Goal: Task Accomplishment & Management: Use online tool/utility

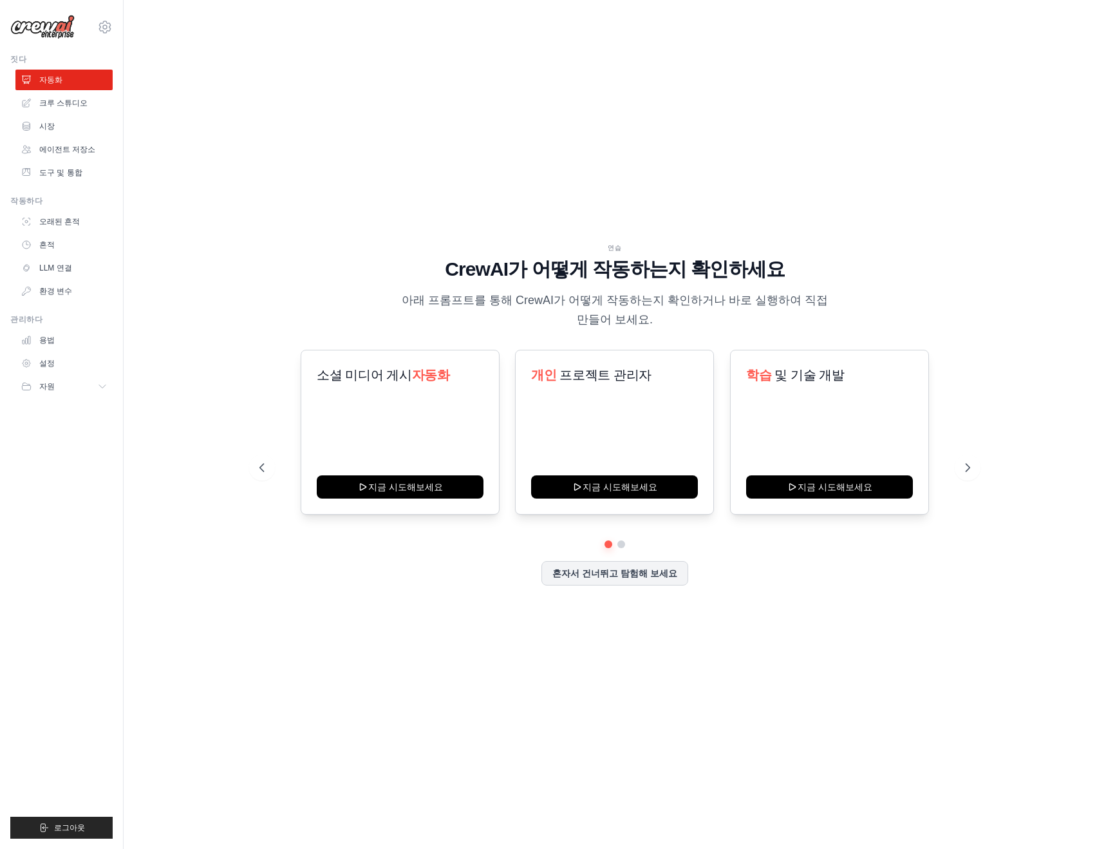
click at [310, 599] on div "연습 CrewAI가 어떻게 작동하는지 확인하세요 아래 프롬프트를 통해 CrewAI가 어떻게 작동하는지 확인하거나 바로 실행하여 직접 만들어 보…" at bounding box center [615, 424] width 742 height 363
click at [975, 464] on icon at bounding box center [969, 467] width 13 height 13
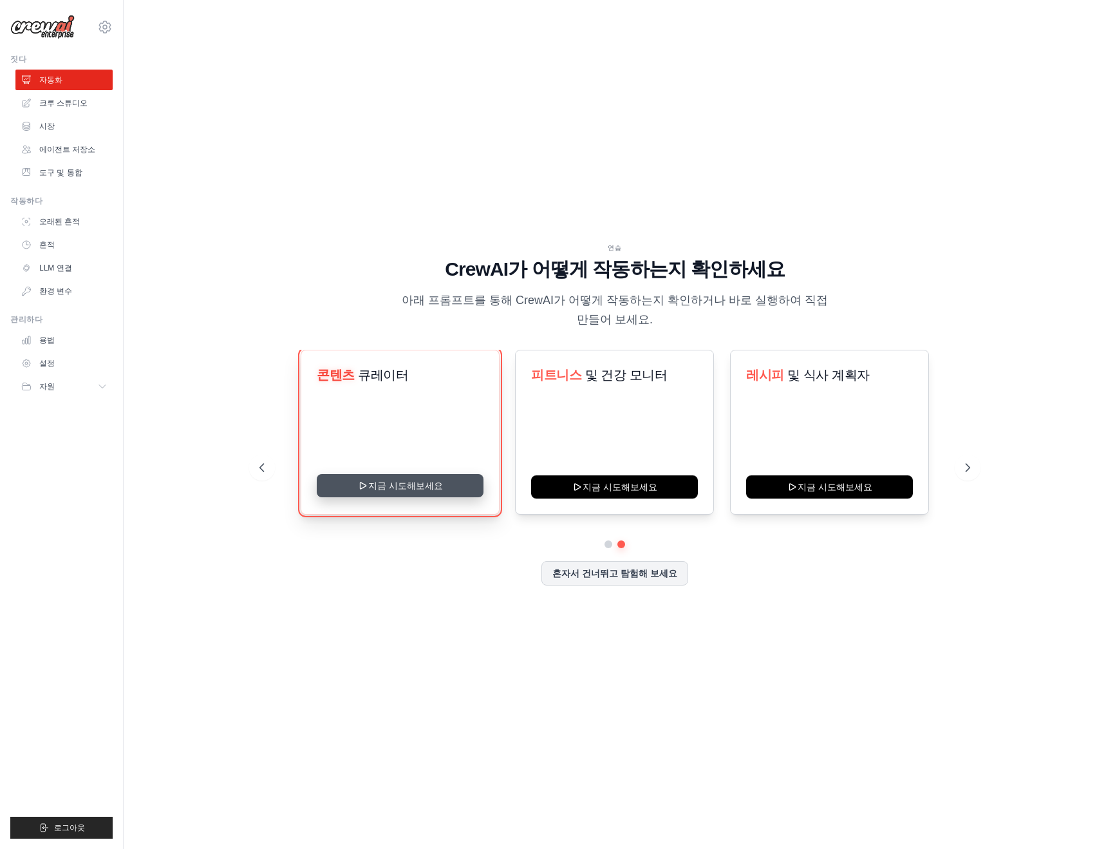
click at [412, 492] on button "지금 시도해보세요" at bounding box center [400, 485] width 167 height 23
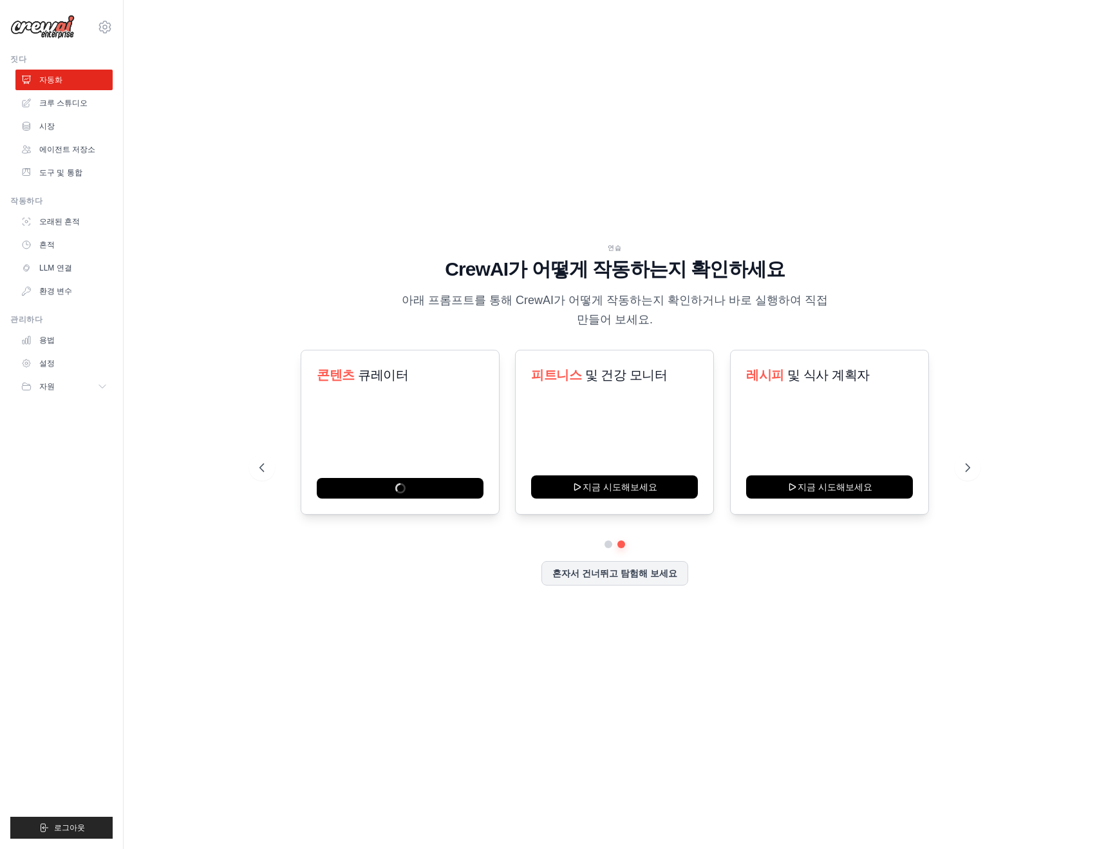
click at [374, 225] on div "연습 CrewAI가 어떻게 작동하는지 확인하세요 아래 프롬프트를 통해 CrewAI가 어떻게 작동하는지 확인하거나 바로 실행하여 직접 만들어 보…" at bounding box center [615, 424] width 942 height 823
click at [587, 577] on font "혼자서 건너뛰고 탐험해 보세요" at bounding box center [615, 572] width 125 height 10
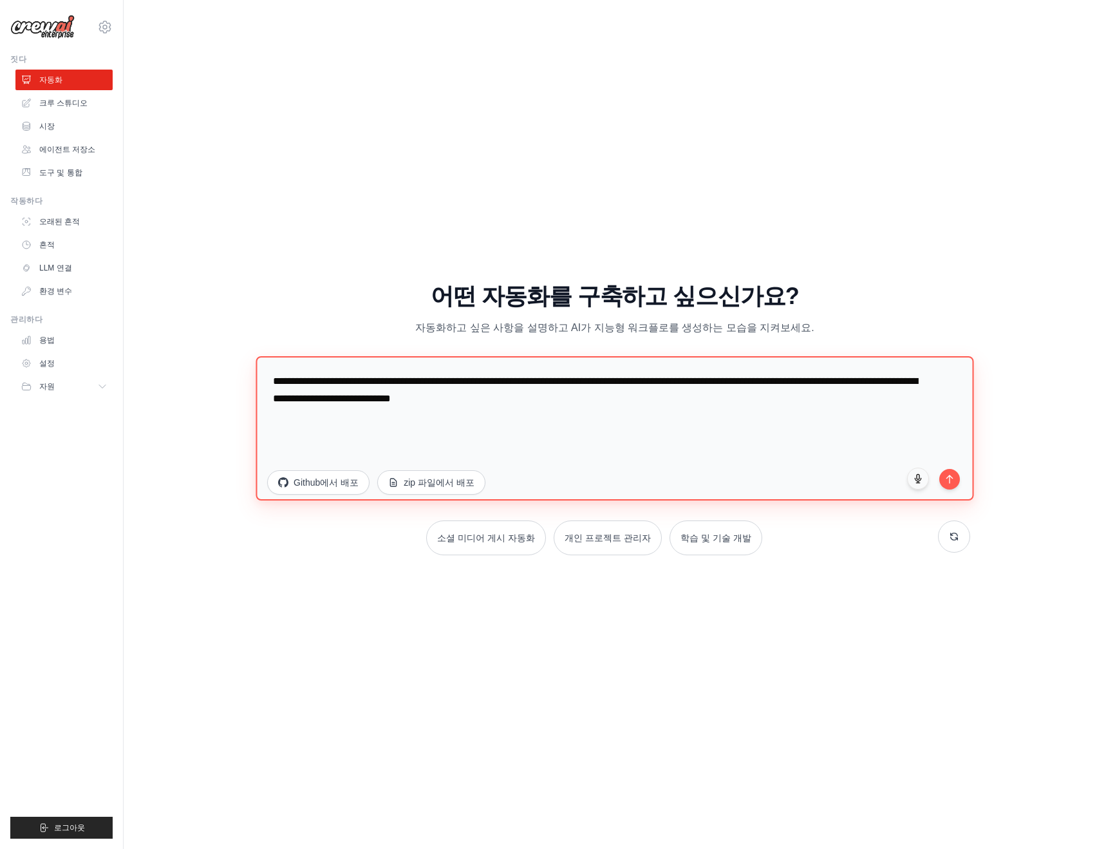
click at [526, 422] on textarea "**********" at bounding box center [615, 428] width 718 height 144
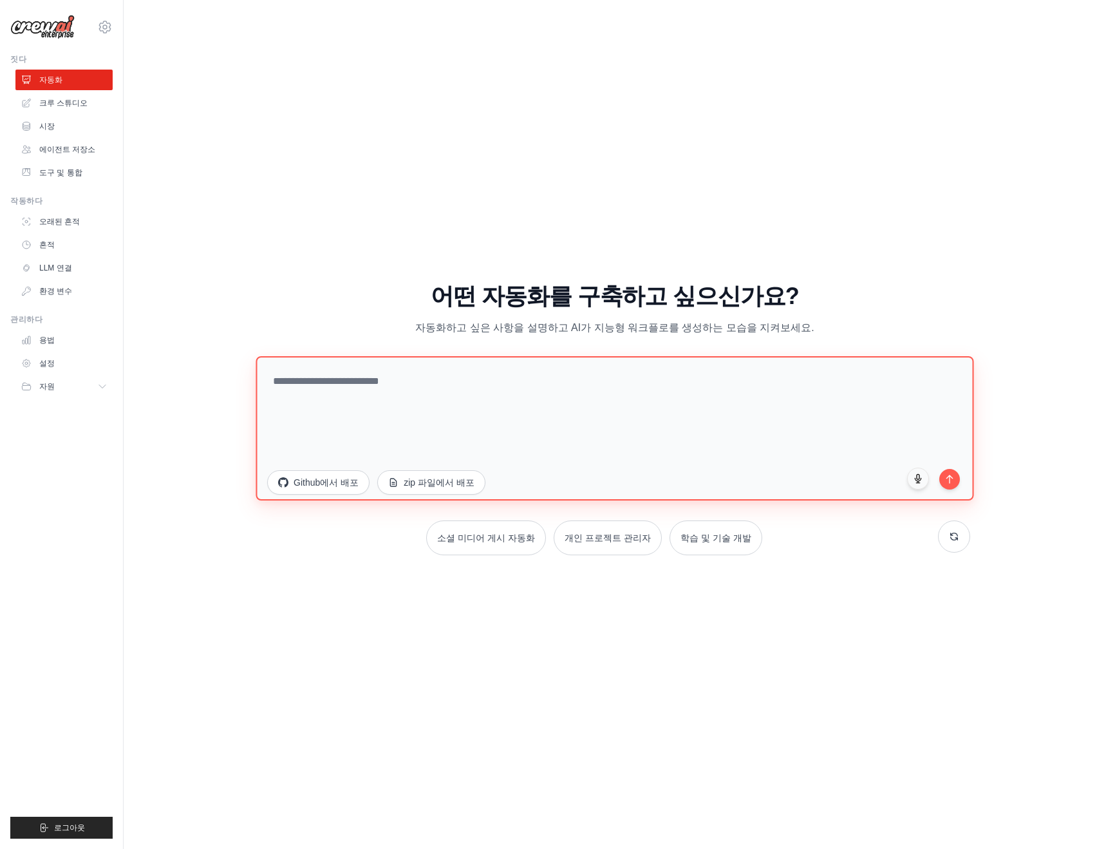
type textarea "*"
click at [584, 405] on textarea at bounding box center [615, 428] width 718 height 144
paste textarea "**********"
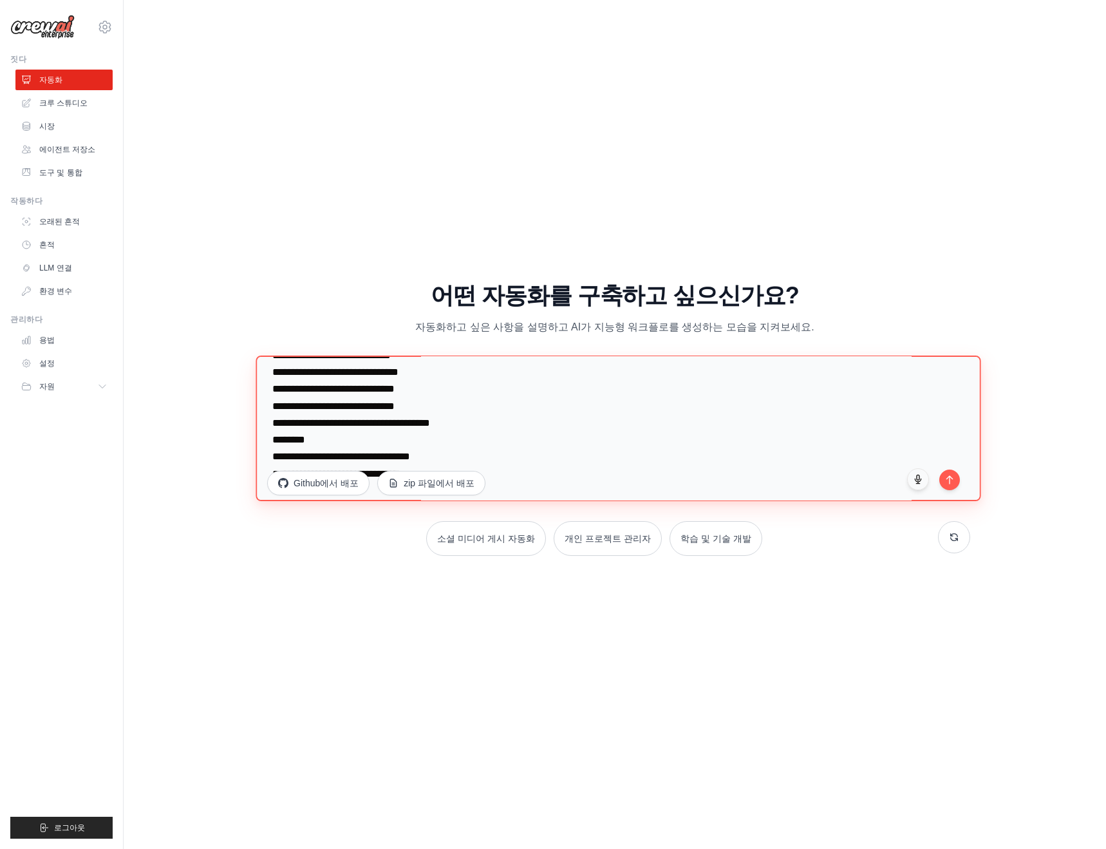
scroll to position [201, 0]
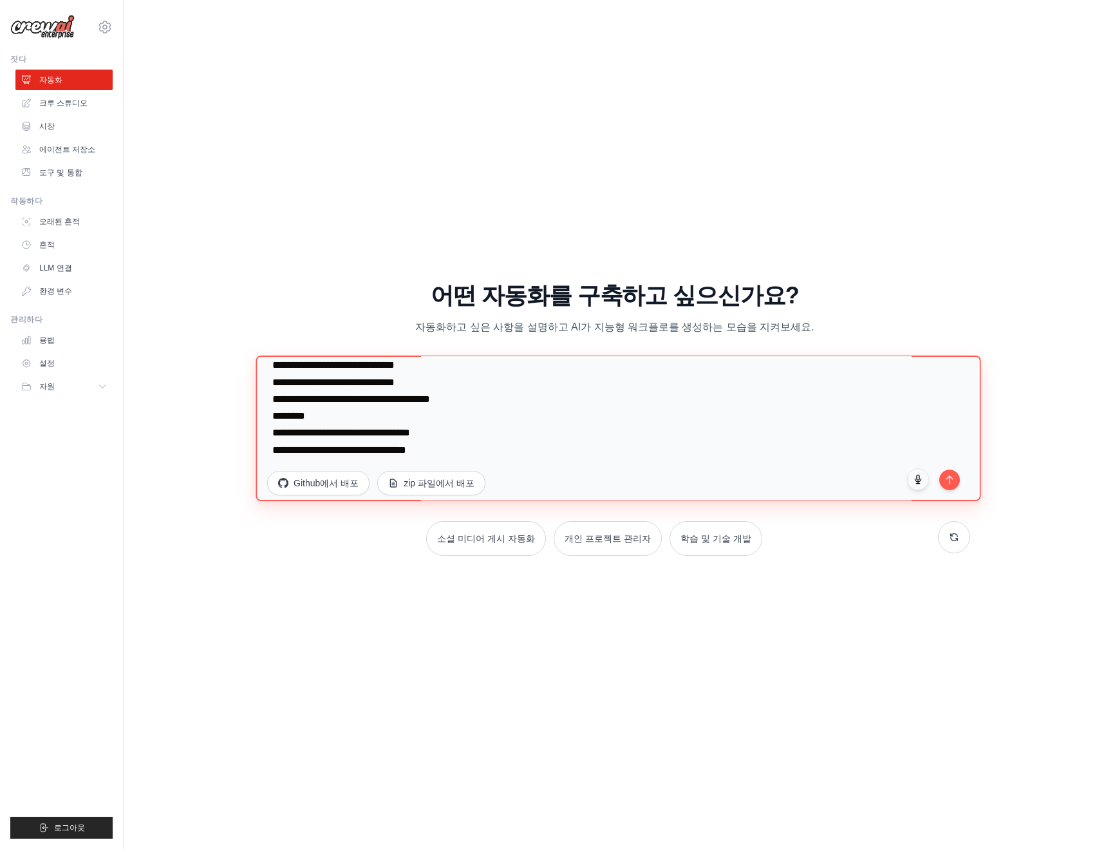
click at [580, 451] on textarea "**********" at bounding box center [618, 429] width 725 height 146
click at [576, 452] on textarea "**********" at bounding box center [618, 429] width 725 height 146
click at [531, 459] on textarea "**********" at bounding box center [618, 429] width 725 height 146
paste textarea "**********"
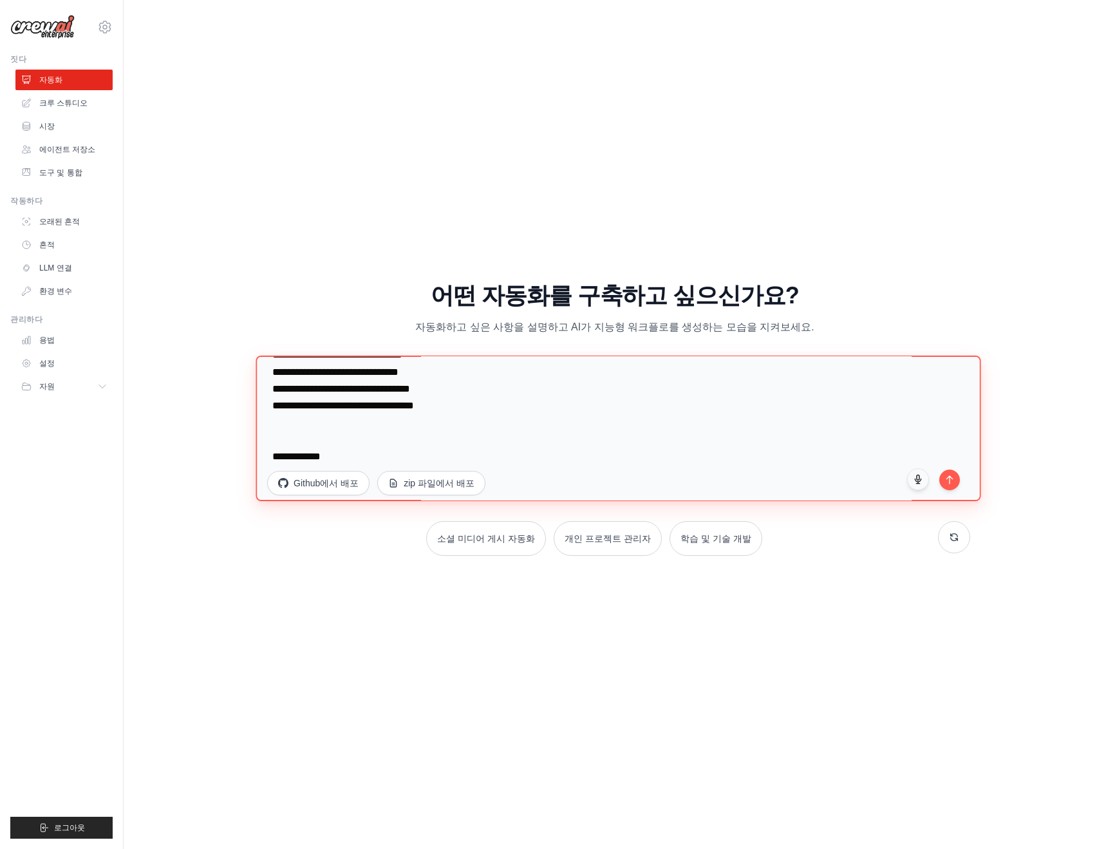
scroll to position [361, 0]
type textarea "**********"
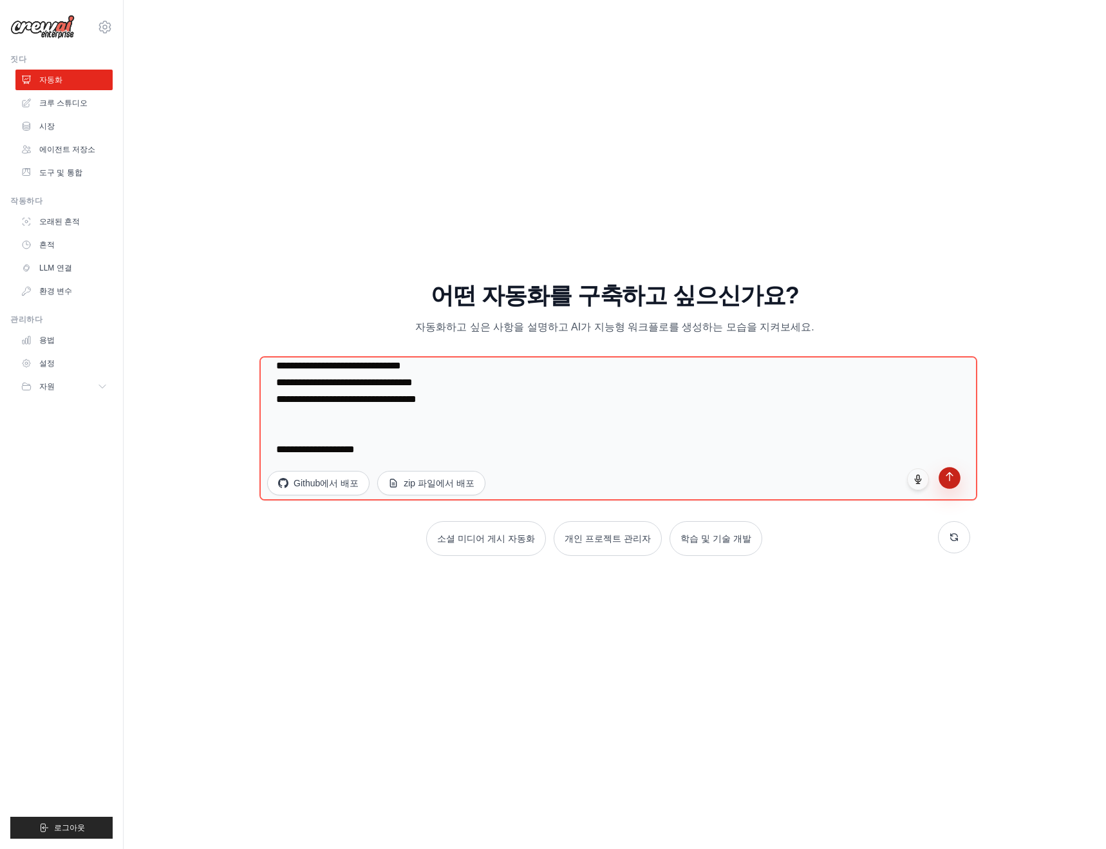
click at [951, 477] on icon "submit" at bounding box center [950, 476] width 11 height 11
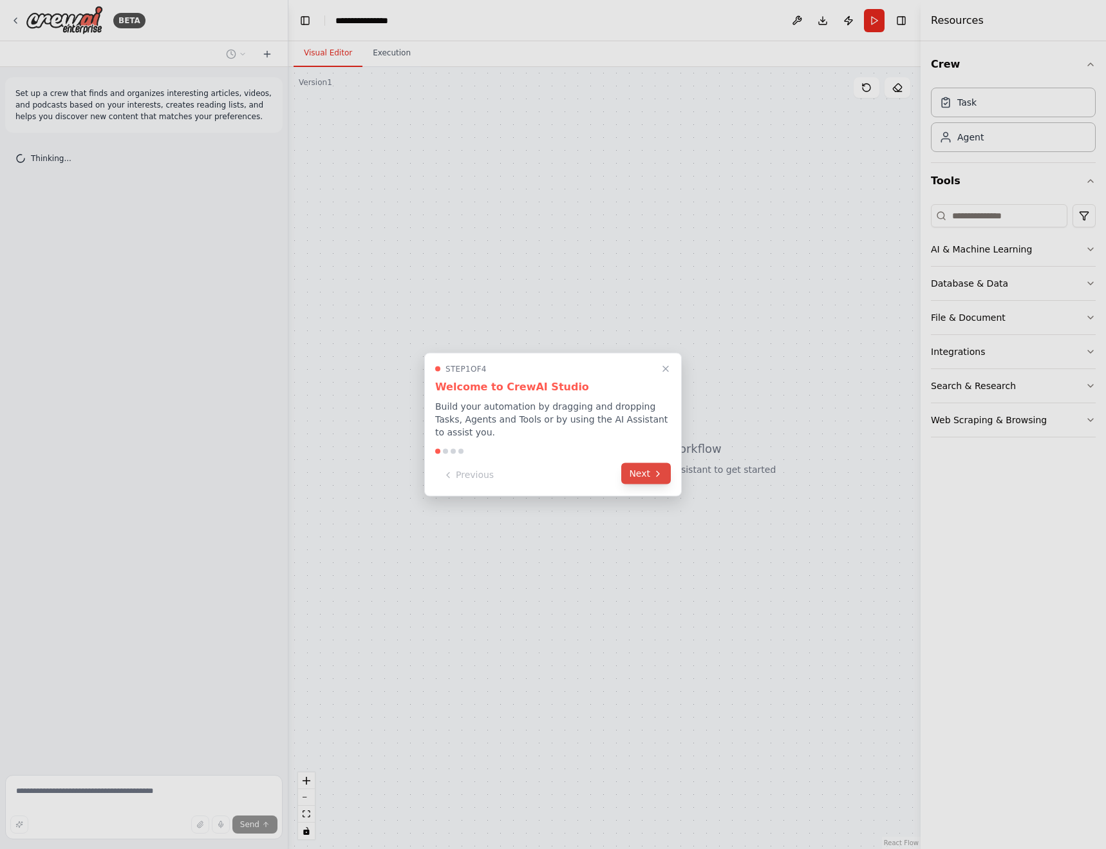
click at [641, 478] on button "Next" at bounding box center [647, 473] width 50 height 21
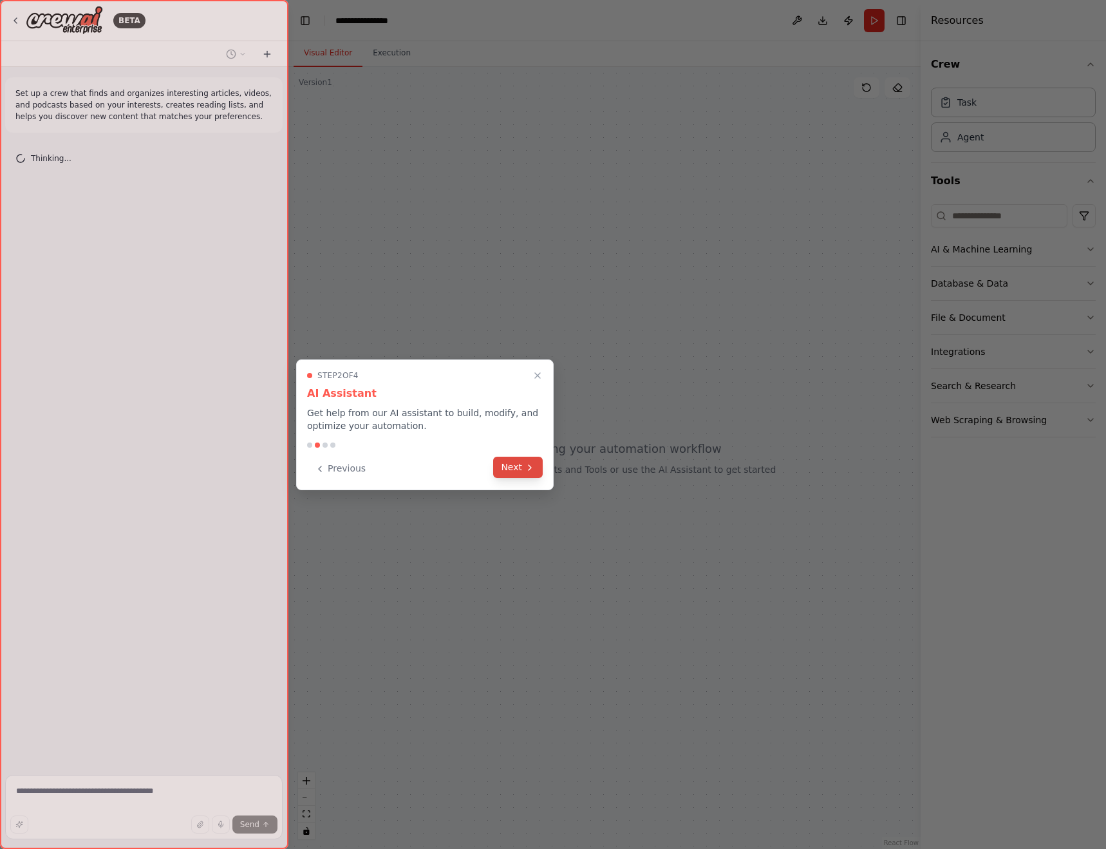
click at [520, 469] on button "Next" at bounding box center [518, 467] width 50 height 21
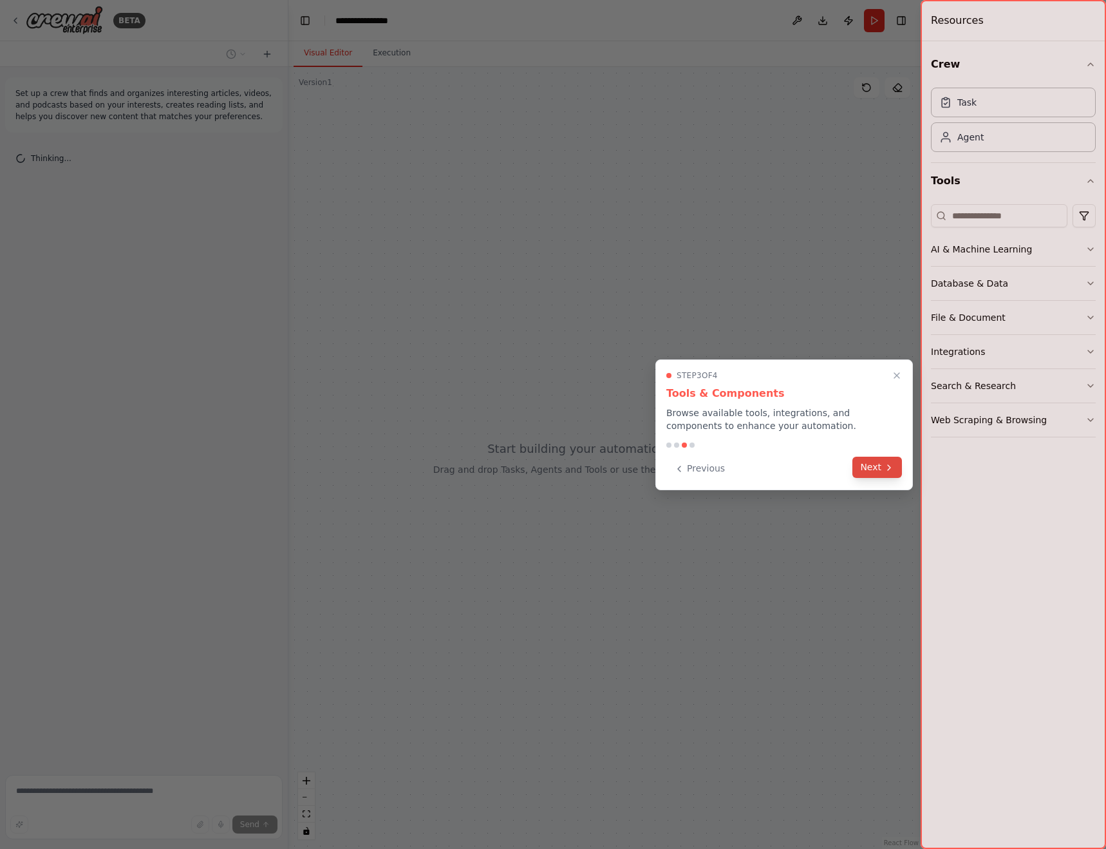
click at [883, 473] on button "Next" at bounding box center [878, 467] width 50 height 21
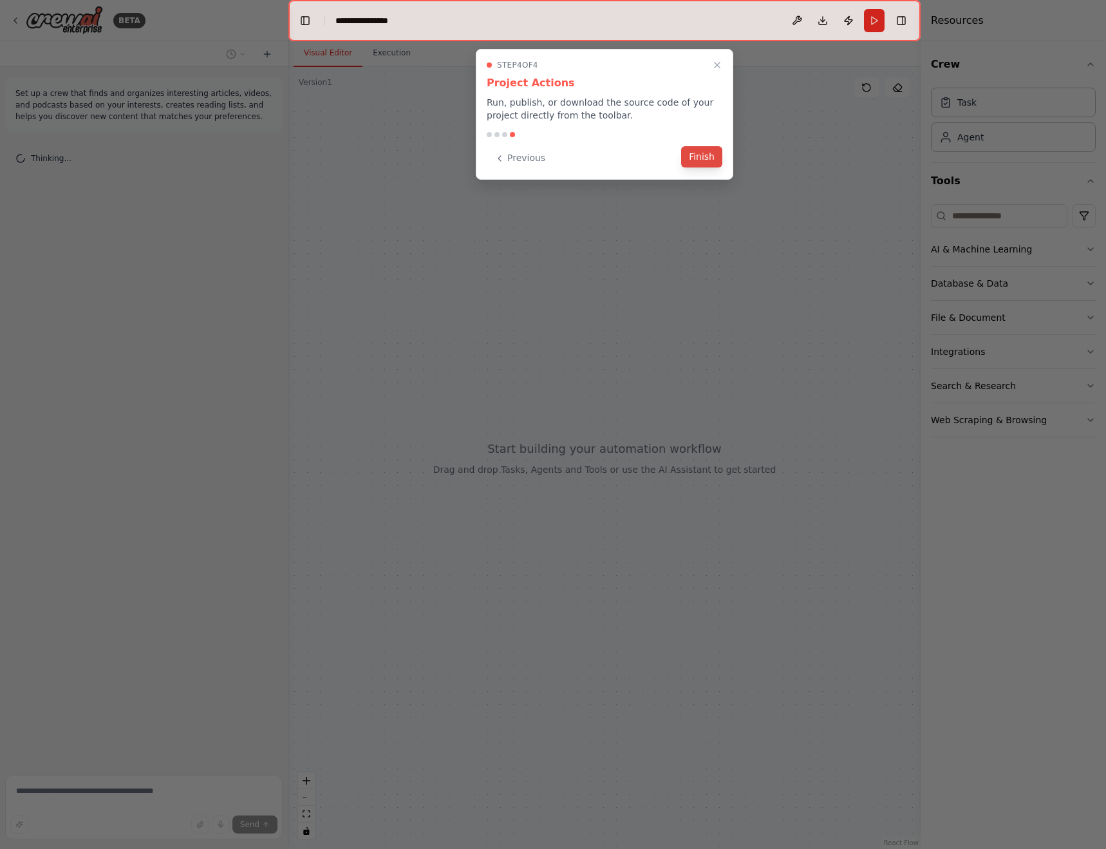
click at [694, 167] on button "Finish" at bounding box center [701, 156] width 41 height 21
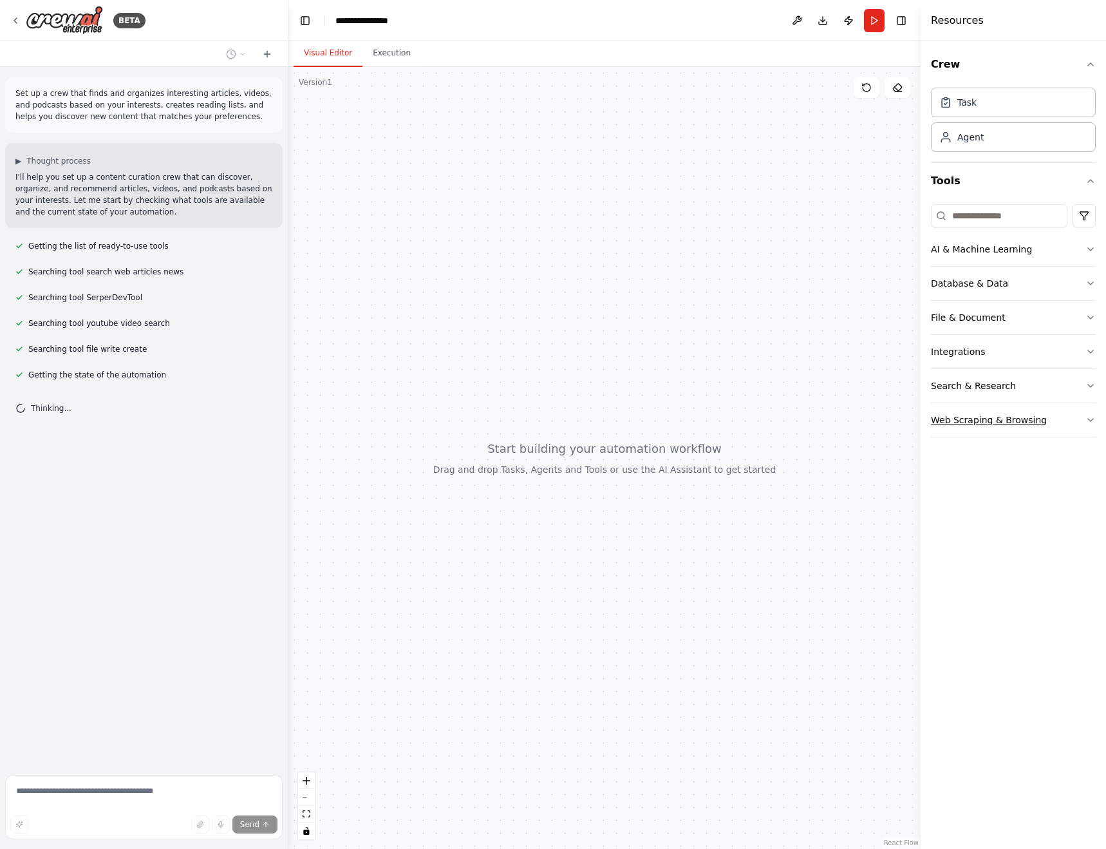
click at [1088, 419] on icon "button" at bounding box center [1091, 420] width 10 height 10
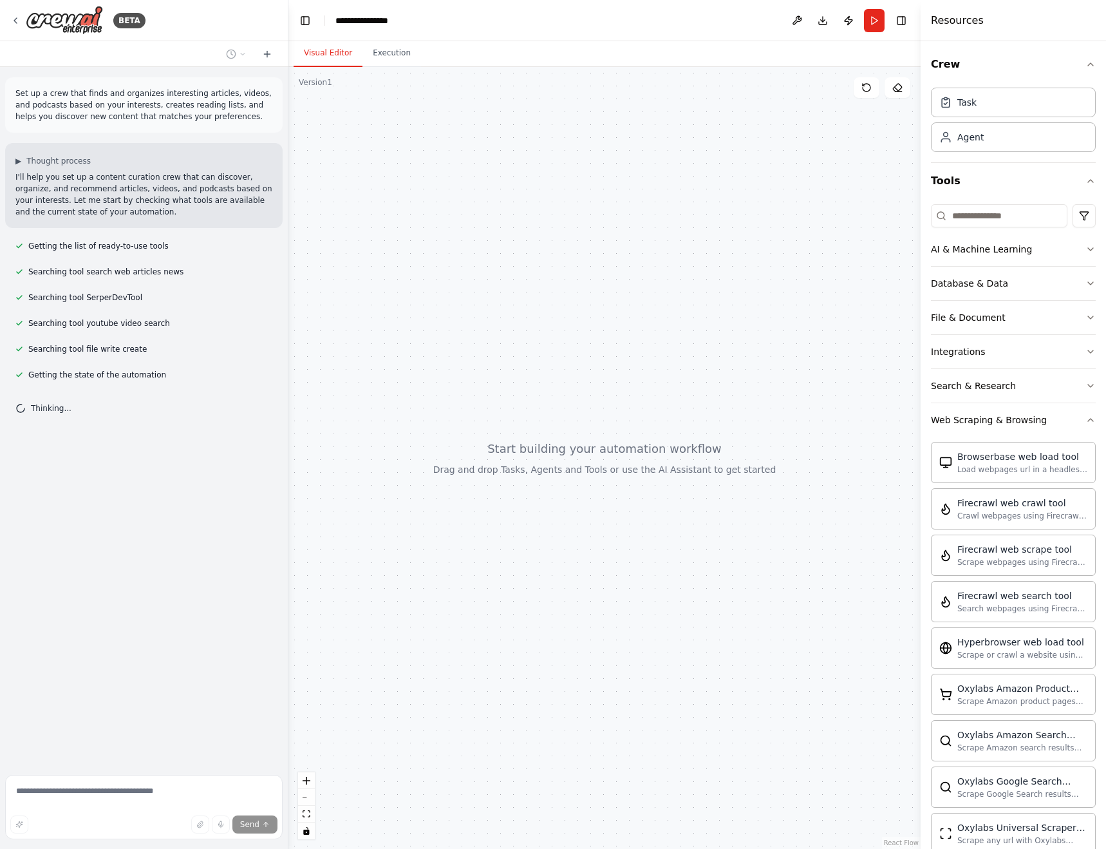
click at [1091, 419] on div "Crew Task Agent Tools AI & Machine Learning Database & Data File & Document Int…" at bounding box center [1013, 445] width 185 height 808
click at [1086, 419] on icon "button" at bounding box center [1091, 420] width 10 height 10
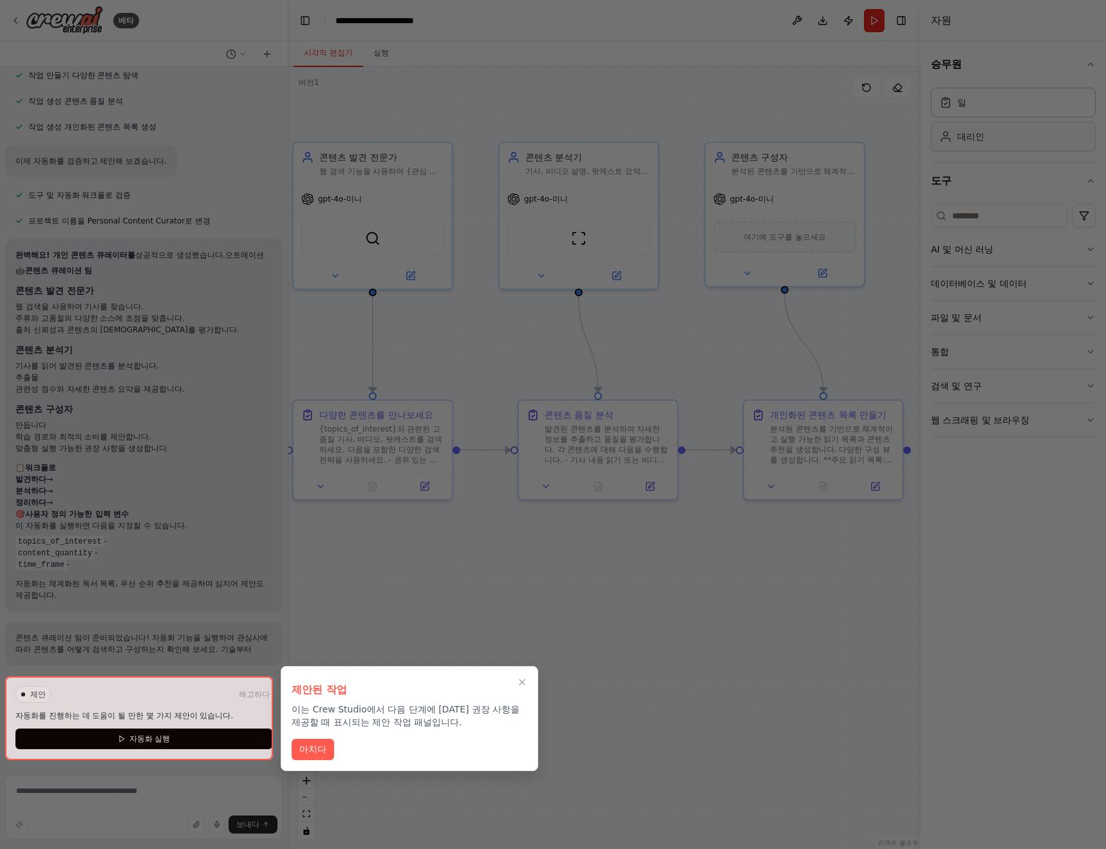
scroll to position [554, 0]
click at [373, 275] on div at bounding box center [553, 424] width 1106 height 849
click at [516, 687] on button "연습문제 닫기" at bounding box center [522, 681] width 15 height 15
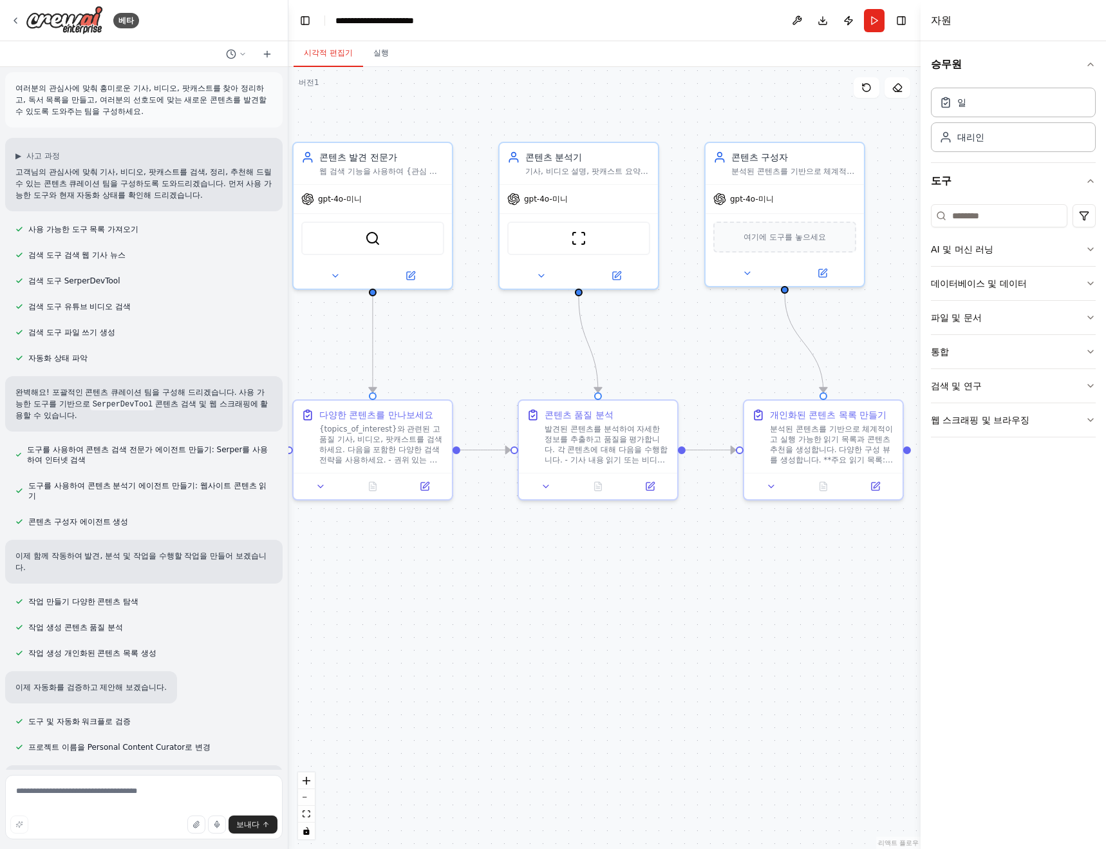
scroll to position [0, 0]
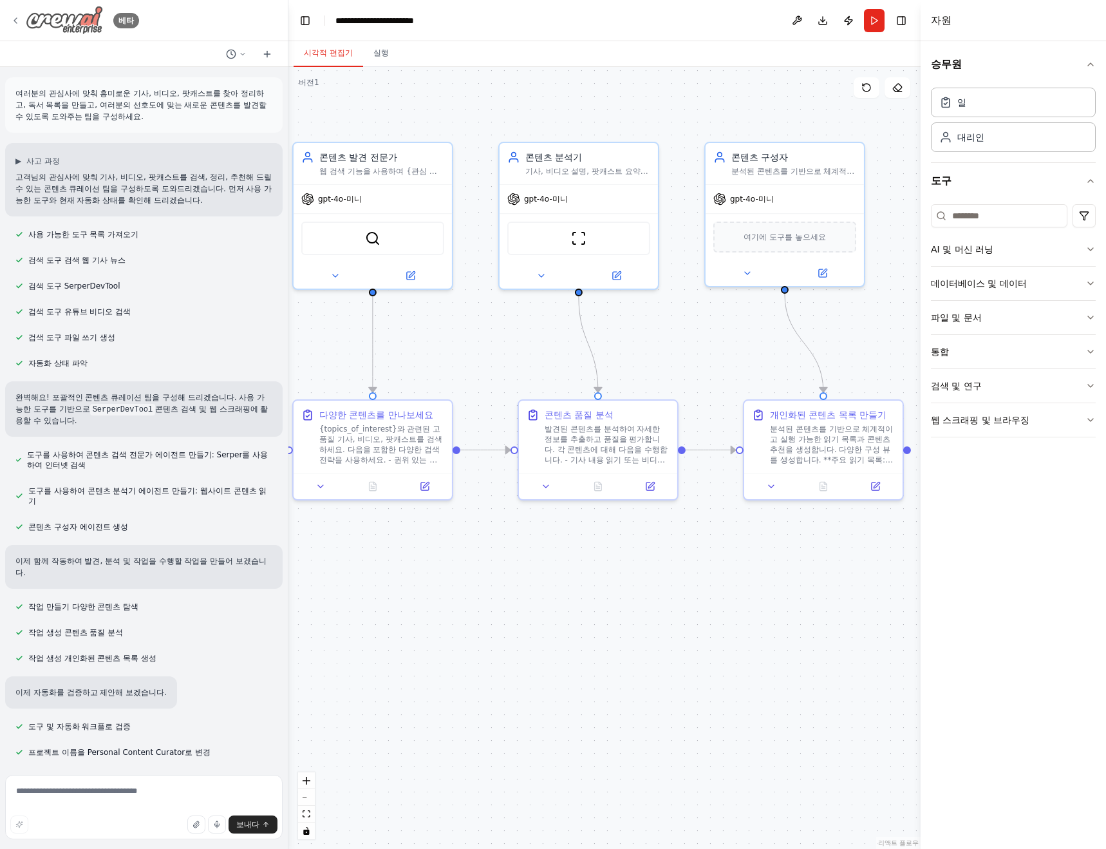
click at [18, 21] on icon at bounding box center [15, 20] width 10 height 10
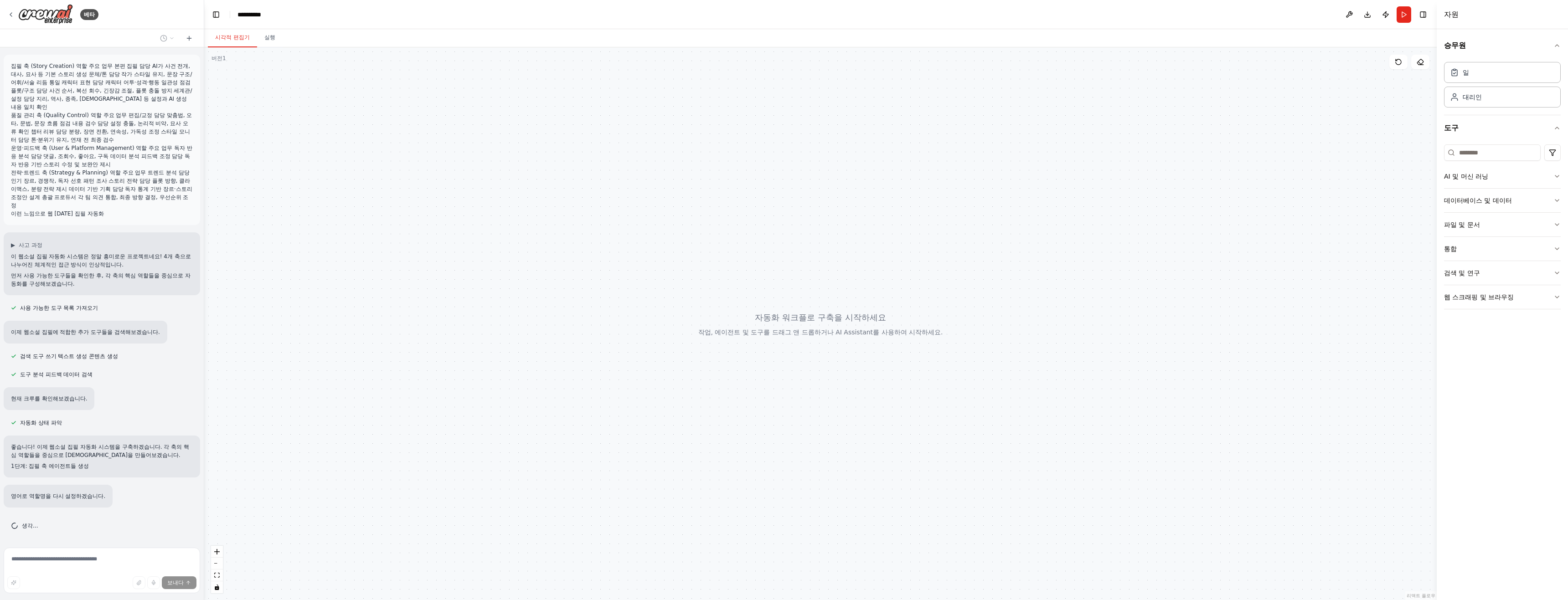
scroll to position [18, 0]
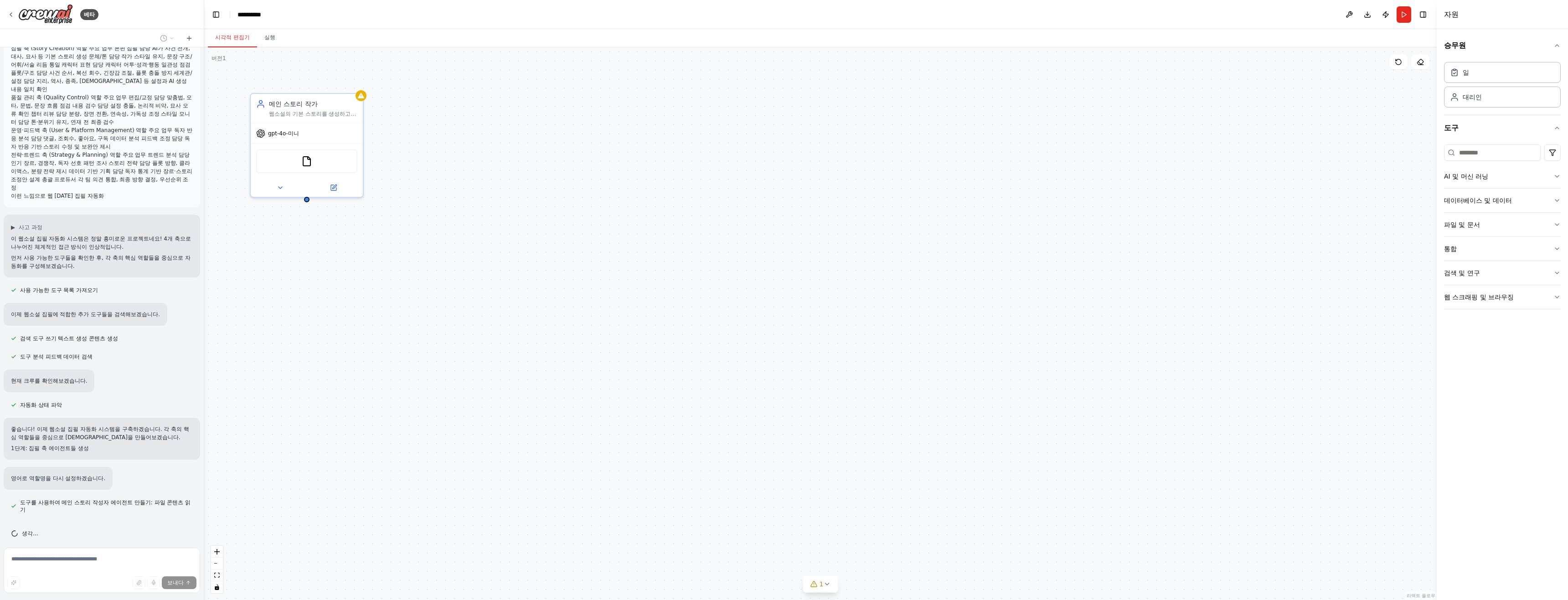
click at [364, 102] on div "메인 스토리 작가 웹소설의 기본 스토리를 생성하고, 사건 전개, 대사, 묘사 등을 포함한 매력적인 챕터를 작성합니다. {장르}에 맞는 톤과 분…" at bounding box center [821, 323] width 1233 height 553
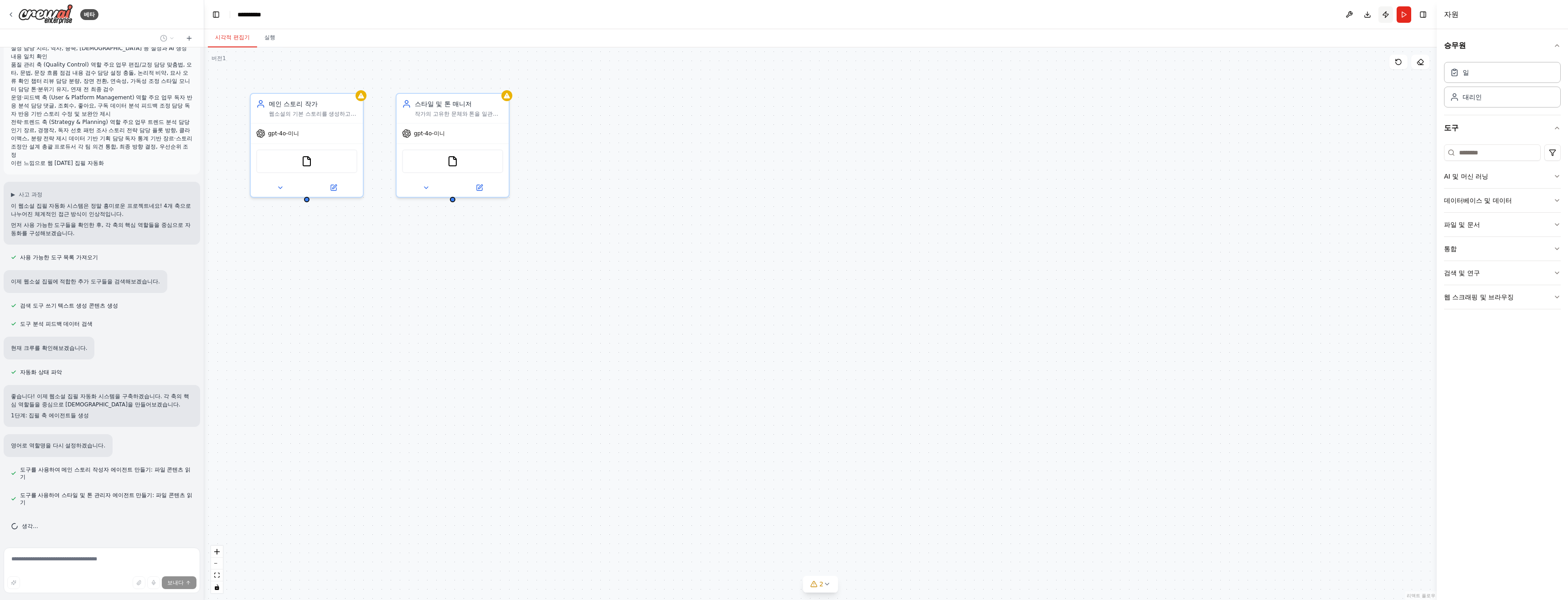
scroll to position [43, 0]
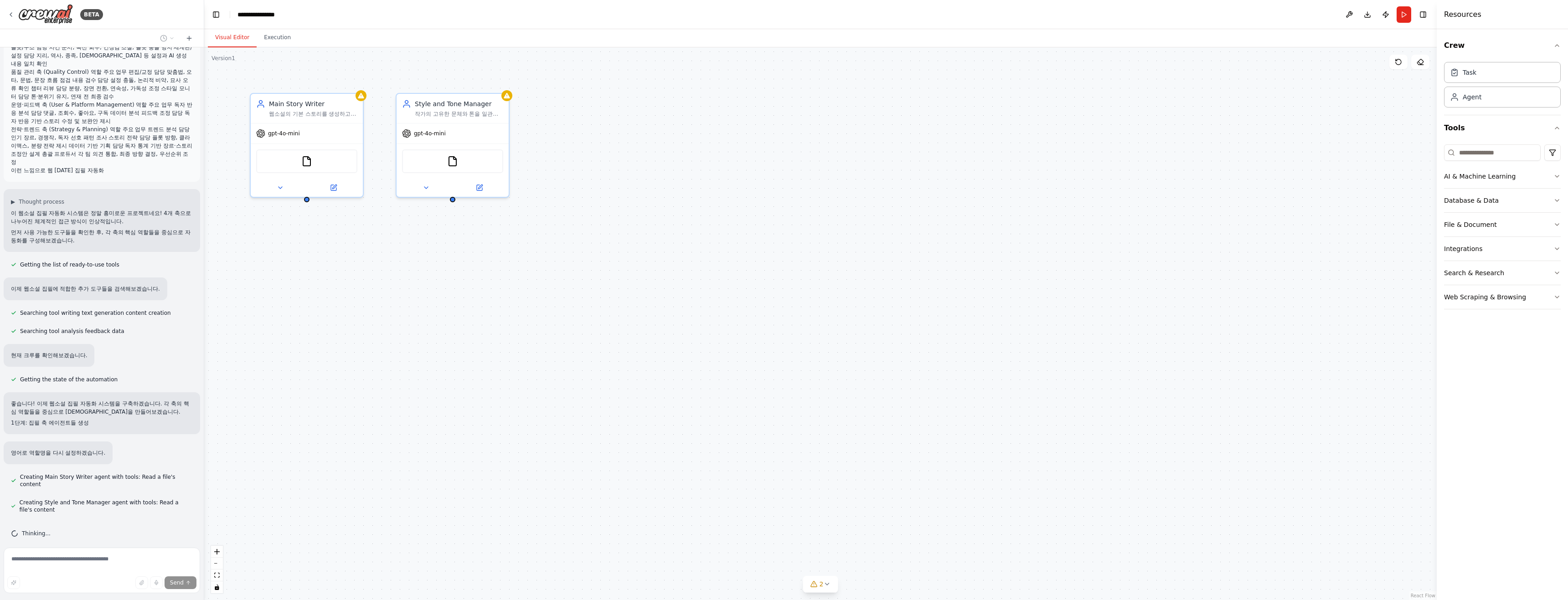
click at [783, 102] on div "Main Story Writer 웹소설의 기본 스토리를 생성하고, 사건 전개, 대사, 묘사 등을 포함한 매력적인 챕터를 작성합니다. {장르}에…" at bounding box center [821, 323] width 1233 height 553
click at [783, 395] on div "Main Story Writer 웹소설의 기본 스토리를 생성하고, 사건 전개, 대사, 묘사 등을 포함한 매력적인 챕터를 작성합니다. {장르}에…" at bounding box center [821, 323] width 1233 height 553
click at [42, 523] on div "Thinking..." at bounding box center [102, 533] width 197 height 22
drag, startPoint x: 520, startPoint y: 335, endPoint x: 516, endPoint y: 277, distance: 58.1
click at [521, 333] on div "Main Story Writer 웹소설의 기본 스토리를 생성하고, 사건 전개, 대사, 묘사 등을 포함한 매력적인 챕터를 작성합니다. {장르}에…" at bounding box center [821, 323] width 1233 height 553
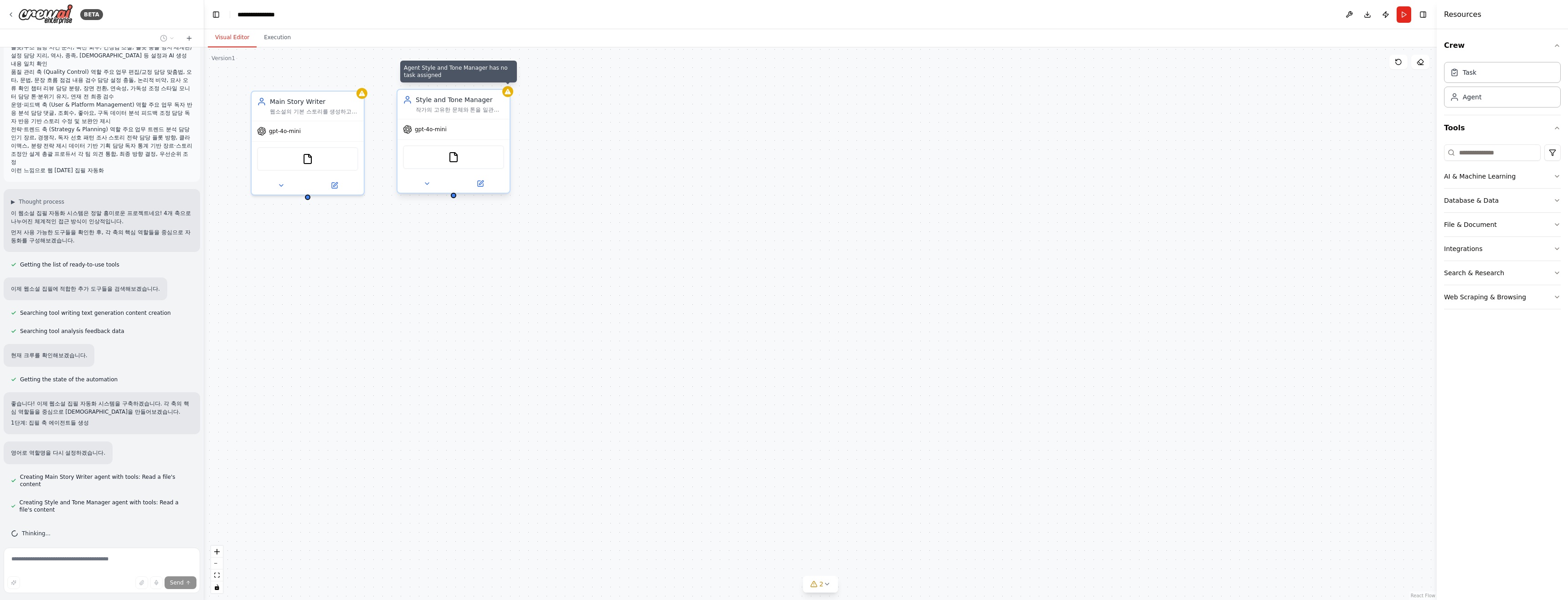
click at [509, 91] on icon at bounding box center [507, 92] width 6 height 6
click at [507, 93] on icon at bounding box center [507, 92] width 6 height 6
click at [565, 132] on div "Main Story Writer 웹소설의 기본 스토리를 생성하고, 사건 전개, 대사, 묘사 등을 포함한 매력적인 챕터를 작성합니다. {장르}에…" at bounding box center [821, 323] width 1233 height 553
click at [431, 183] on button at bounding box center [427, 183] width 52 height 11
click at [279, 190] on div at bounding box center [308, 184] width 112 height 18
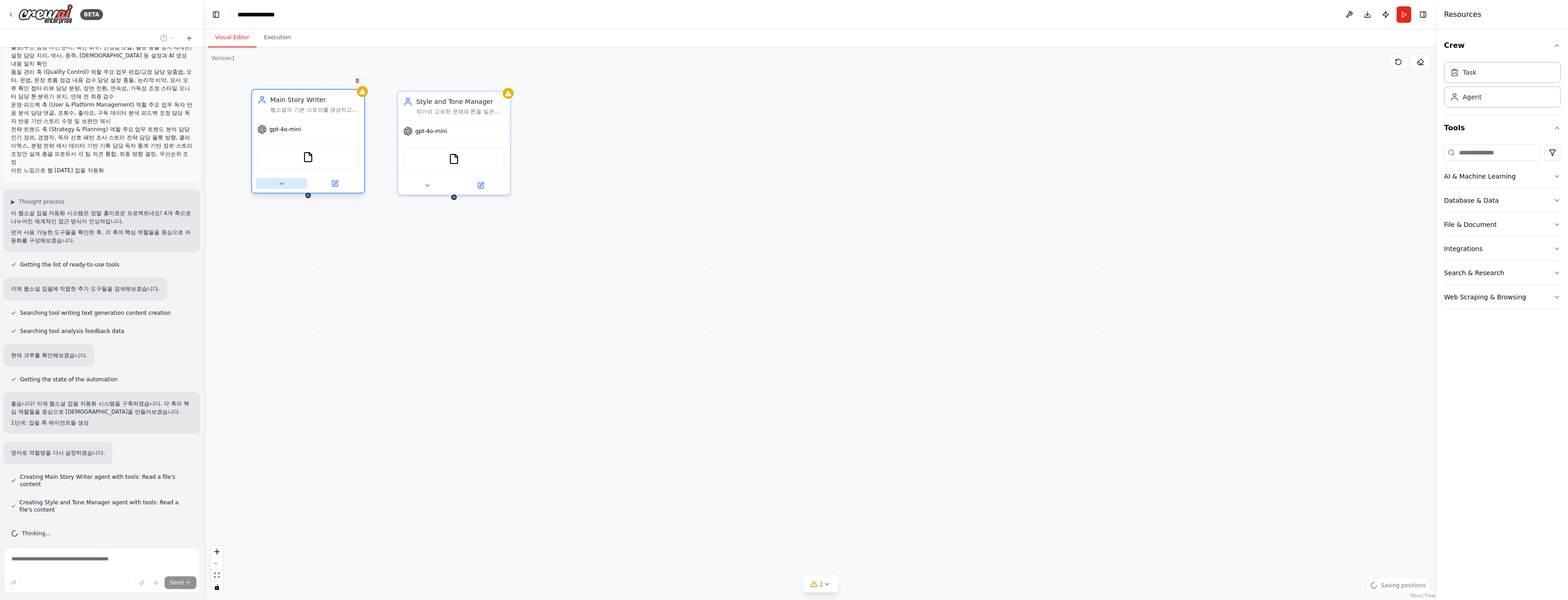
click at [285, 183] on icon at bounding box center [282, 183] width 7 height 7
click at [430, 184] on icon at bounding box center [427, 183] width 7 height 7
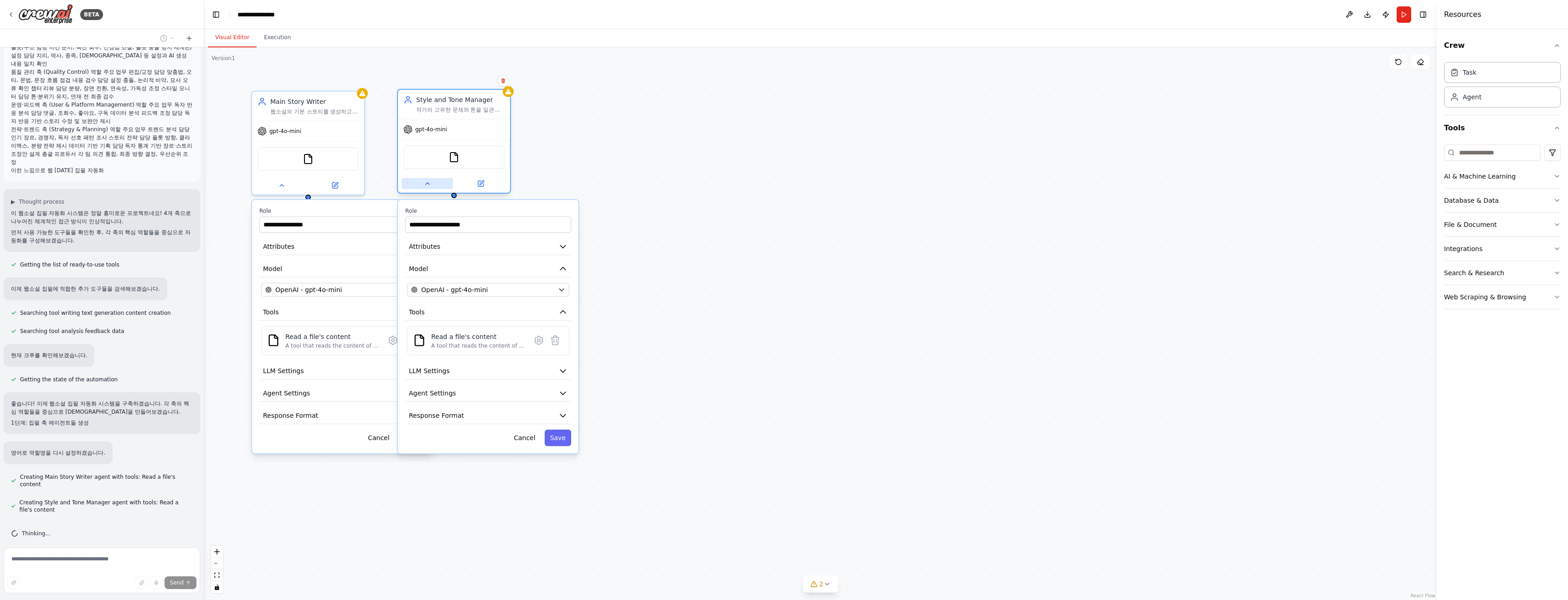
click at [432, 185] on button at bounding box center [427, 183] width 52 height 11
click at [280, 185] on icon at bounding box center [282, 183] width 7 height 7
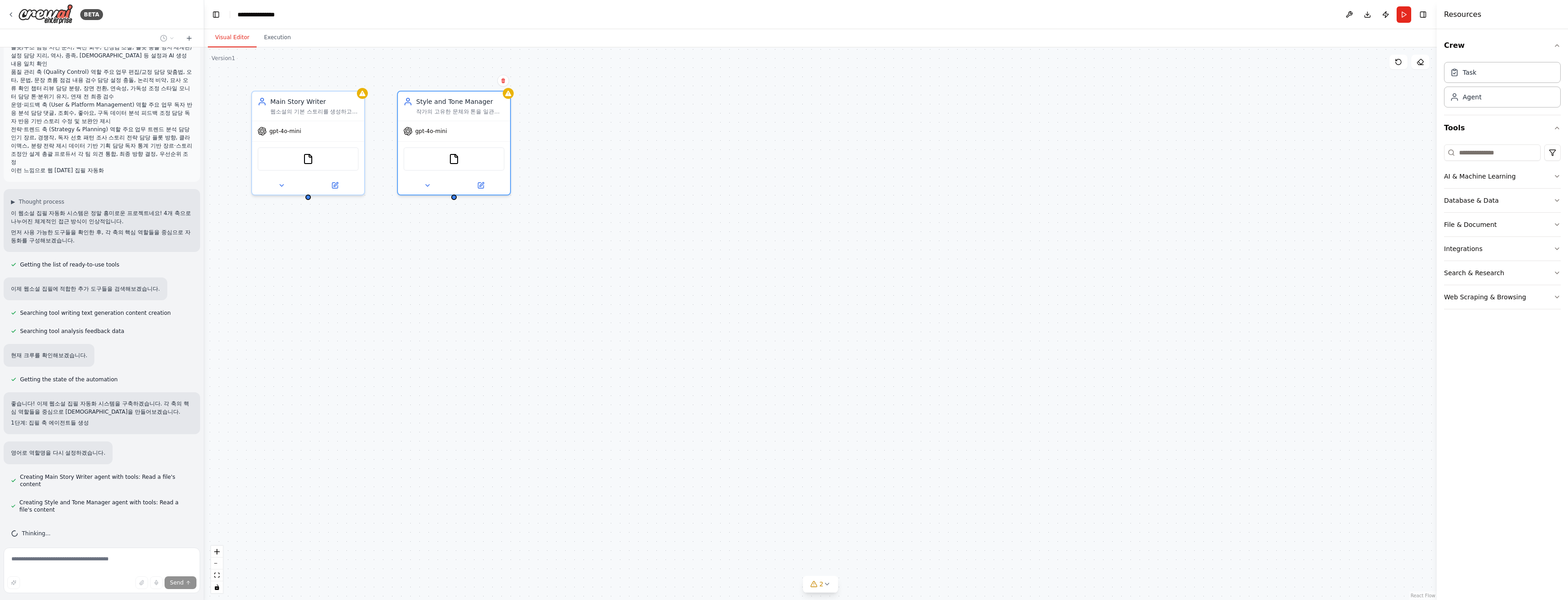
click at [342, 235] on div "Main Story Writer 웹소설의 기본 스토리를 생성하고, 사건 전개, 대사, 묘사 등을 포함한 매력적인 챕터를 작성합니다. {장르}에…" at bounding box center [821, 323] width 1233 height 553
click at [284, 188] on button at bounding box center [281, 183] width 52 height 11
click at [413, 415] on icon "button" at bounding box center [417, 415] width 9 height 9
click at [281, 180] on icon at bounding box center [282, 183] width 7 height 7
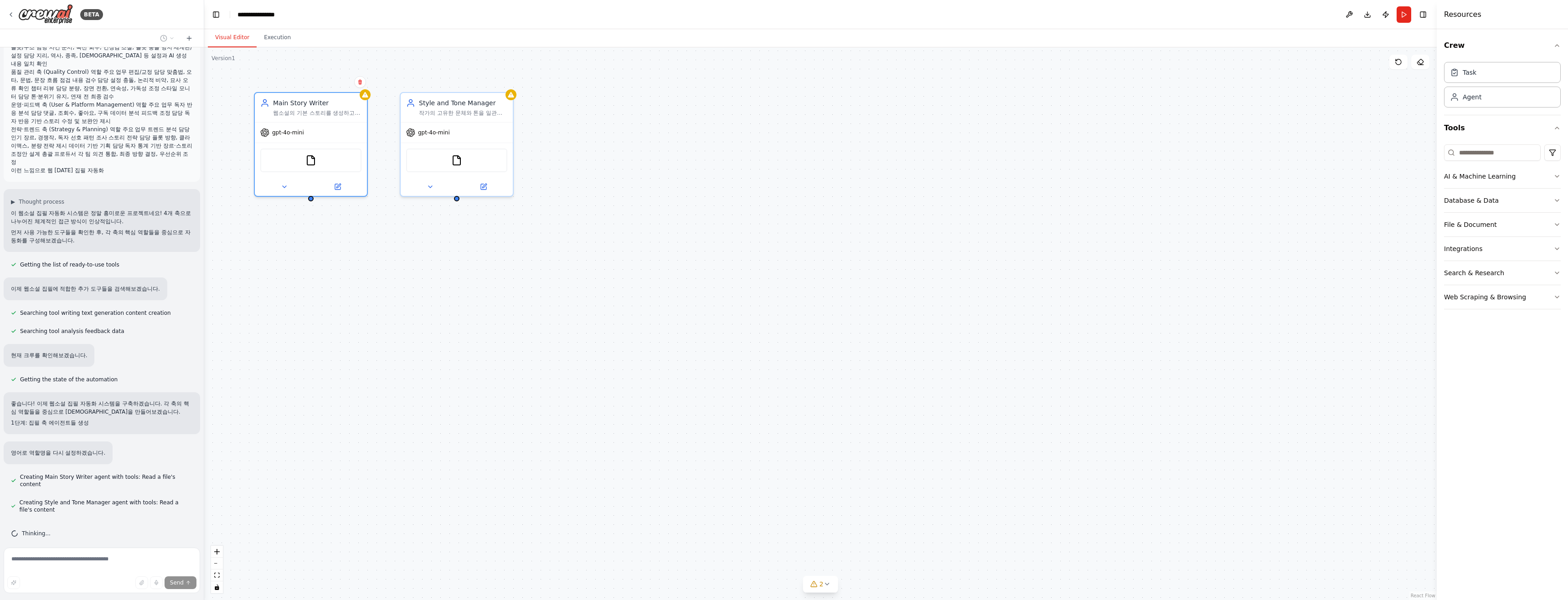
drag, startPoint x: 448, startPoint y: 325, endPoint x: 409, endPoint y: 330, distance: 39.3
click at [447, 325] on div "Main Story Writer 웹소설의 기본 스토리를 생성하고, 사건 전개, 대사, 묘사 등을 포함한 매력적인 챕터를 작성합니다. {장르}에…" at bounding box center [821, 323] width 1233 height 553
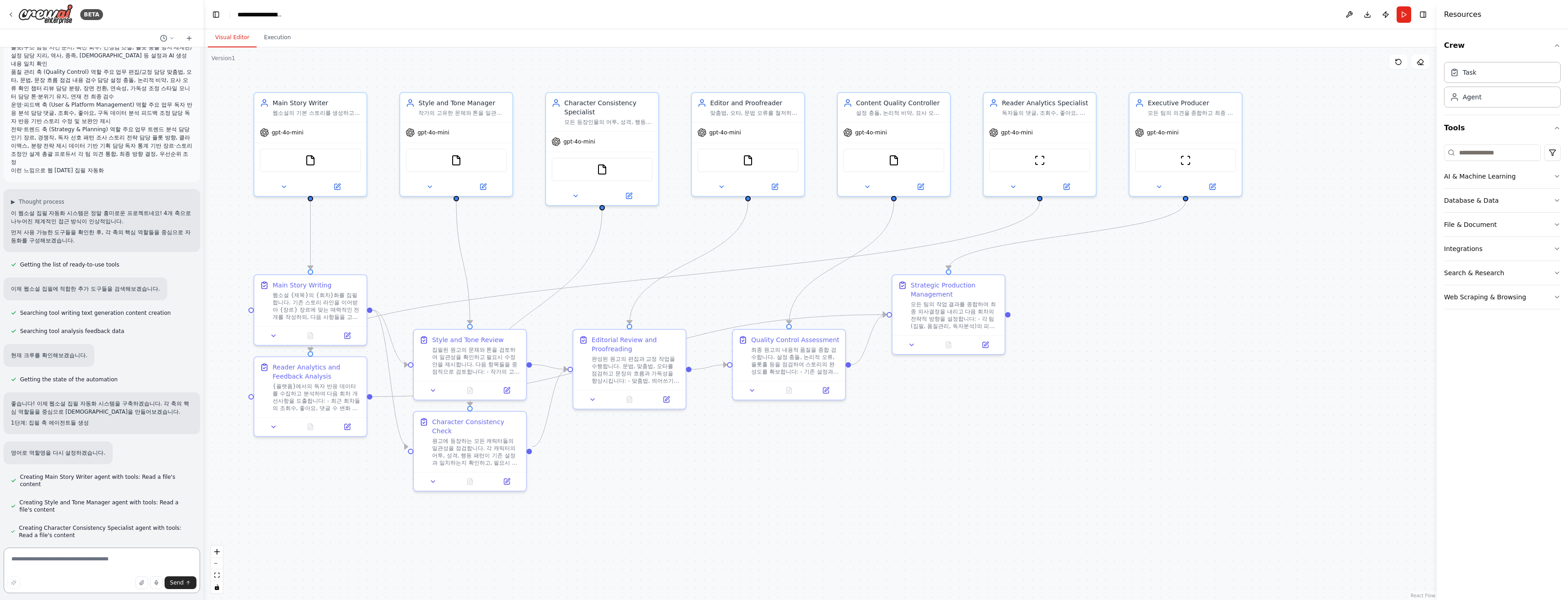
scroll to position [891, 0]
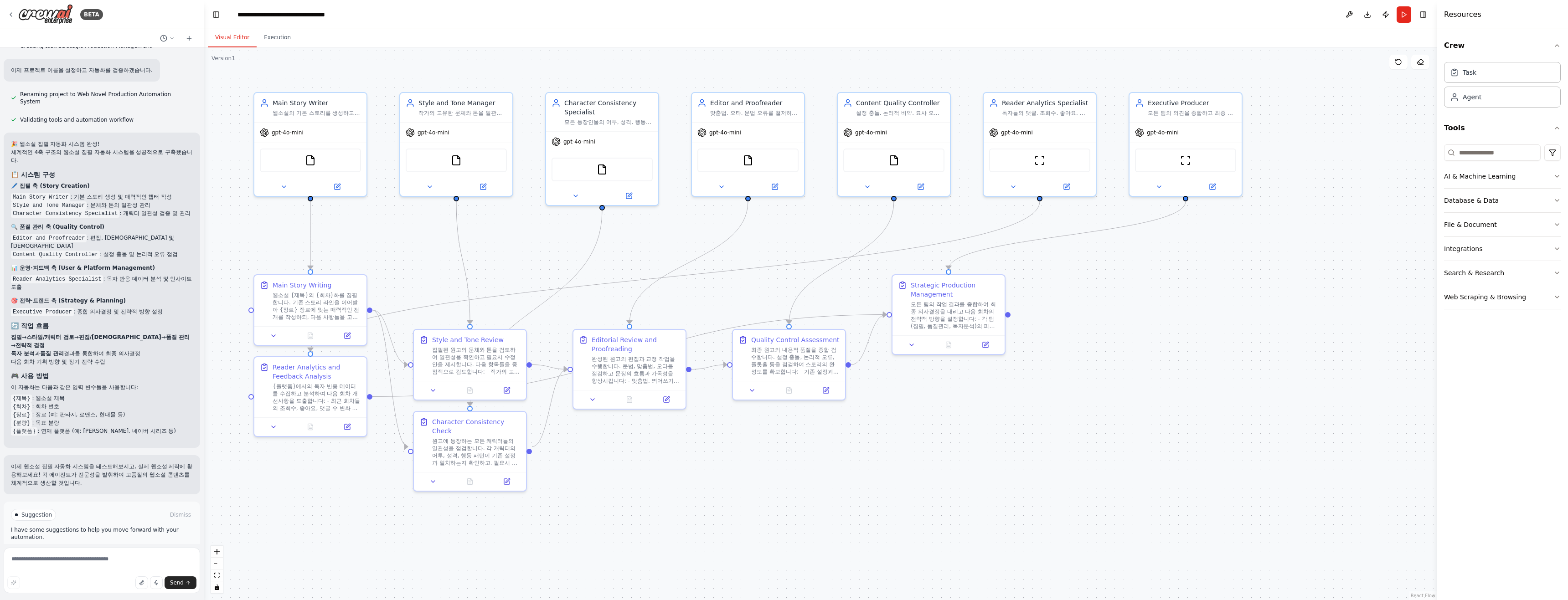
click at [283, 504] on div ".deletable-edge-delete-btn { width: 20px; height: 20px; border: 0px solid #ffff…" at bounding box center [821, 323] width 1233 height 553
click at [298, 498] on div ".deletable-edge-delete-btn { width: 20px; height: 20px; border: 0px solid #ffff…" at bounding box center [821, 323] width 1233 height 553
click at [81, 564] on textarea at bounding box center [102, 570] width 197 height 45
type textarea "*"
click at [272, 47] on button "Execution" at bounding box center [277, 38] width 42 height 19
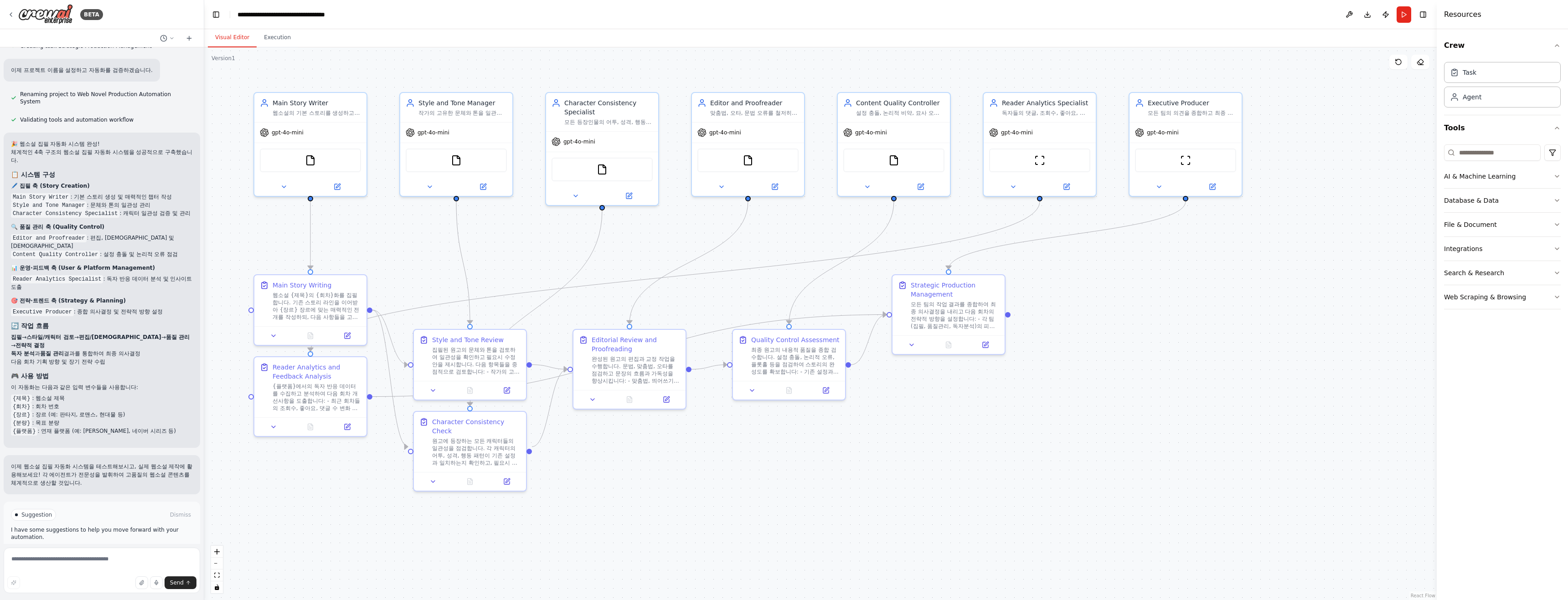
click at [235, 44] on button "Visual Editor" at bounding box center [232, 38] width 49 height 19
click at [53, 565] on textarea at bounding box center [102, 570] width 197 height 45
type textarea "*"
click at [62, 563] on textarea at bounding box center [102, 570] width 197 height 45
type textarea "**********"
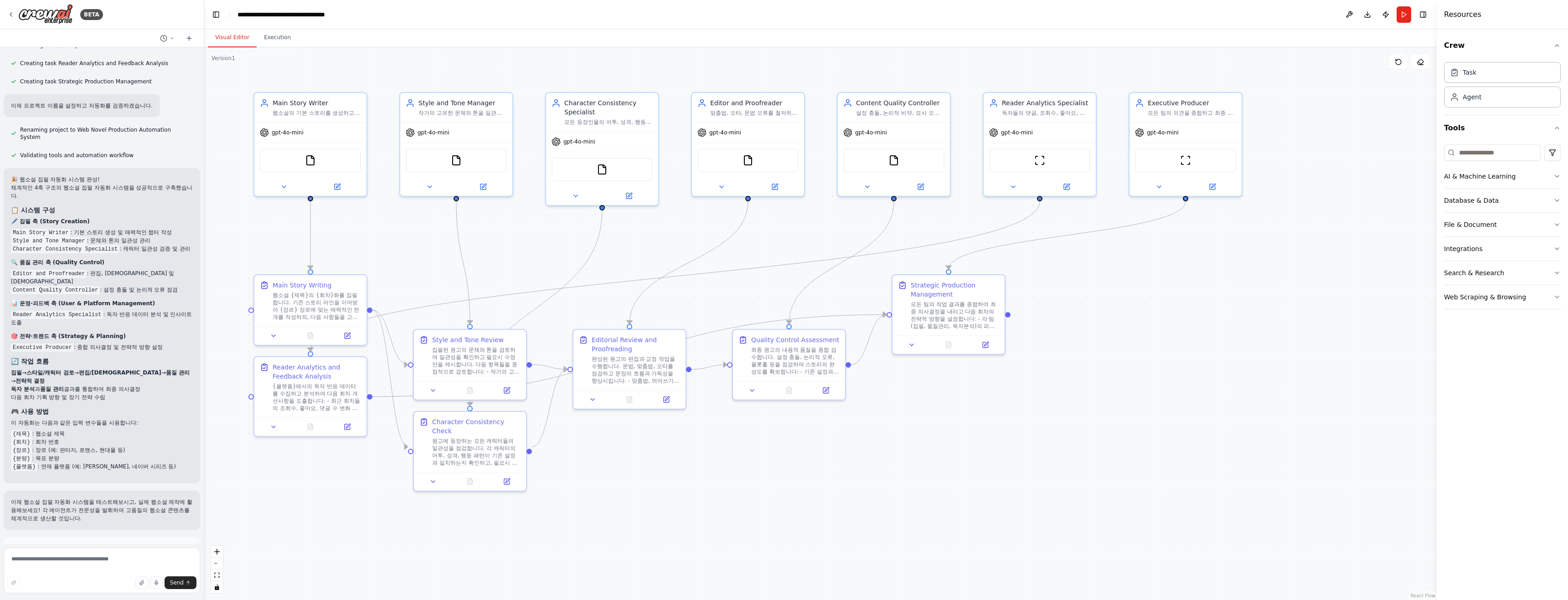
scroll to position [899, 0]
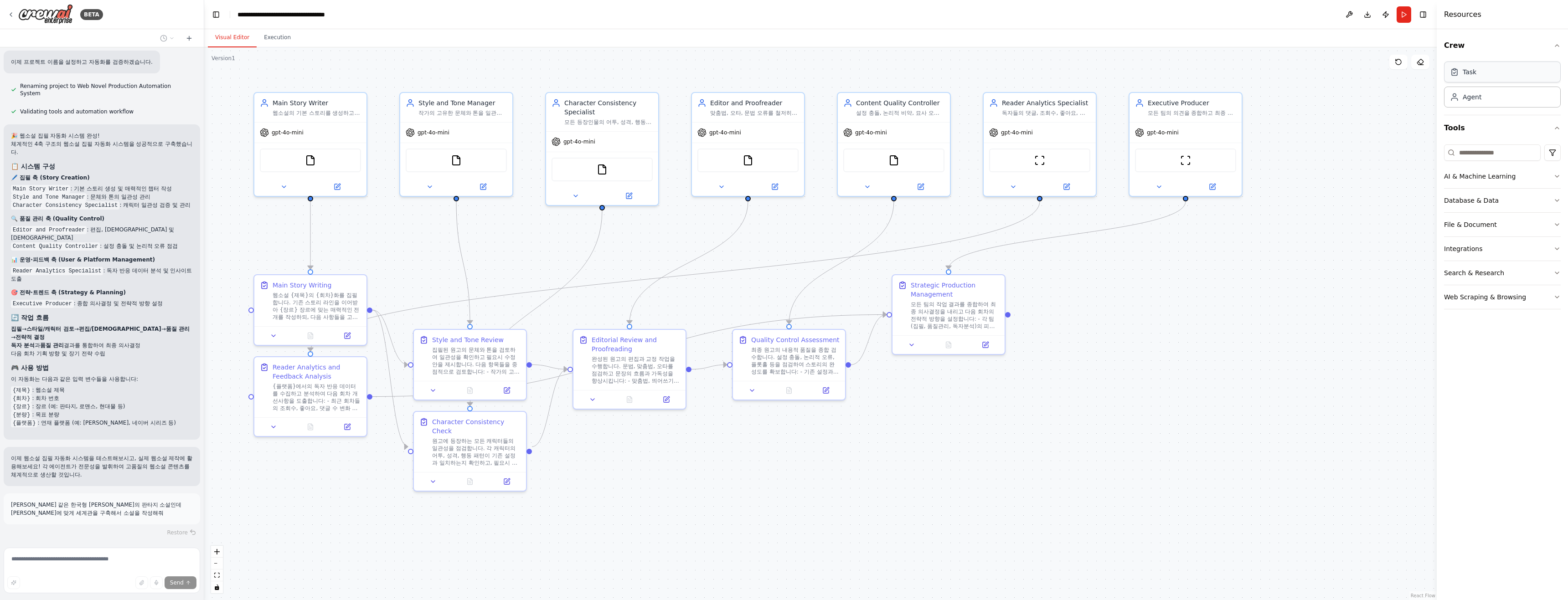
click at [783, 81] on div "Task" at bounding box center [1501, 72] width 117 height 21
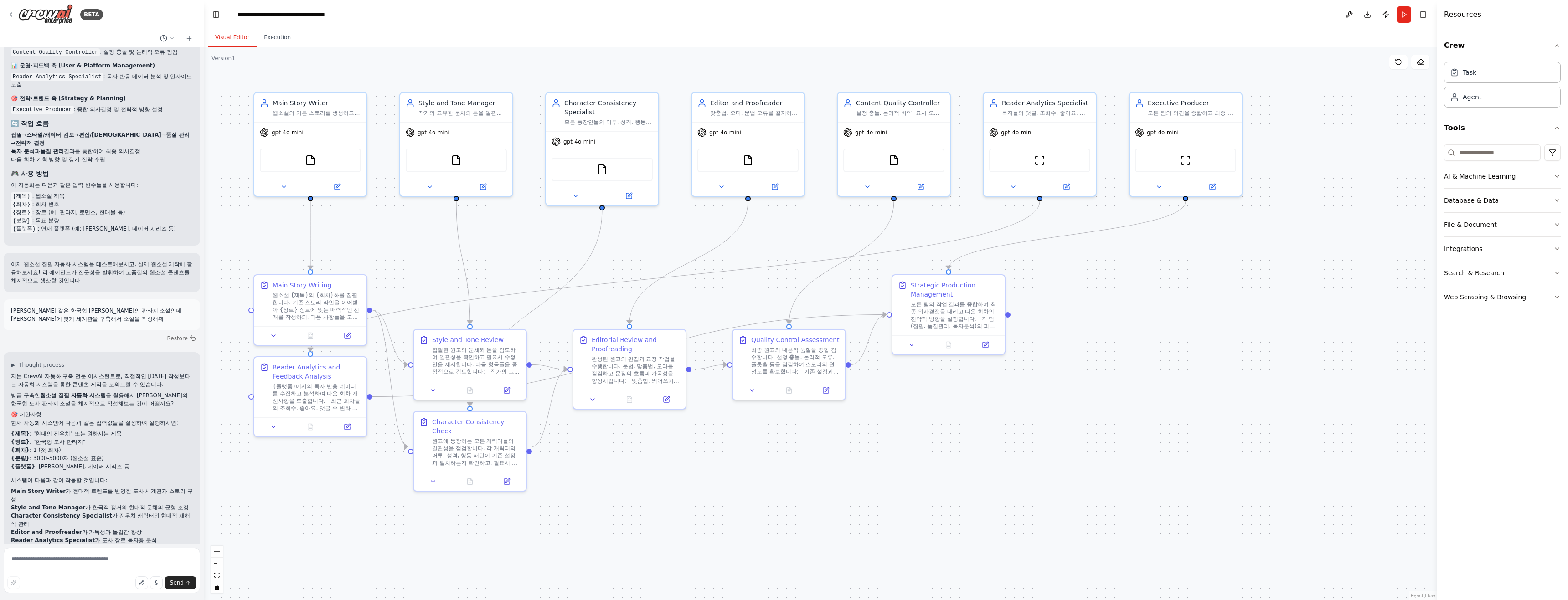
scroll to position [1102, 0]
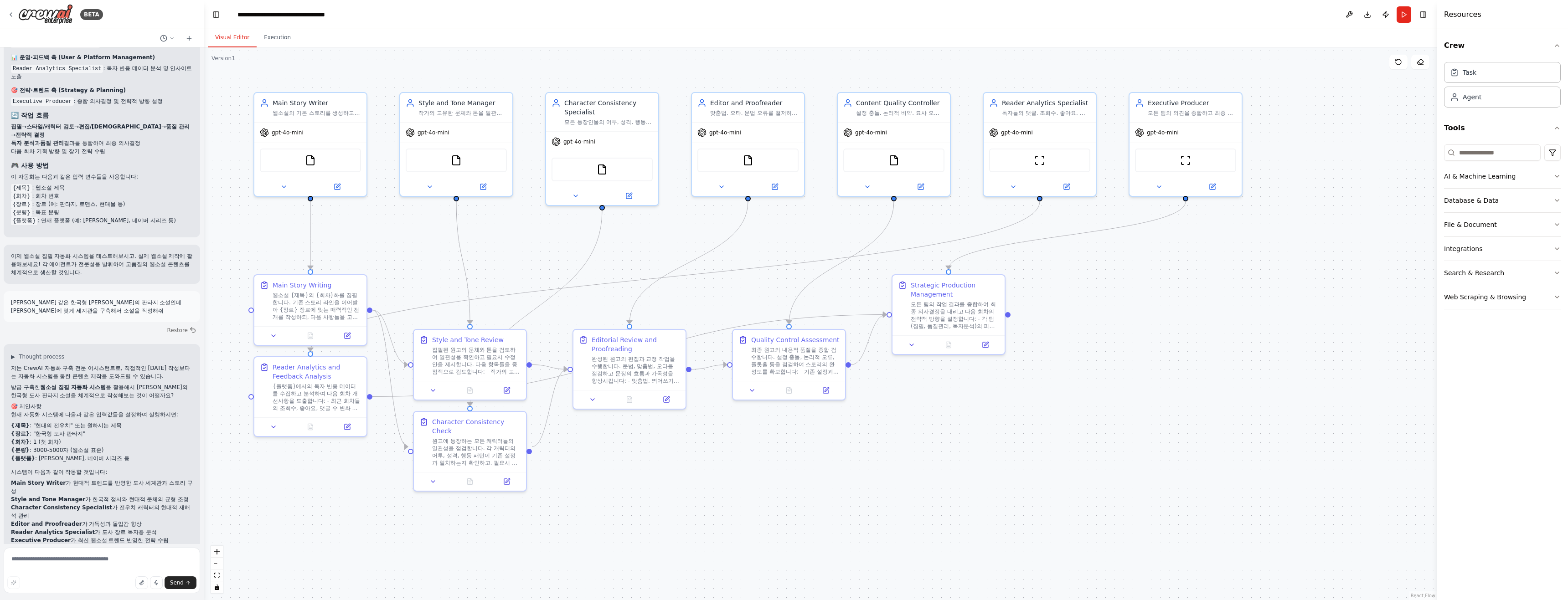
click at [132, 422] on li "{제목} : "현대의 전우치" 또는 원하시는 제목" at bounding box center [101, 426] width 182 height 8
click at [151, 504] on li "Character Consistency Specialist 가 전우치 캐릭터의 현대적 재해석 관리" at bounding box center [101, 512] width 182 height 16
drag, startPoint x: 137, startPoint y: 524, endPoint x: 129, endPoint y: 477, distance: 47.7
click at [129, 477] on div "저는 CrewAI 자동화 구축 전문 어시스턴트로, 직접적인 소설 작성보다는 자동화 시스템을 통한 콘텐츠 제작을 도와드릴 수 있습니다. 방금 구…" at bounding box center [101, 463] width 182 height 197
click at [126, 528] on li "Reader Analytics Specialist 가 도사 장르 독자층 분석" at bounding box center [101, 532] width 182 height 8
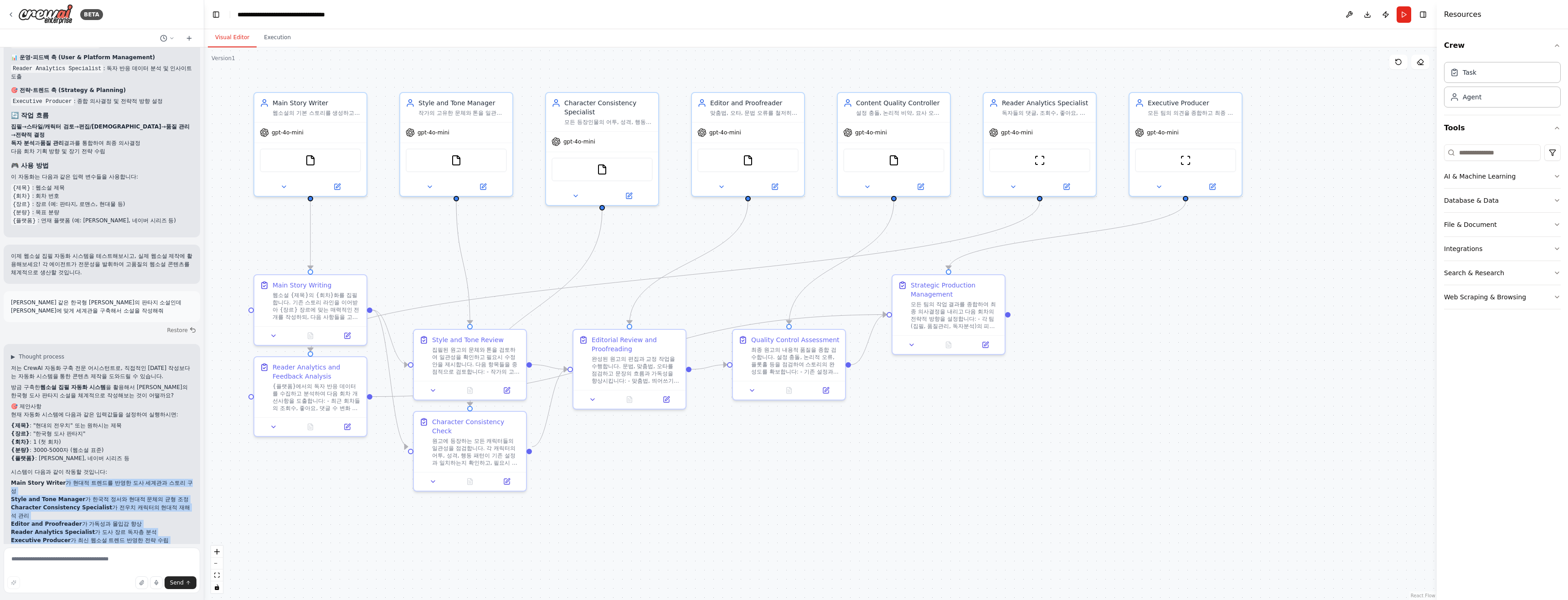
drag, startPoint x: 126, startPoint y: 524, endPoint x: 58, endPoint y: 447, distance: 102.7
click at [58, 447] on div "저는 CrewAI 자동화 구축 전문 어시스턴트로, 직접적인 소설 작성보다는 자동화 시스템을 통한 콘텐츠 제작을 도와드릴 수 있습니다. 방금 구…" at bounding box center [101, 463] width 182 height 197
click at [125, 446] on li "{분량} : 3000-5000자 (웹소설 표준)" at bounding box center [101, 451] width 182 height 8
click at [143, 562] on textarea at bounding box center [102, 570] width 197 height 45
click at [304, 167] on div "FileReadTool" at bounding box center [310, 158] width 101 height 23
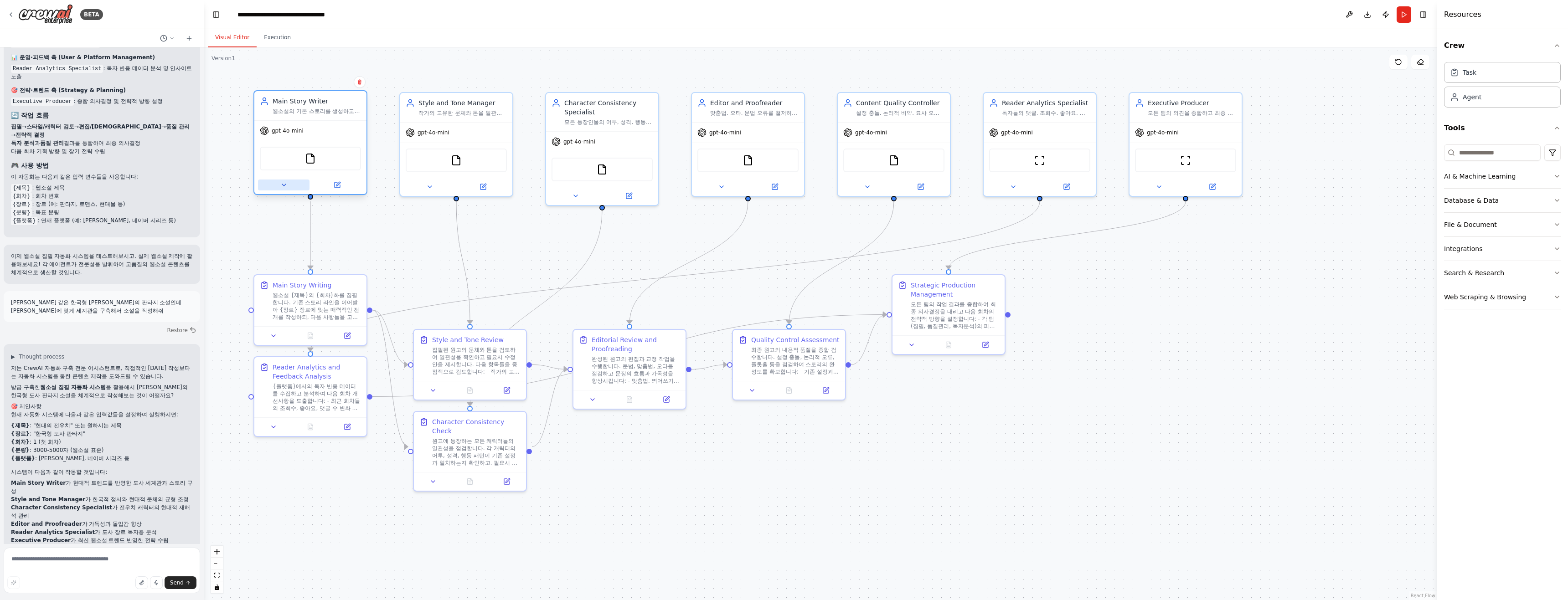
click at [286, 185] on icon at bounding box center [284, 185] width 7 height 7
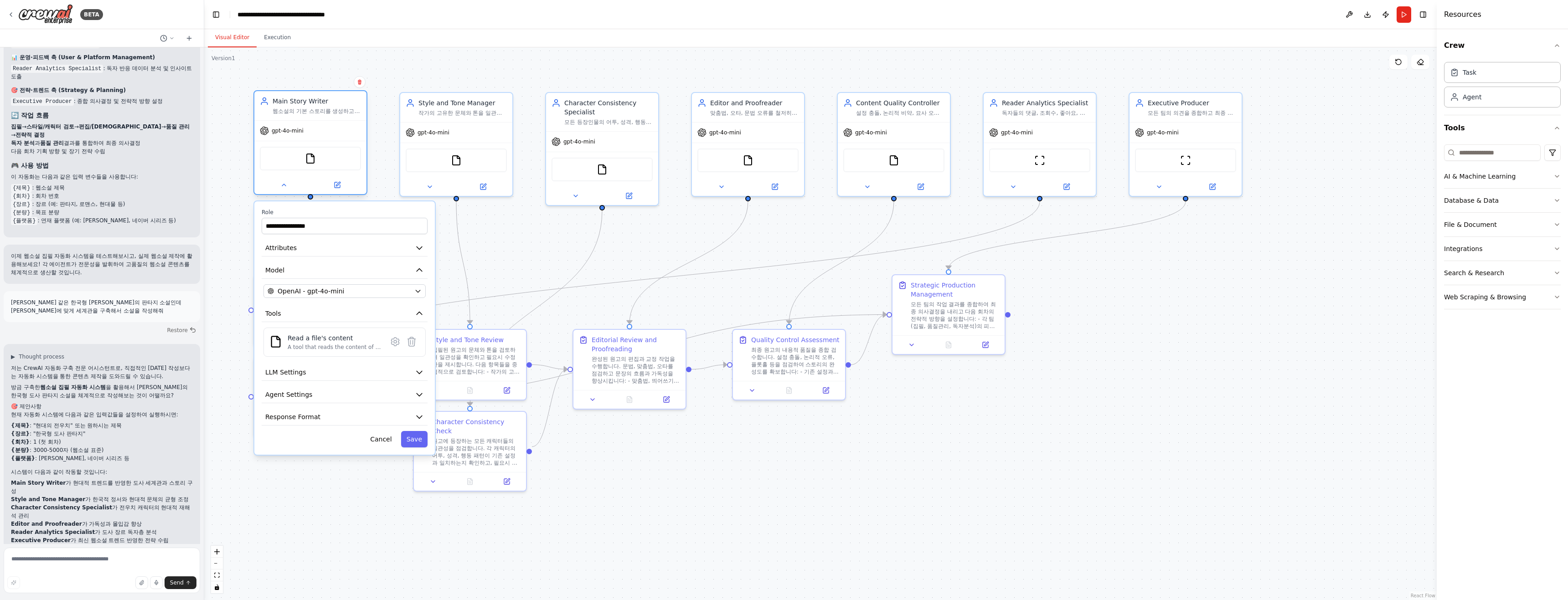
click at [282, 194] on div "Main Story Writer 웹소설의 기본 스토리를 생성하고, 사건 전개, 대사, 묘사 등을 포함한 매력적인 챕터를 작성합니다. {장르}에…" at bounding box center [310, 143] width 114 height 105
click at [783, 71] on div "Task" at bounding box center [1501, 72] width 117 height 21
click at [783, 79] on div "Task" at bounding box center [1501, 72] width 117 height 21
click at [783, 91] on div "Agent" at bounding box center [1501, 97] width 117 height 21
click at [783, 96] on div "Agent" at bounding box center [1472, 96] width 18 height 9
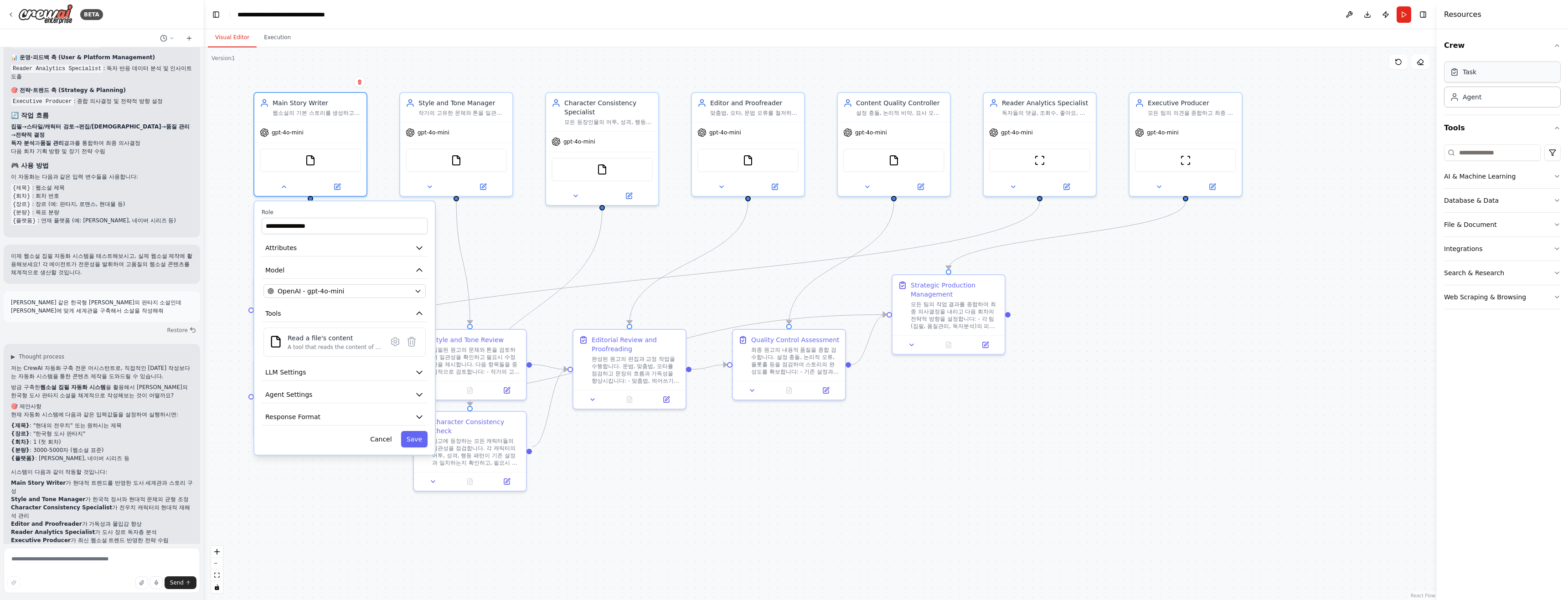
click at [783, 75] on div "Task" at bounding box center [1469, 71] width 13 height 9
click at [783, 8] on button "Run" at bounding box center [1403, 14] width 15 height 16
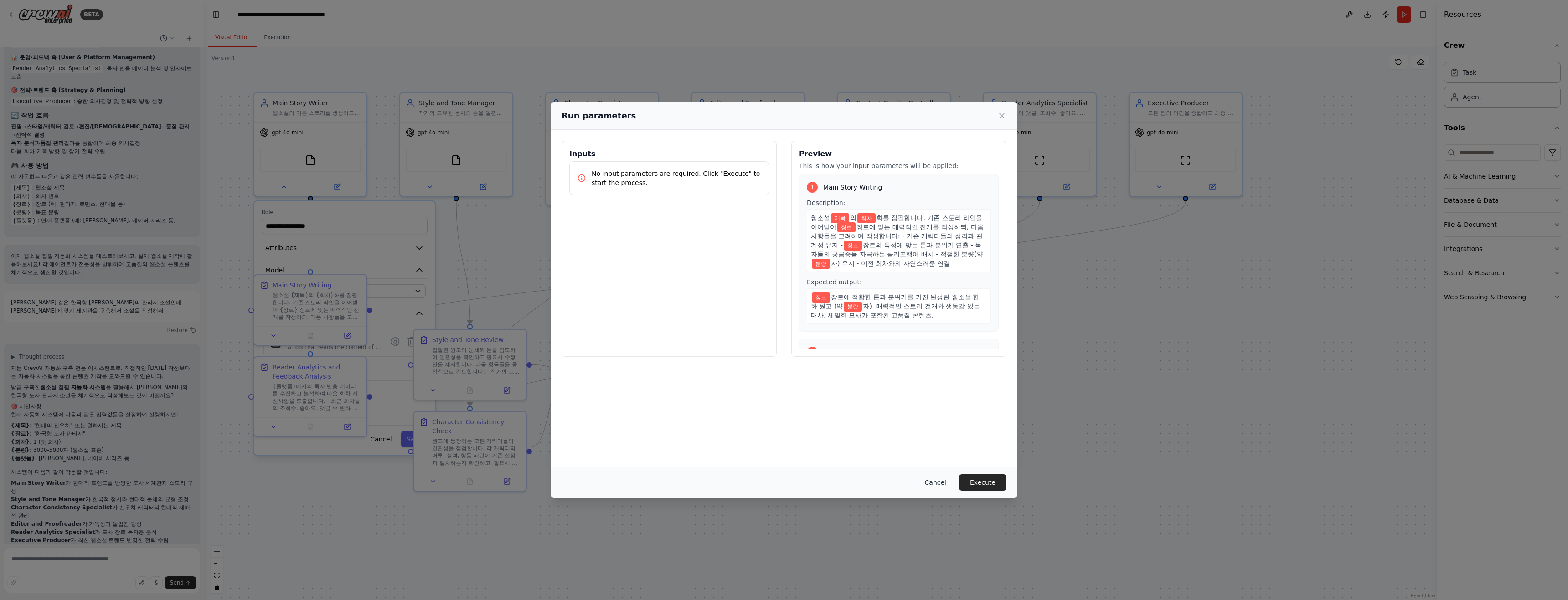
click at [783, 487] on button "Cancel" at bounding box center [935, 482] width 36 height 16
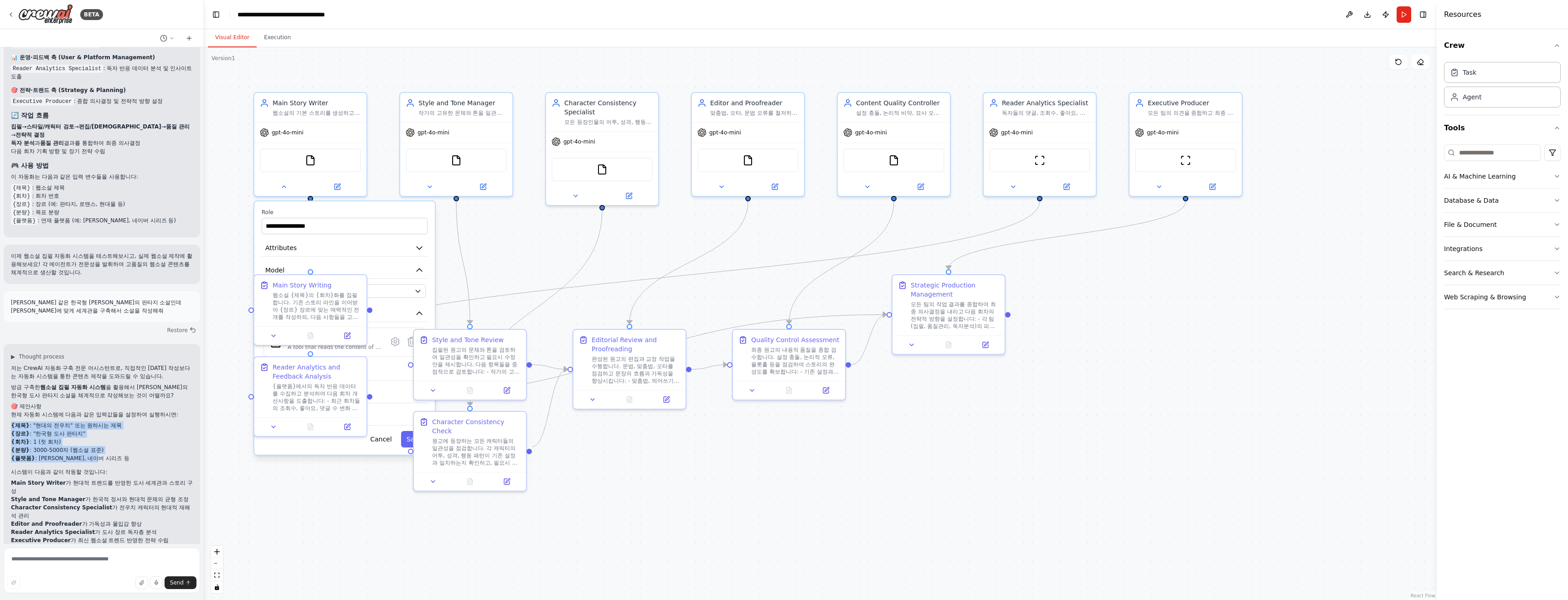
drag, startPoint x: 115, startPoint y: 427, endPoint x: 8, endPoint y: 393, distance: 112.3
click at [8, 393] on div "▶ Thought process 저는 CrewAI 자동화 구축 전문 어시스턴트로, 직접적인 소설 작성보다는 자동화 시스템을 통한 콘텐츠 제작을…" at bounding box center [102, 456] width 197 height 224
copy ul "{제목} : "현대의 전우치" 또는 원하시는 제목 {장르} : "한국형 도사 판타지" {회차} : 1 (첫 회차) {분량} : 3000-500…"
click at [296, 521] on div "**********" at bounding box center [821, 323] width 1233 height 553
click at [117, 446] on li "{분량} : 3000-5000자 (웹소설 표준)" at bounding box center [101, 451] width 182 height 8
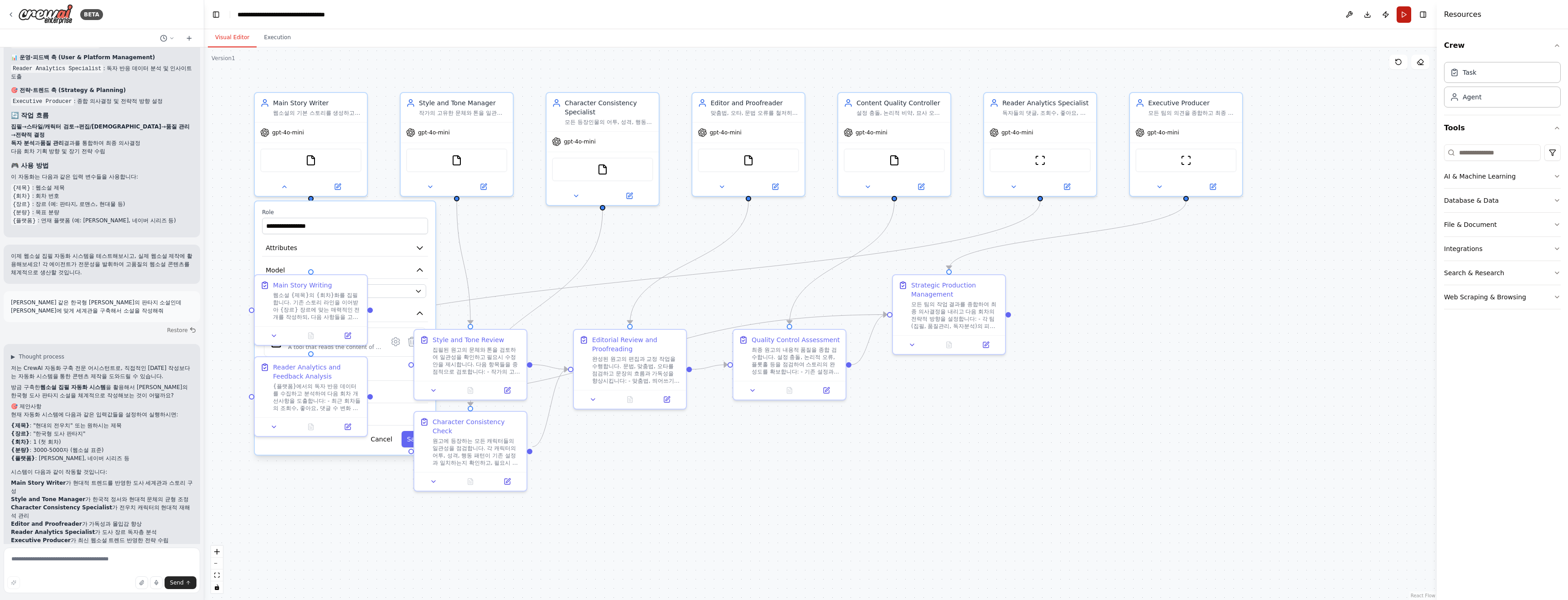
click at [783, 17] on button "Run" at bounding box center [1403, 14] width 15 height 16
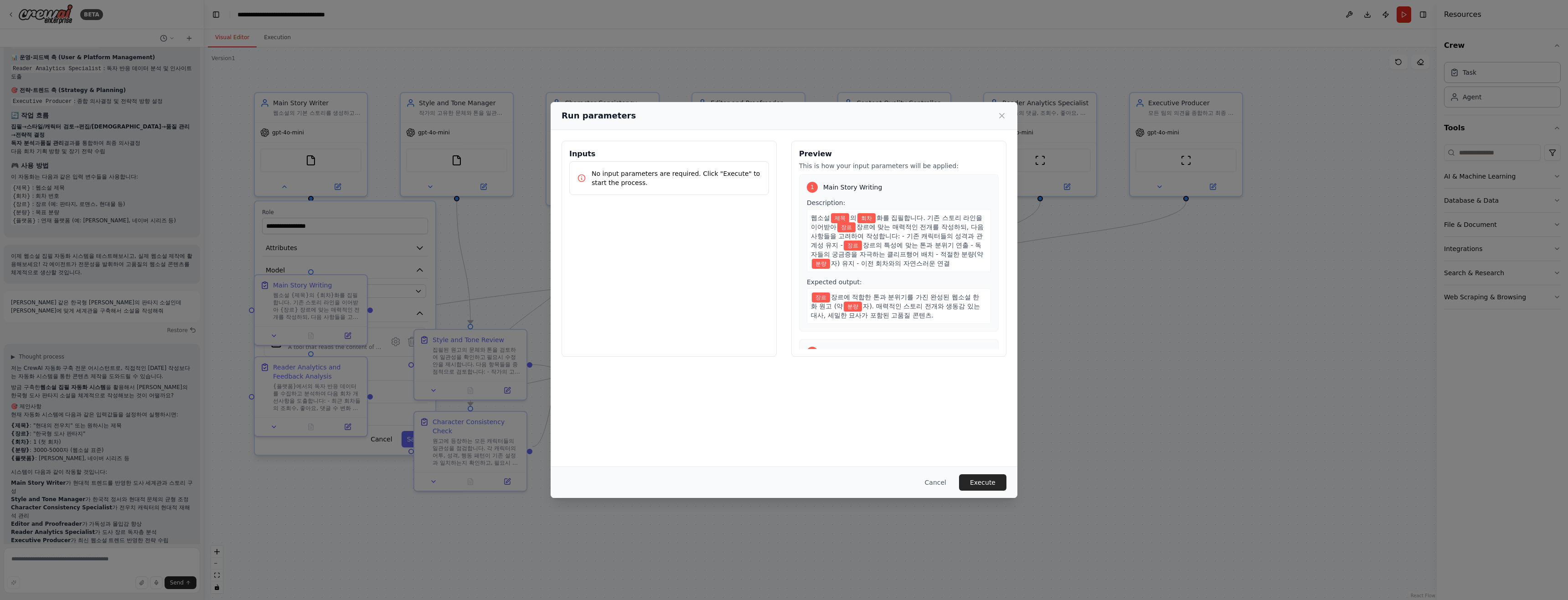
click at [783, 246] on span "장르에 맞는 매력적인 전개를 작성하되, 다음 사항들을 고려하여 작성합니다: - 기존 캐릭터들의 성격과 관계성 유지 -" at bounding box center [897, 236] width 173 height 25
click at [712, 245] on div "Inputs No input parameters are required. Click "Execute" to start the process." at bounding box center [669, 248] width 215 height 216
click at [724, 188] on div "No input parameters are required. Click "Execute" to start the process." at bounding box center [669, 178] width 200 height 34
click at [667, 187] on p "No input parameters are required. Click "Execute" to start the process." at bounding box center [676, 178] width 170 height 18
click at [783, 237] on span "장르에 맞는 매력적인 전개를 작성하되, 다음 사항들을 고려하여 작성합니다: - 기존 캐릭터들의 성격과 관계성 유지 -" at bounding box center [897, 236] width 173 height 25
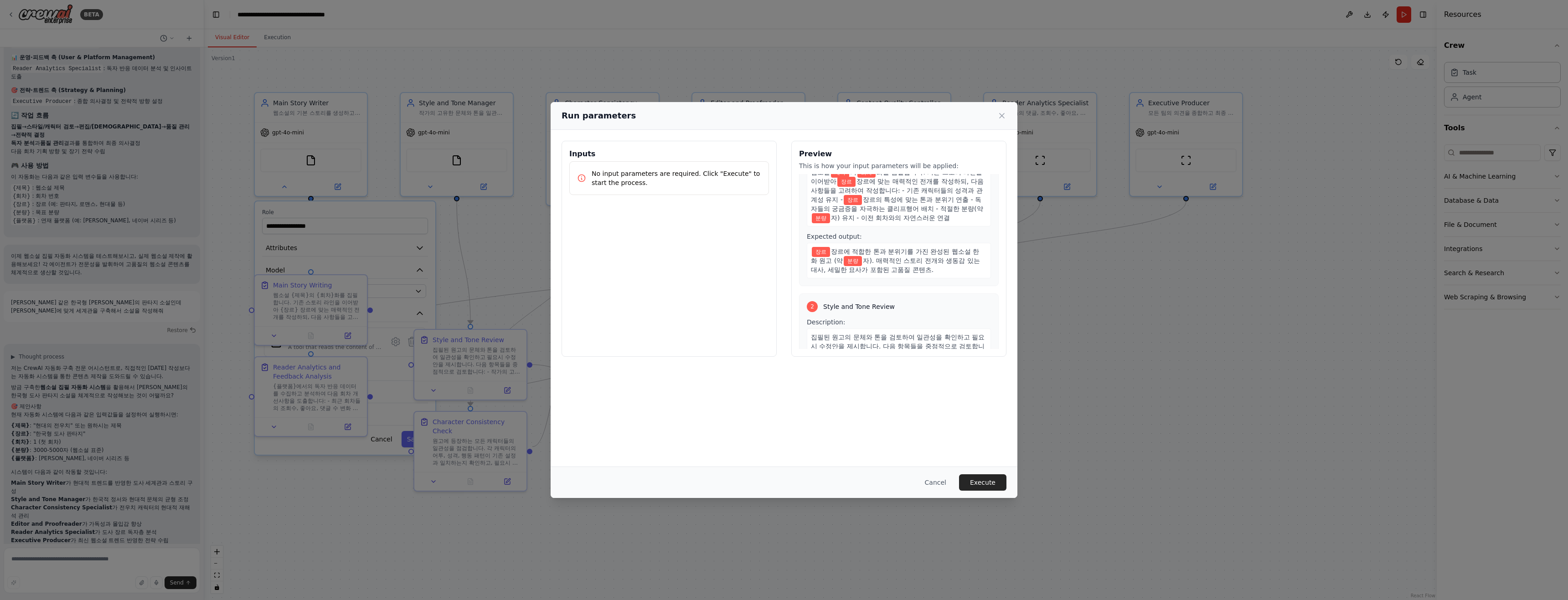
click at [783, 212] on span "장르의 특성에 맞는 톤과 분위기 연출 - 독자들의 궁금증을 자극하는 클리프행어 배치 - 적절한 분량(약" at bounding box center [897, 204] width 172 height 16
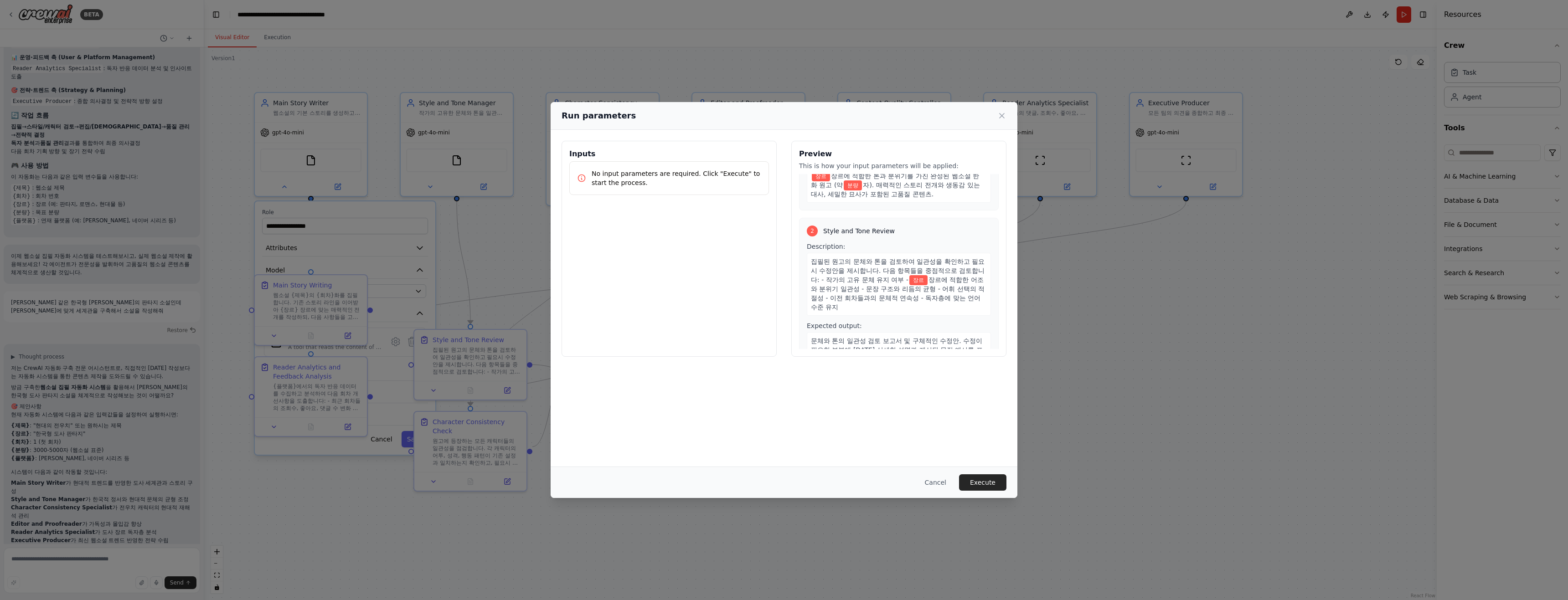
scroll to position [91, 0]
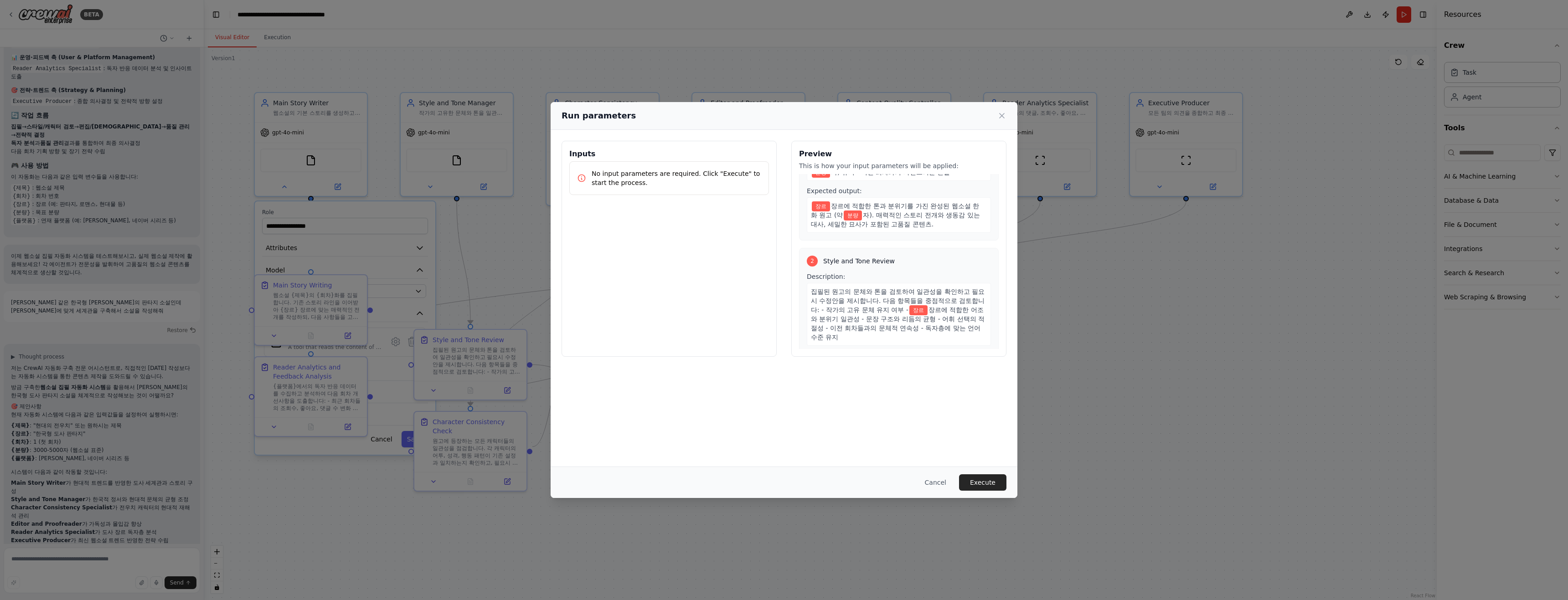
click at [684, 180] on p "No input parameters are required. Click "Execute" to start the process." at bounding box center [676, 178] width 170 height 18
click at [783, 477] on button "Execute" at bounding box center [982, 482] width 47 height 16
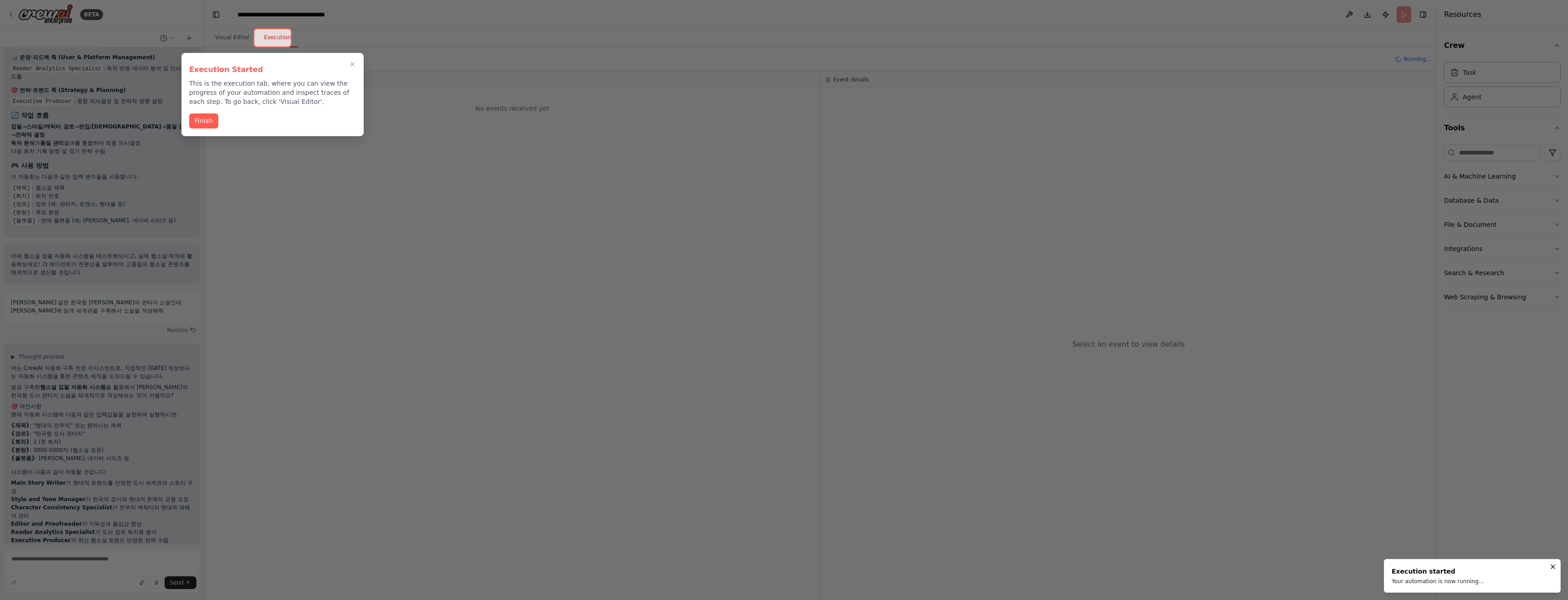
click at [352, 66] on icon "Close walkthrough" at bounding box center [352, 64] width 4 height 4
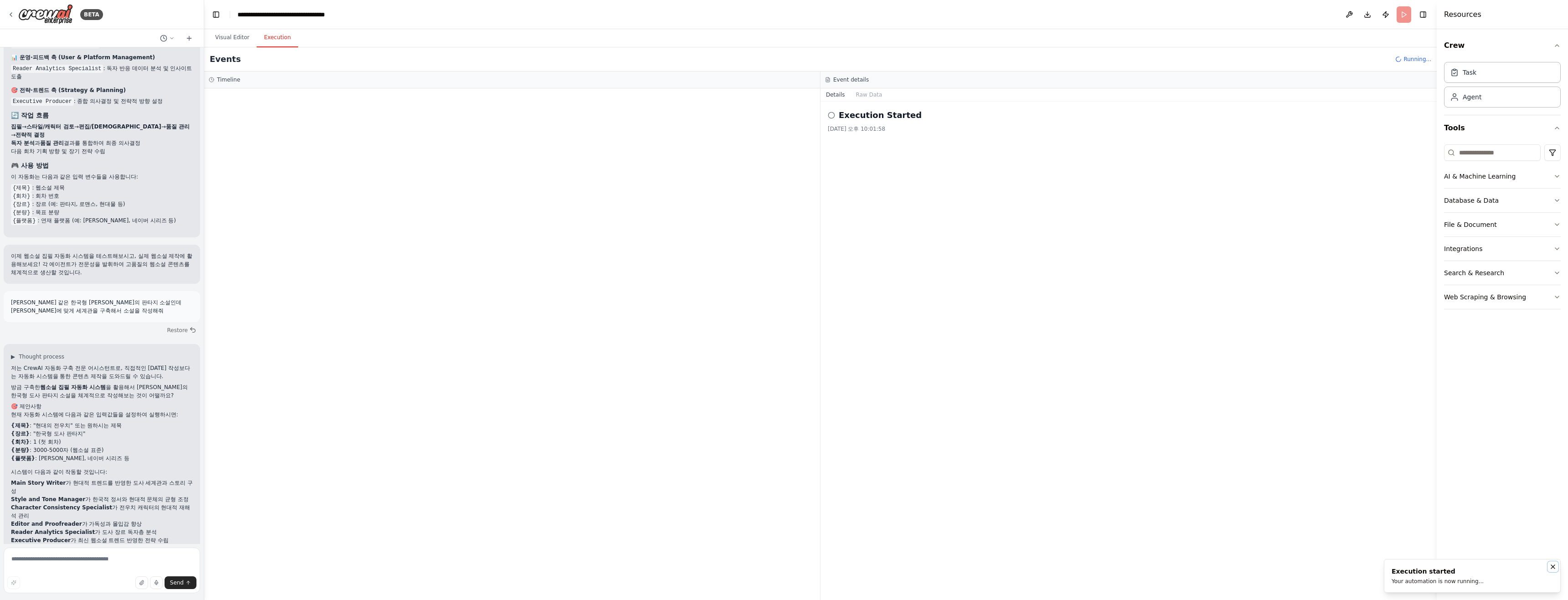
drag, startPoint x: 1551, startPoint y: 569, endPoint x: 1339, endPoint y: 463, distance: 237.0
click at [783, 569] on icon "Notifications (F8)" at bounding box center [1552, 567] width 7 height 7
drag, startPoint x: 546, startPoint y: 173, endPoint x: 651, endPoint y: 175, distance: 105.0
click at [547, 173] on div at bounding box center [512, 344] width 616 height 512
click at [783, 115] on icon at bounding box center [831, 115] width 7 height 7
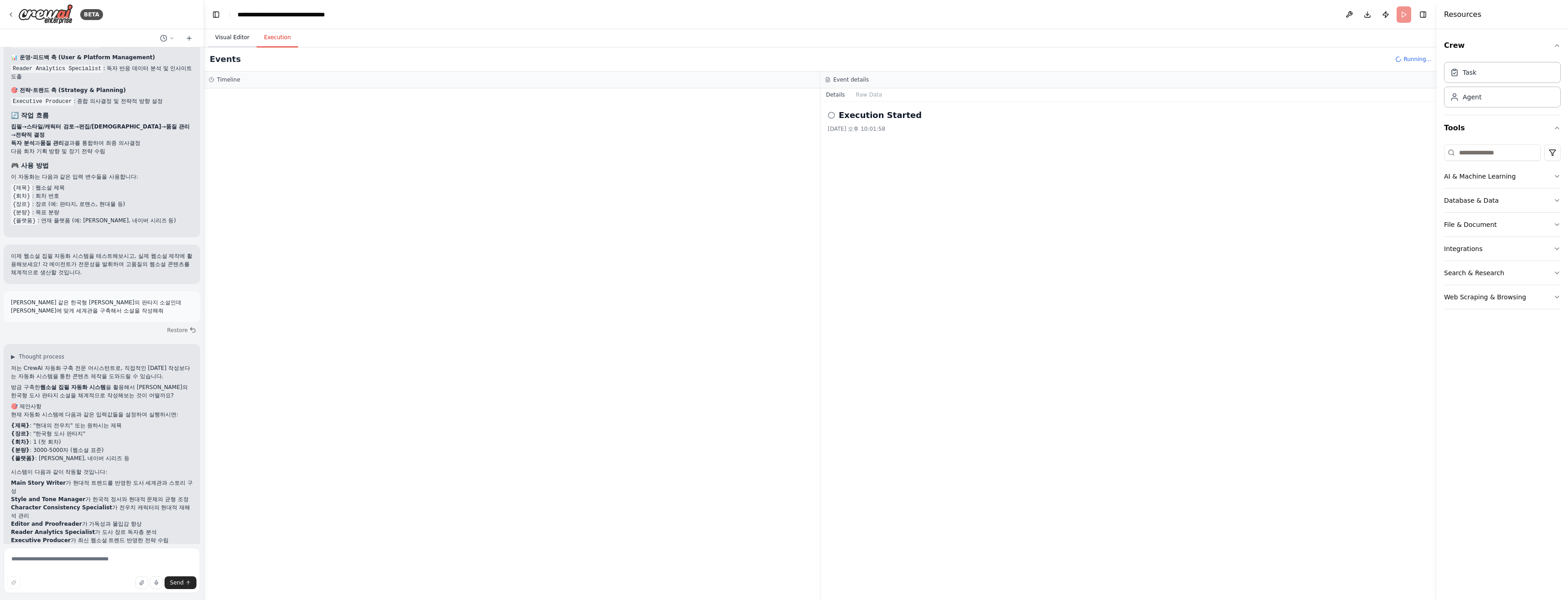
click at [238, 43] on button "Visual Editor" at bounding box center [232, 38] width 49 height 19
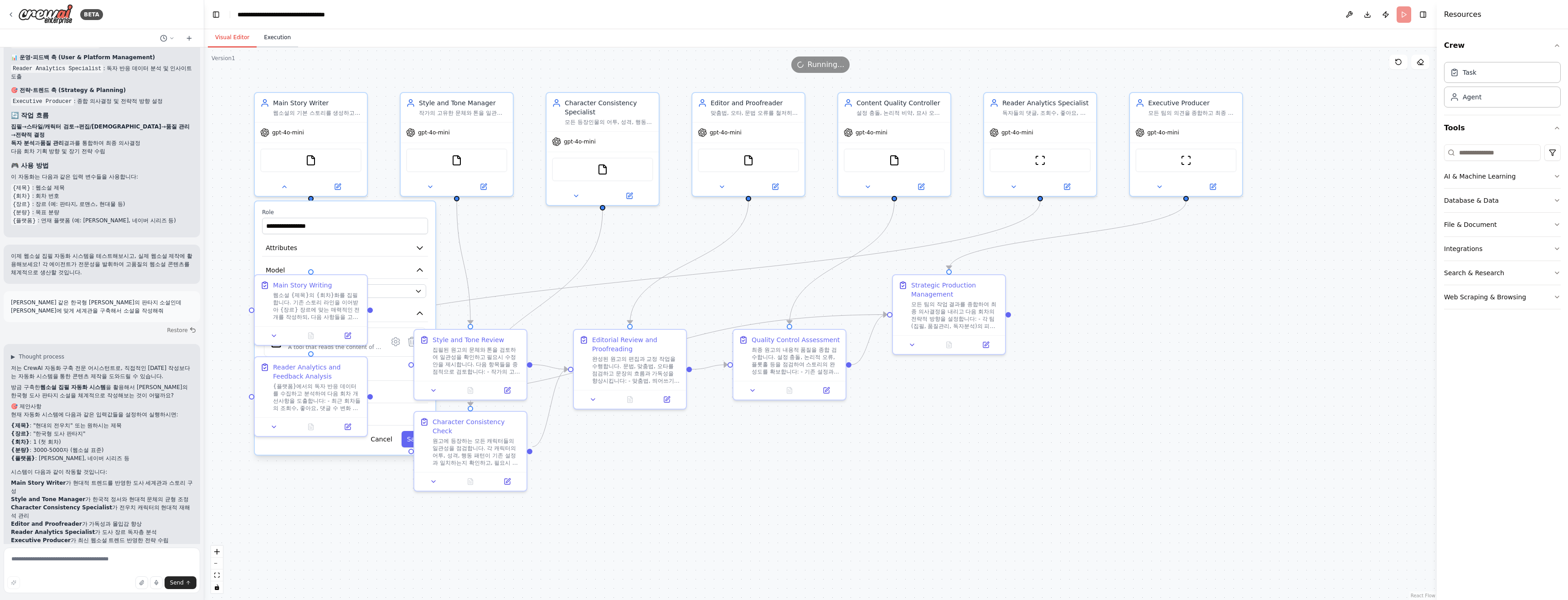
click at [274, 40] on button "Execution" at bounding box center [277, 38] width 42 height 19
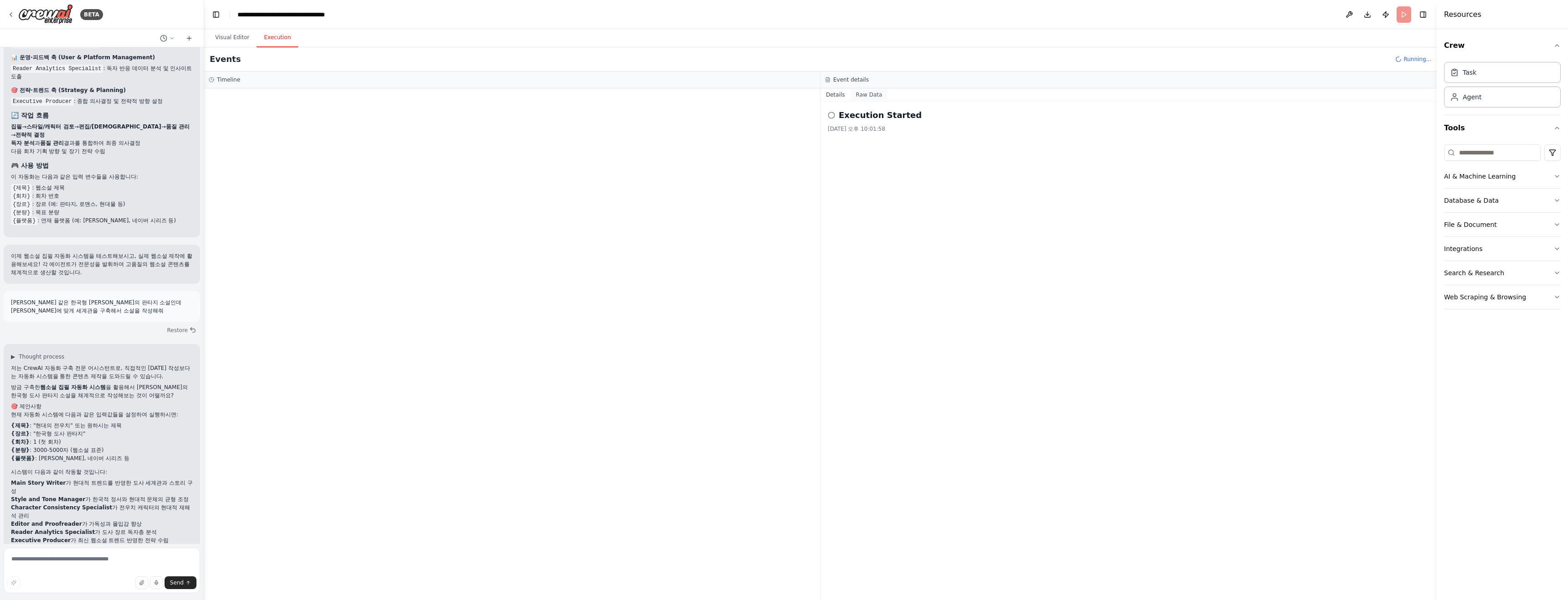
click at [783, 99] on button "Raw Data" at bounding box center [869, 95] width 38 height 13
click at [783, 93] on button "Details" at bounding box center [835, 95] width 30 height 13
click at [388, 139] on div at bounding box center [512, 344] width 616 height 512
click at [216, 108] on div at bounding box center [512, 344] width 616 height 512
click at [282, 176] on span "Read a file's content" at bounding box center [270, 175] width 56 height 7
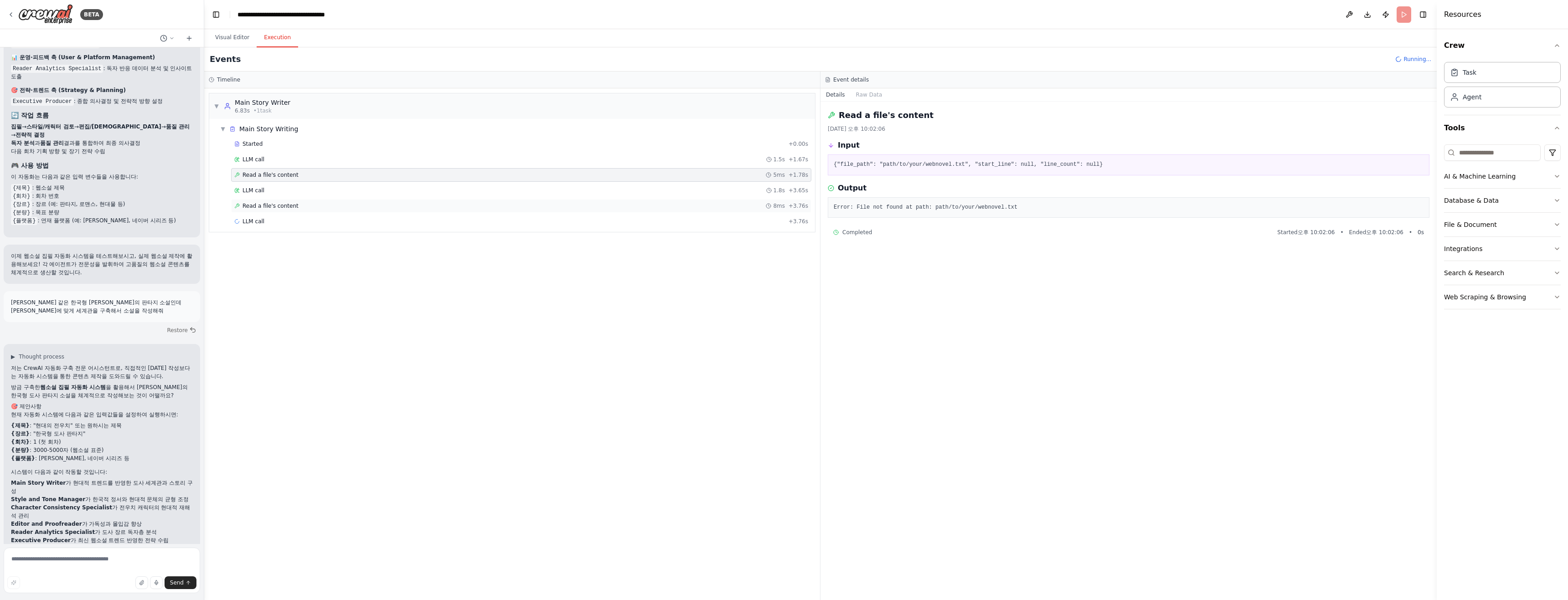
click at [271, 207] on span "Read a file's content" at bounding box center [270, 206] width 56 height 7
click at [268, 224] on div "LLM call + 3.76s" at bounding box center [521, 221] width 574 height 7
click at [313, 172] on div "Read a file's content 5ms + 1.78s" at bounding box center [521, 175] width 574 height 7
click at [295, 160] on div "LLM call 1.5s + 1.67s" at bounding box center [521, 159] width 574 height 7
click at [286, 173] on span "Read a file's content" at bounding box center [270, 175] width 56 height 7
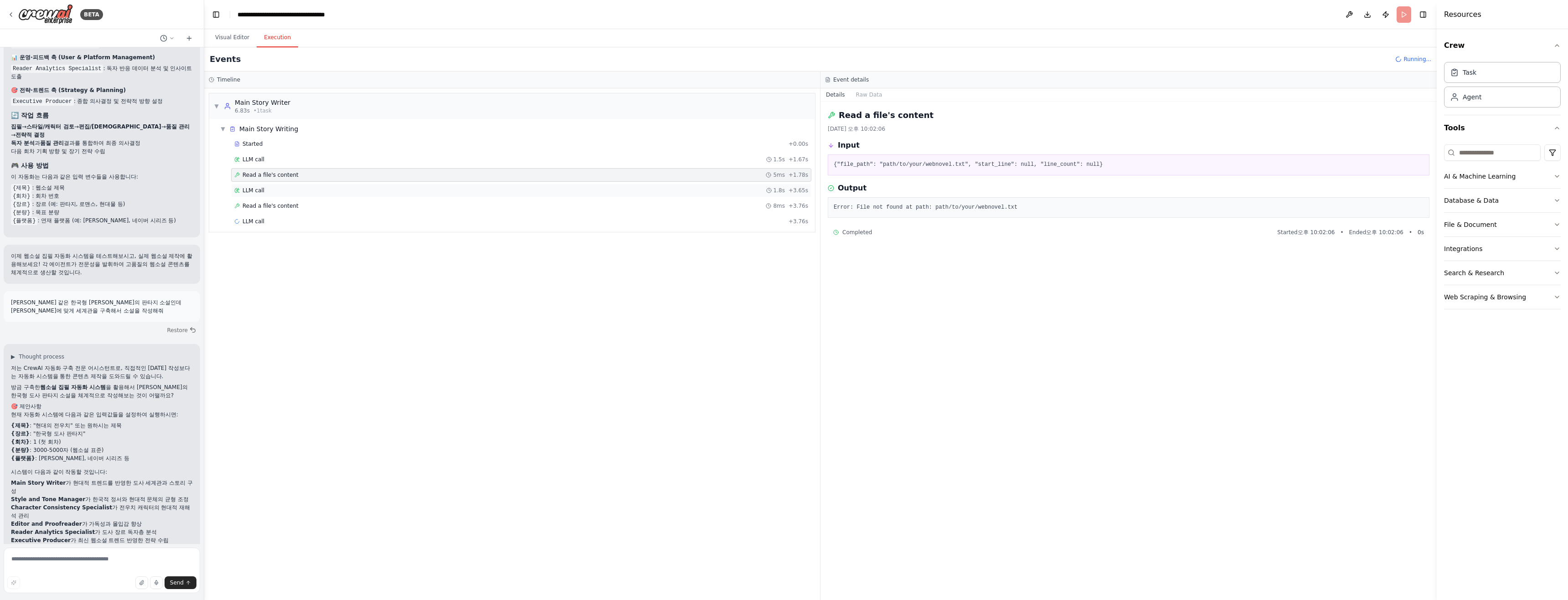
click at [273, 195] on div "LLM call 1.8s + 3.65s" at bounding box center [521, 190] width 580 height 13
click at [263, 212] on div "Read a file's content 8ms + 3.76s" at bounding box center [521, 205] width 580 height 13
click at [255, 226] on div "LLM call + 3.76s" at bounding box center [521, 221] width 580 height 13
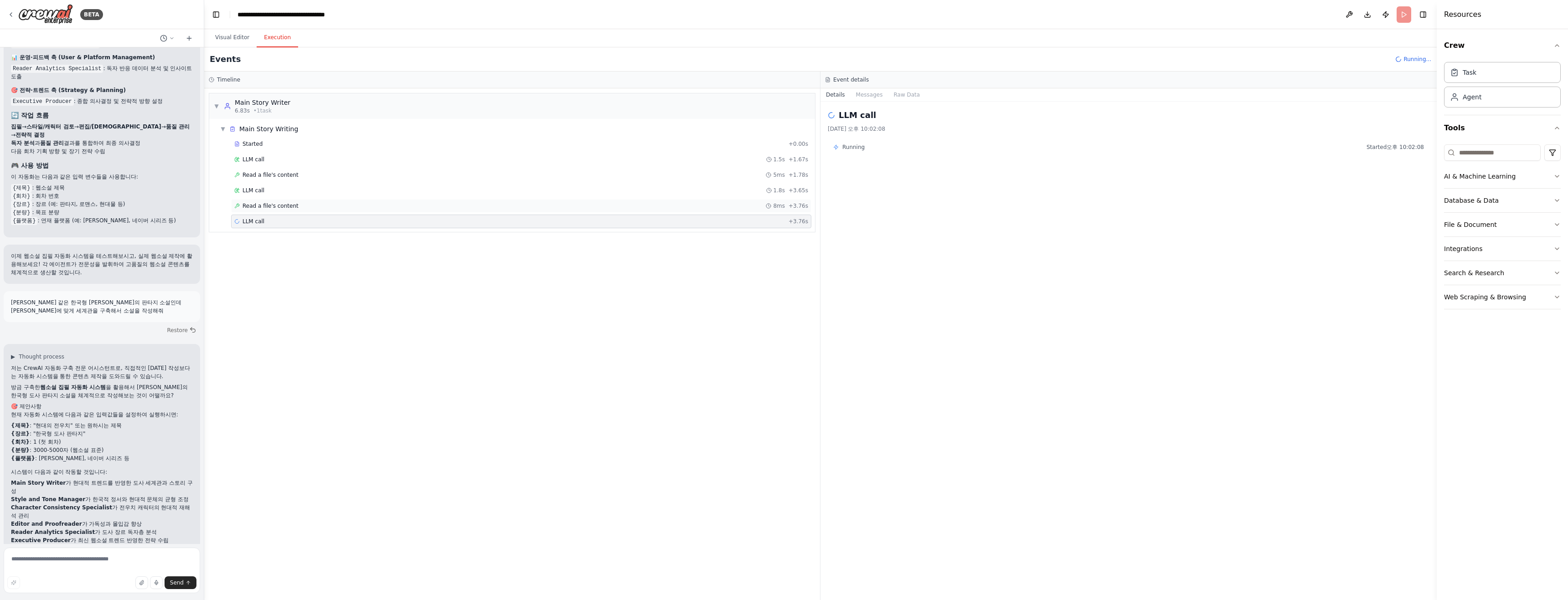
click at [305, 206] on div "Read a file's content 8ms + 3.76s" at bounding box center [521, 206] width 574 height 7
click at [275, 218] on div "LLM call + 3.76s" at bounding box center [521, 221] width 574 height 7
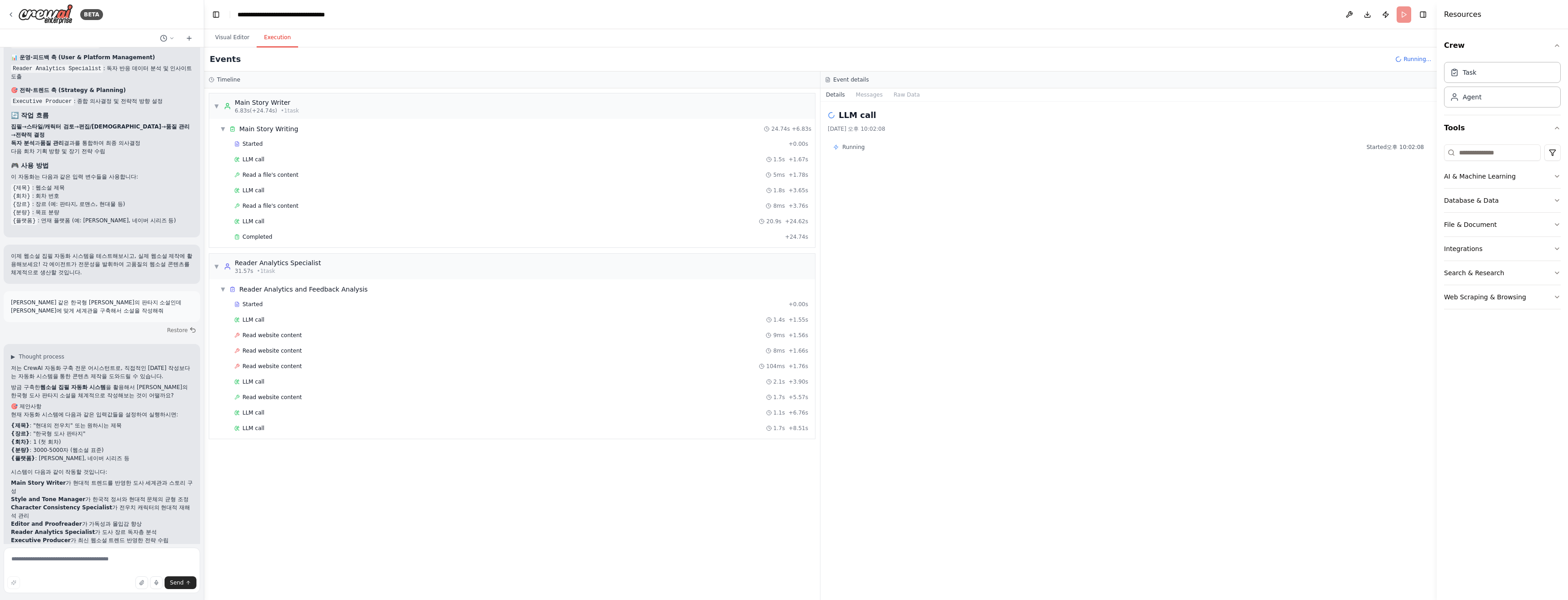
drag, startPoint x: 366, startPoint y: 467, endPoint x: 345, endPoint y: 445, distance: 30.4
click at [366, 467] on div "▼ Main Story Writer 6.83s (+24.74s) • 1 task ▼ Main Story Writing 24.74s + 6.83…" at bounding box center [512, 344] width 616 height 512
click at [312, 422] on div "LLM call 1.7s + 8.51s" at bounding box center [521, 428] width 580 height 13
click at [287, 413] on div "LLM call 1.1s + 6.76s" at bounding box center [521, 412] width 574 height 7
click at [306, 401] on div "Read website content 1.7s + 5.57s" at bounding box center [521, 397] width 580 height 13
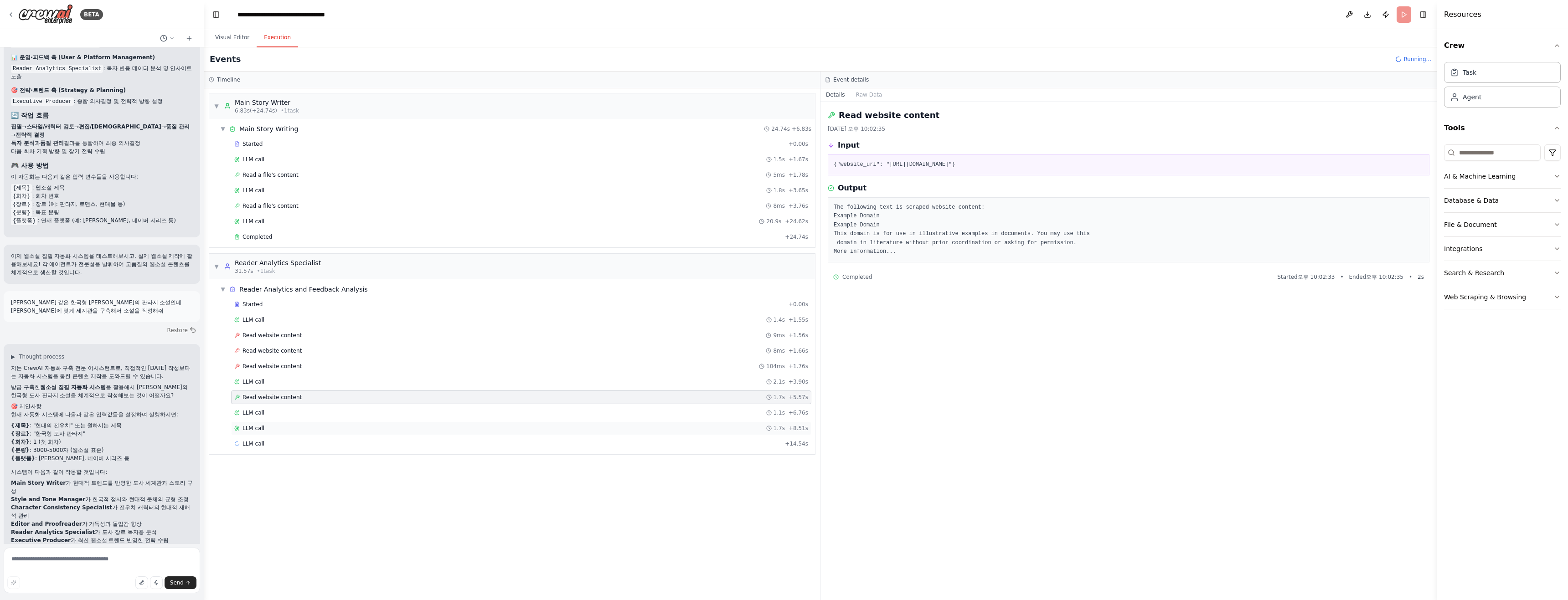
click at [311, 425] on div "LLM call 1.7s + 8.51s" at bounding box center [521, 428] width 574 height 7
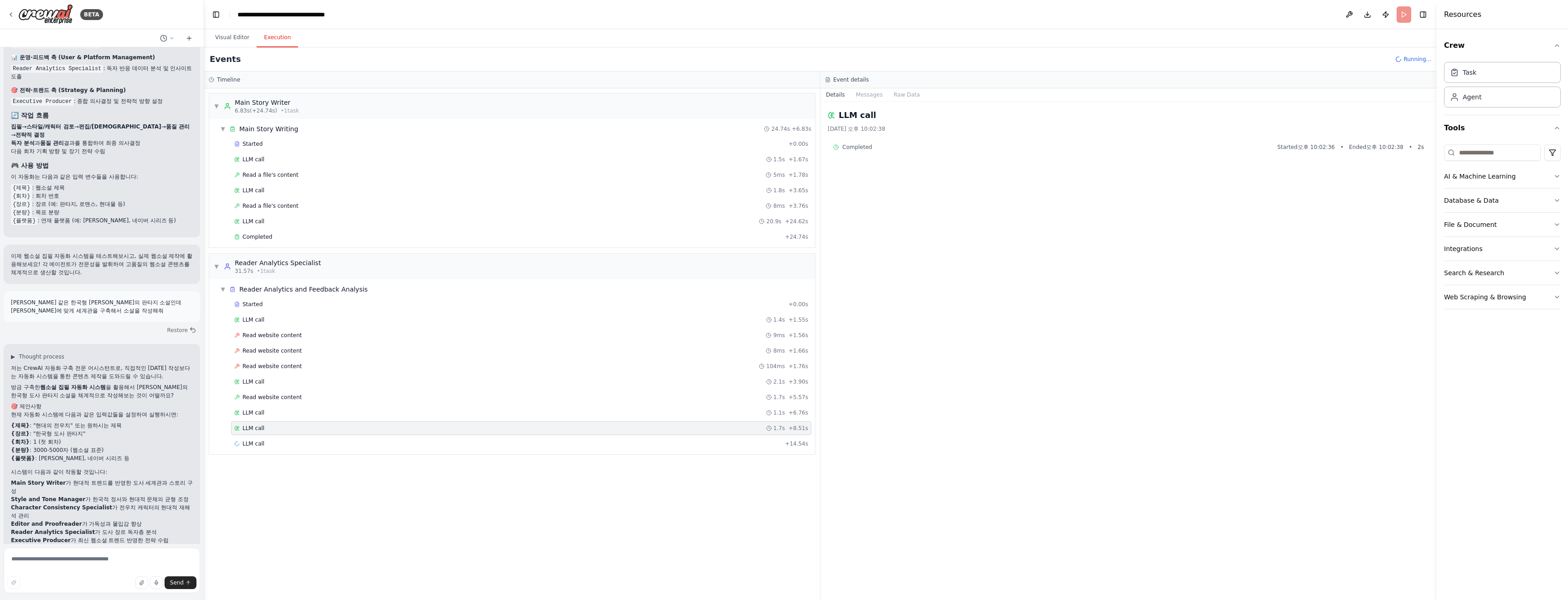
click at [301, 493] on div "▼ Main Story Writer 6.83s (+24.74s) • 1 task ▼ Main Story Writing 24.74s + 6.83…" at bounding box center [512, 344] width 616 height 512
click at [257, 446] on span "LLM call" at bounding box center [253, 444] width 22 height 7
click at [244, 37] on button "Visual Editor" at bounding box center [232, 38] width 49 height 19
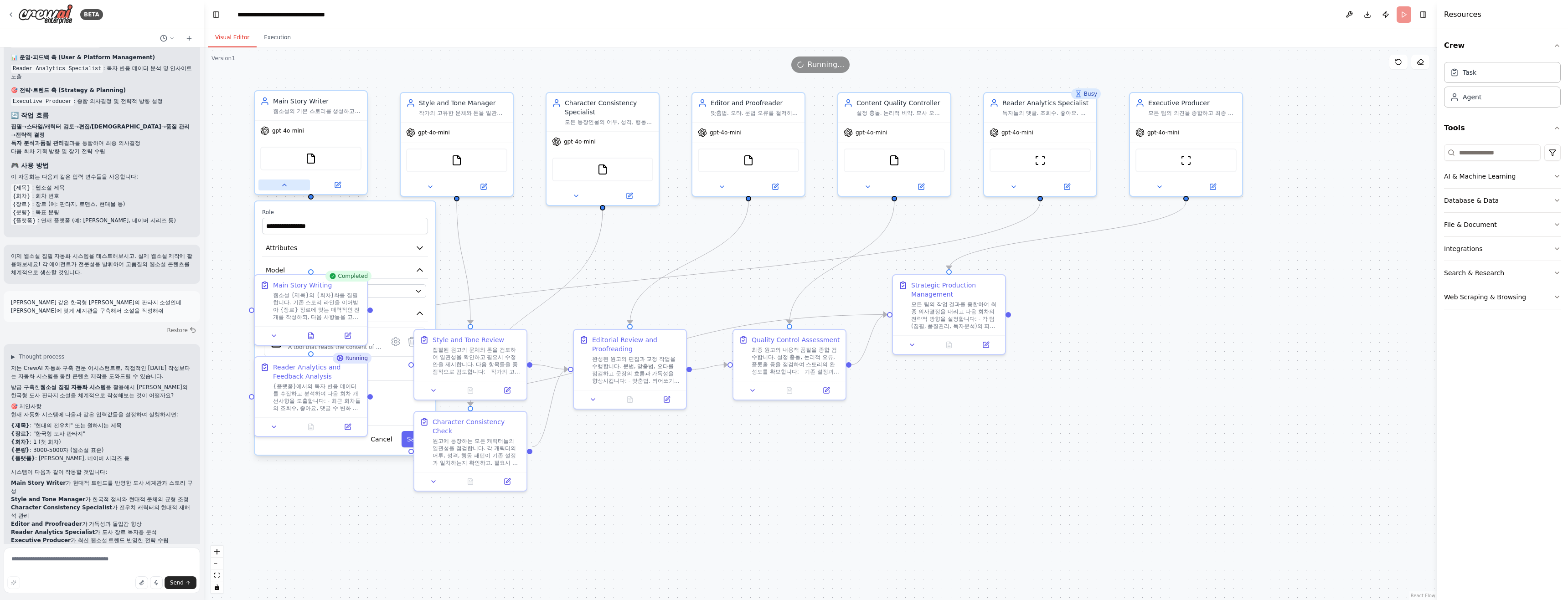
click at [285, 188] on icon at bounding box center [284, 185] width 7 height 7
click at [270, 43] on button "Execution" at bounding box center [277, 38] width 42 height 19
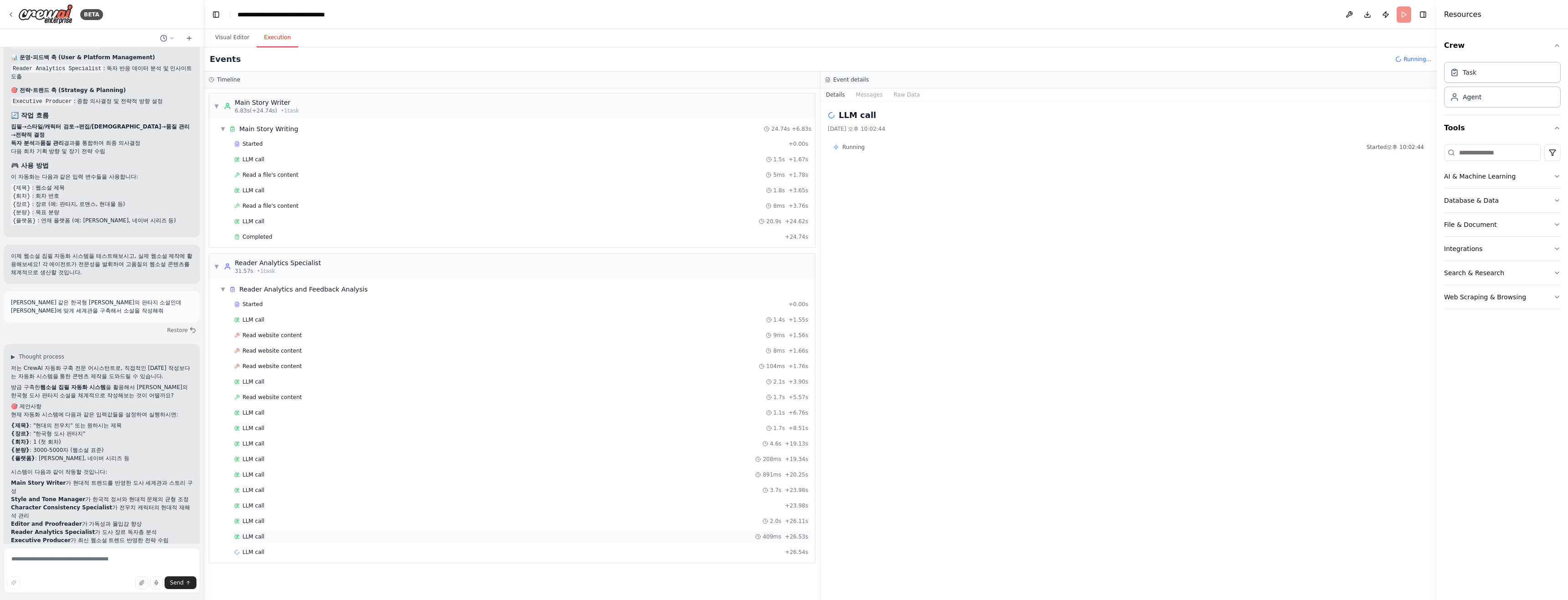
click at [265, 531] on div "LLM call 409ms + 26.53s" at bounding box center [521, 536] width 580 height 13
click at [272, 399] on span "Read website content" at bounding box center [272, 397] width 59 height 7
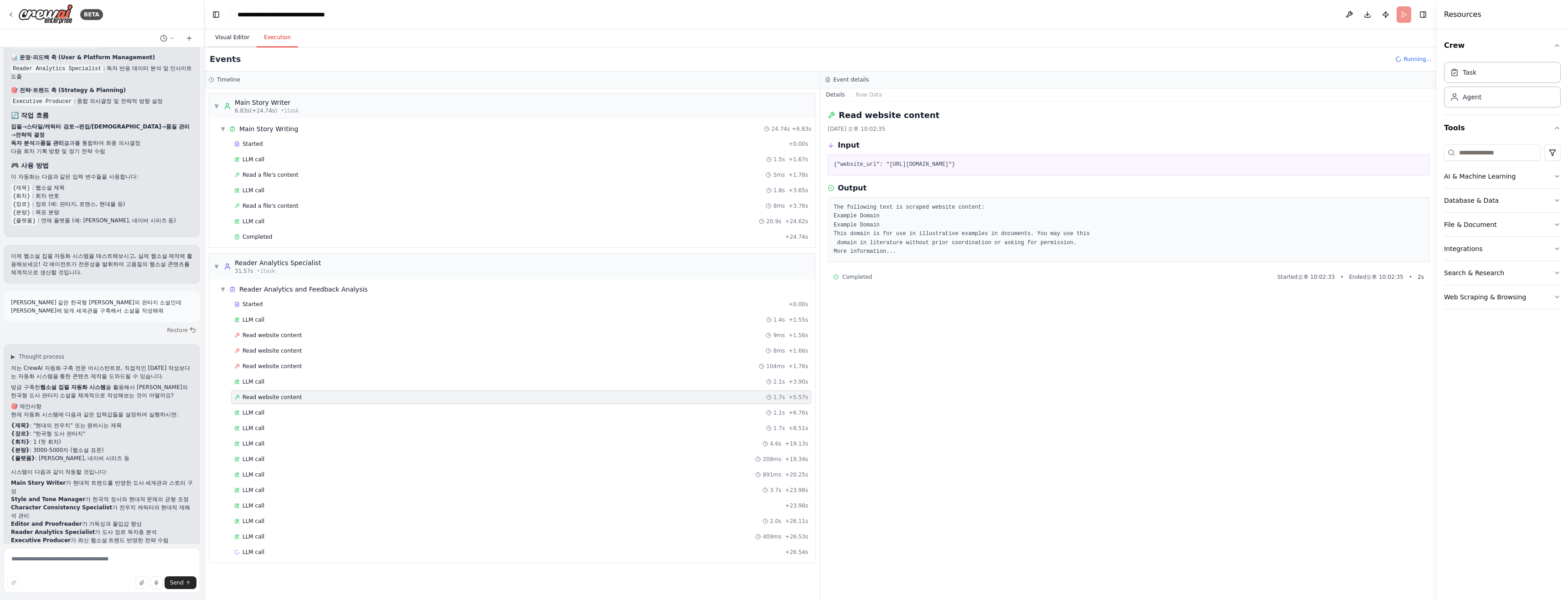
click at [229, 41] on button "Visual Editor" at bounding box center [232, 38] width 49 height 19
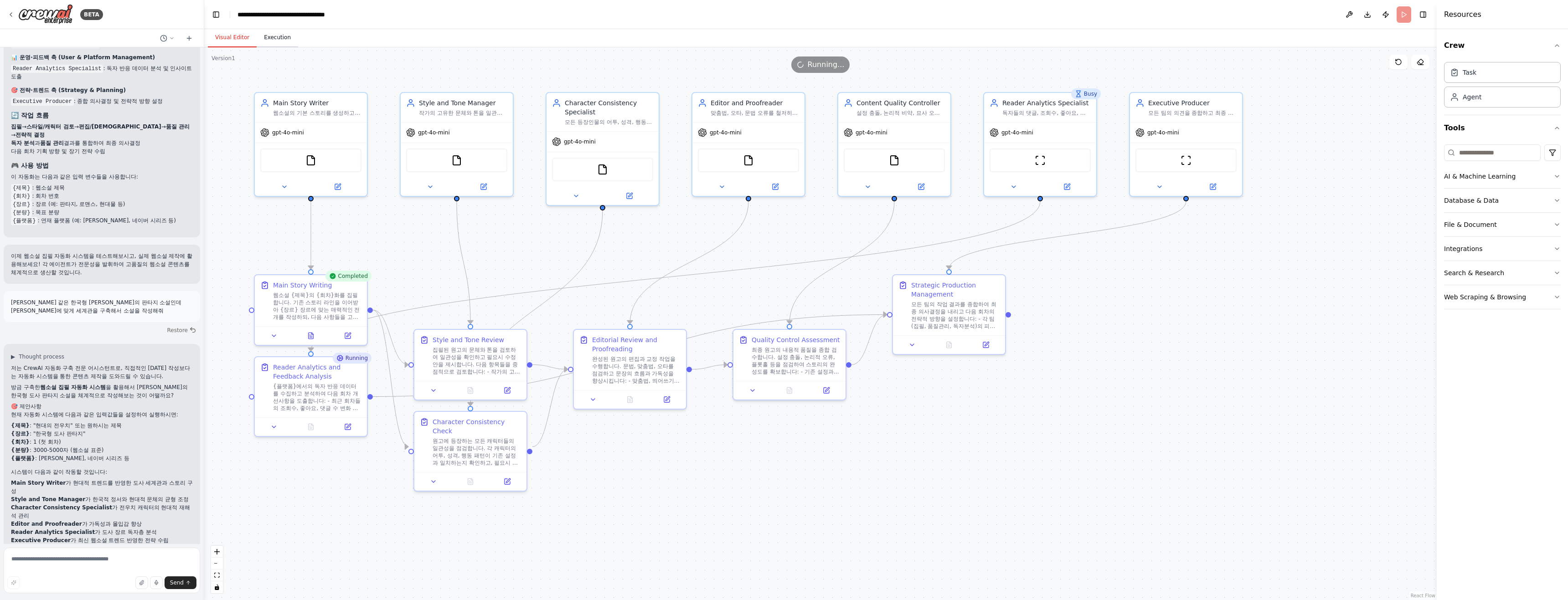
click at [285, 39] on button "Execution" at bounding box center [277, 38] width 42 height 19
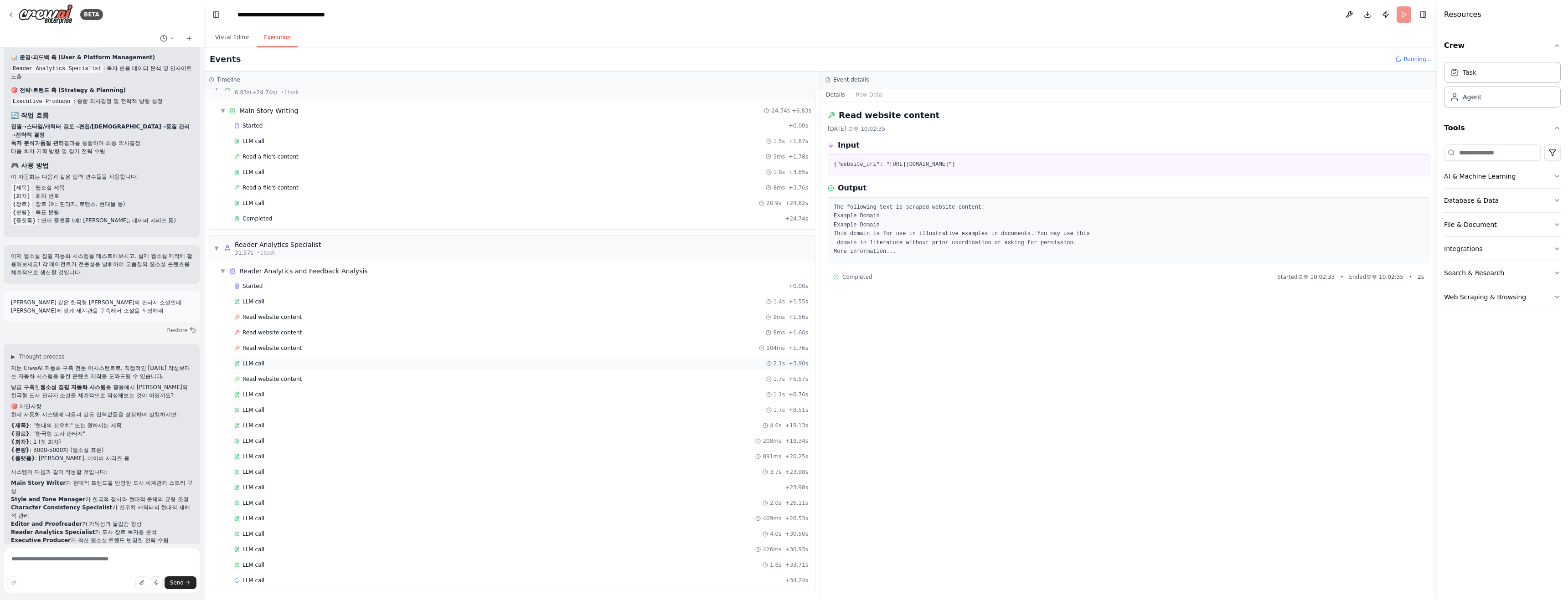
scroll to position [20, 0]
click at [320, 579] on div "LLM call 2.2s + 36.42s" at bounding box center [521, 579] width 574 height 7
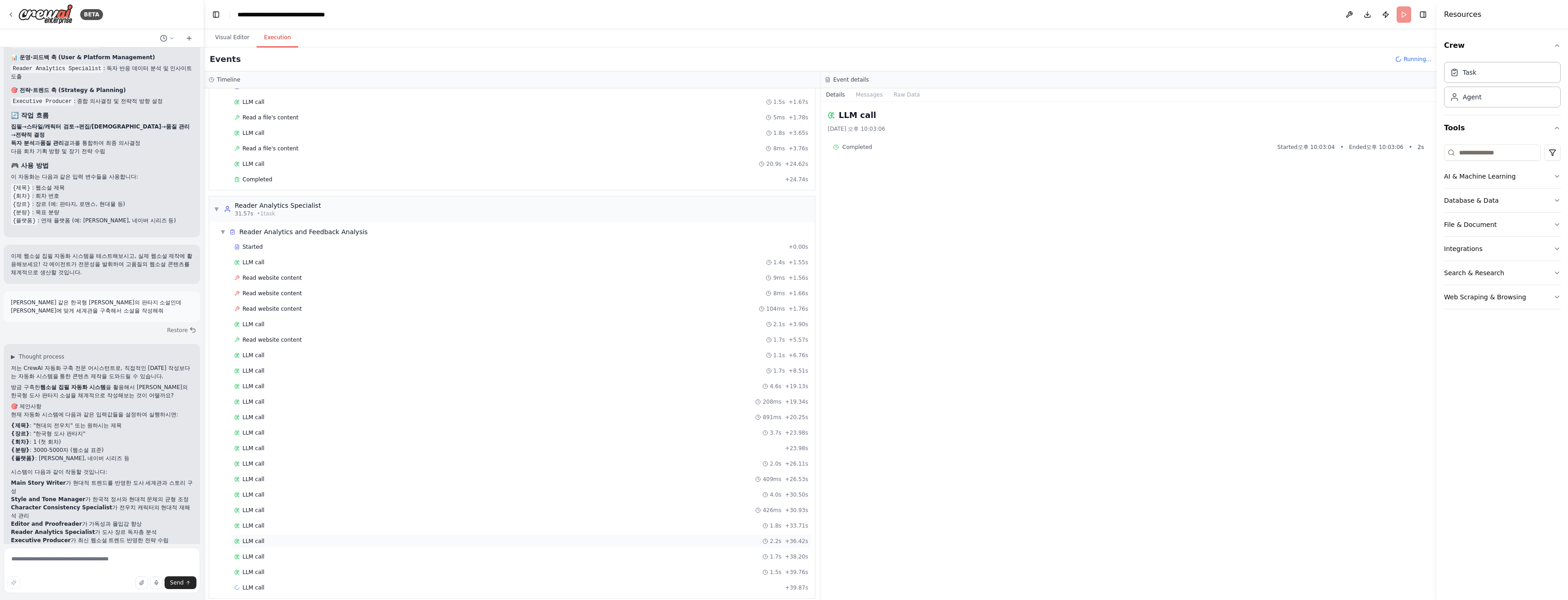
scroll to position [66, 0]
click at [783, 59] on span "Running..." at bounding box center [1417, 59] width 28 height 7
click at [783, 18] on header "**********" at bounding box center [821, 14] width 1233 height 29
click at [229, 42] on button "Visual Editor" at bounding box center [232, 38] width 49 height 19
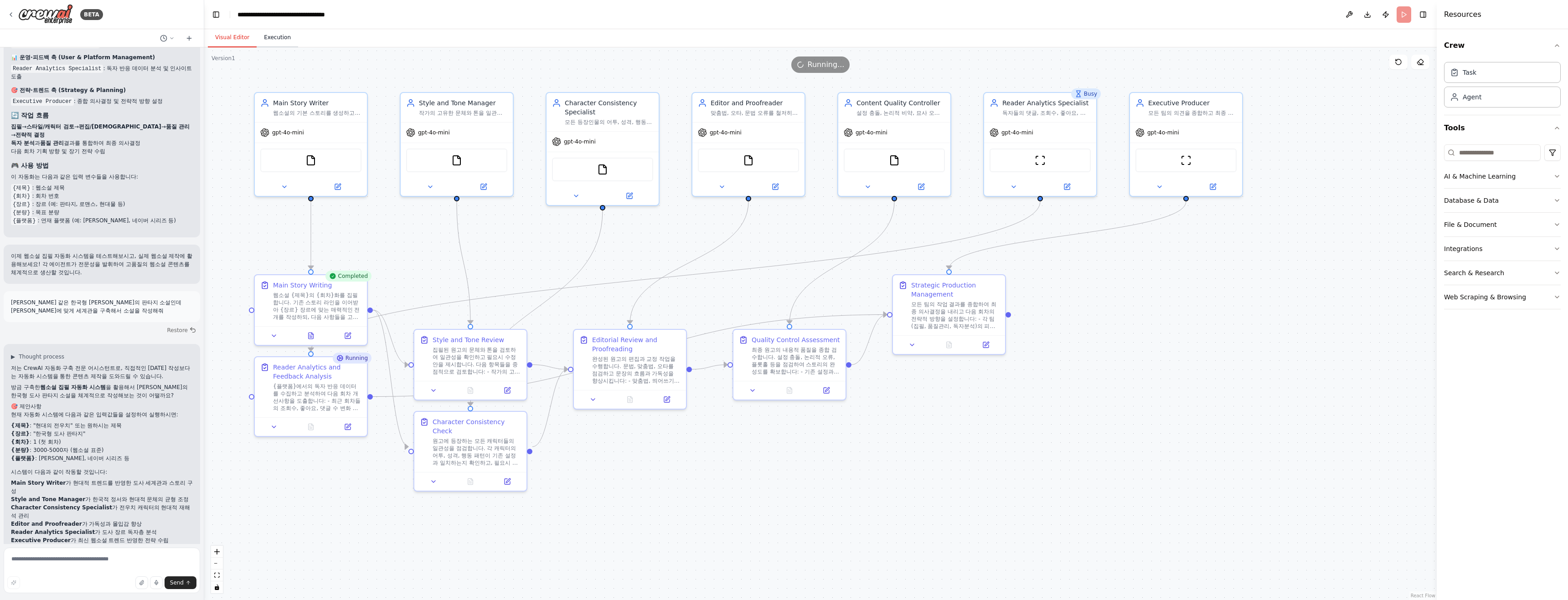
click at [265, 38] on button "Execution" at bounding box center [277, 38] width 42 height 19
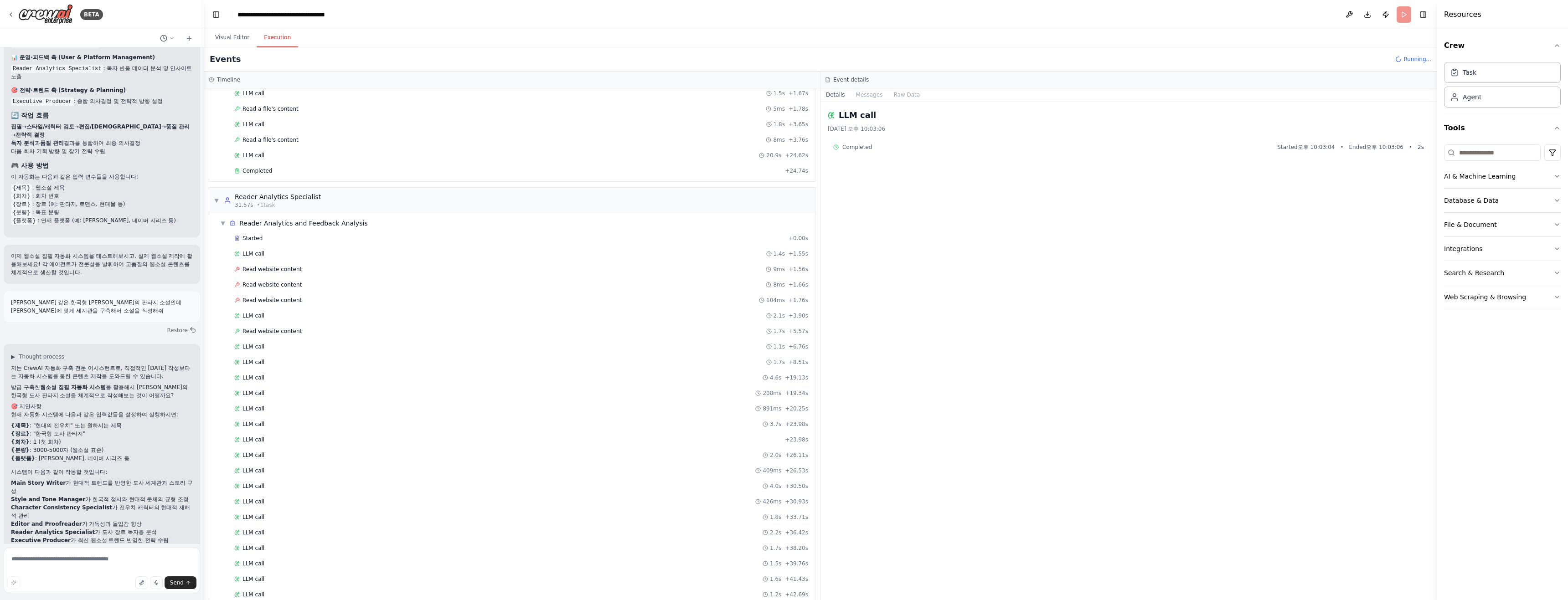
drag, startPoint x: 265, startPoint y: 38, endPoint x: 245, endPoint y: 68, distance: 36.1
click at [238, 62] on div "Events Running..." at bounding box center [821, 59] width 1233 height 24
drag, startPoint x: 258, startPoint y: 91, endPoint x: 264, endPoint y: 96, distance: 7.8
click at [260, 93] on span "LLM call" at bounding box center [253, 93] width 22 height 7
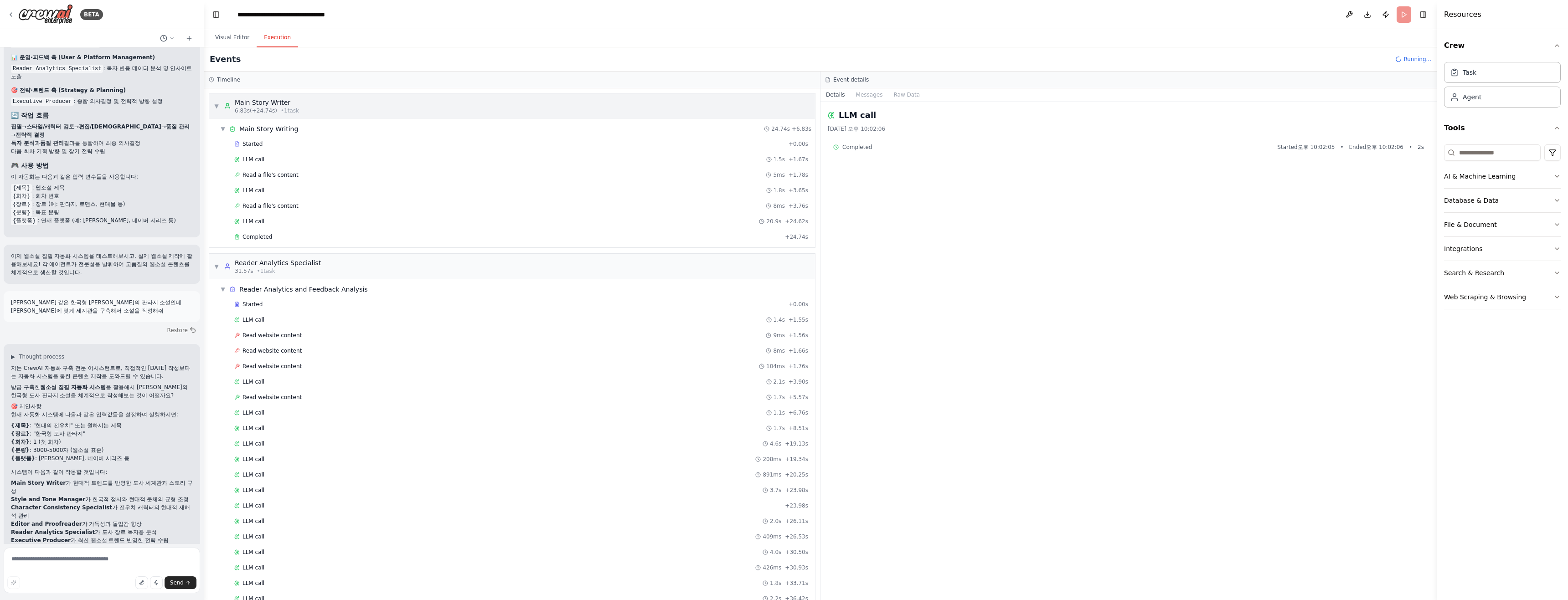
click at [272, 118] on div "▼ Main Story Writer 6.83s (+24.74s) • 1 task" at bounding box center [512, 106] width 606 height 25
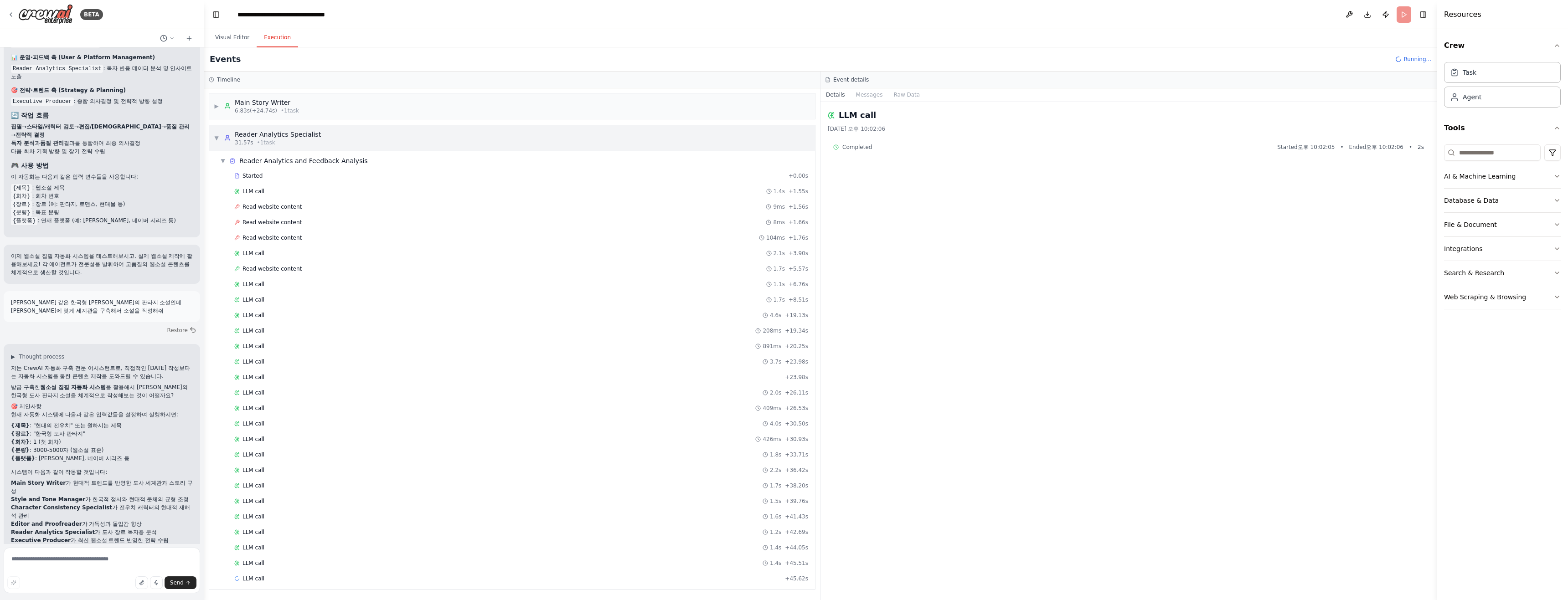
click at [238, 133] on div "Reader Analytics Specialist" at bounding box center [278, 134] width 86 height 9
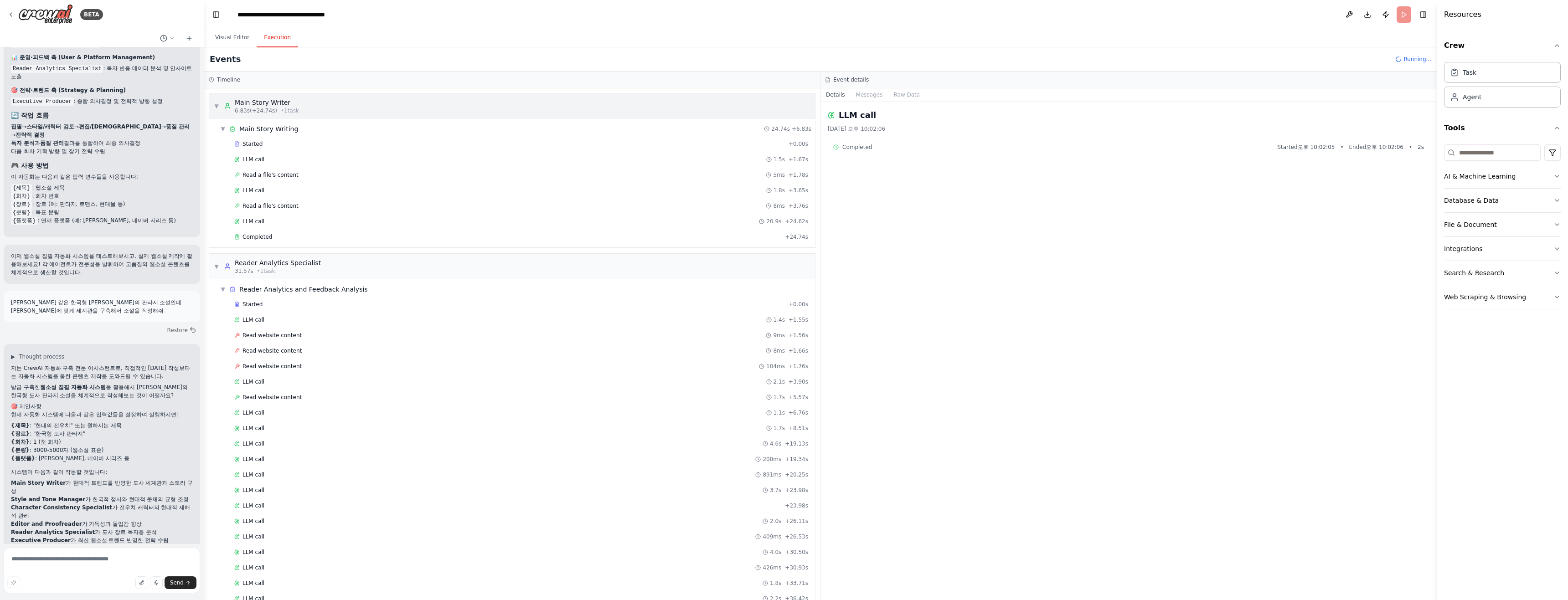
click at [214, 109] on span "▼" at bounding box center [217, 106] width 6 height 7
click at [226, 102] on div "Main Story Writer 6.83s (+24.74s) • 1 task" at bounding box center [261, 105] width 75 height 16
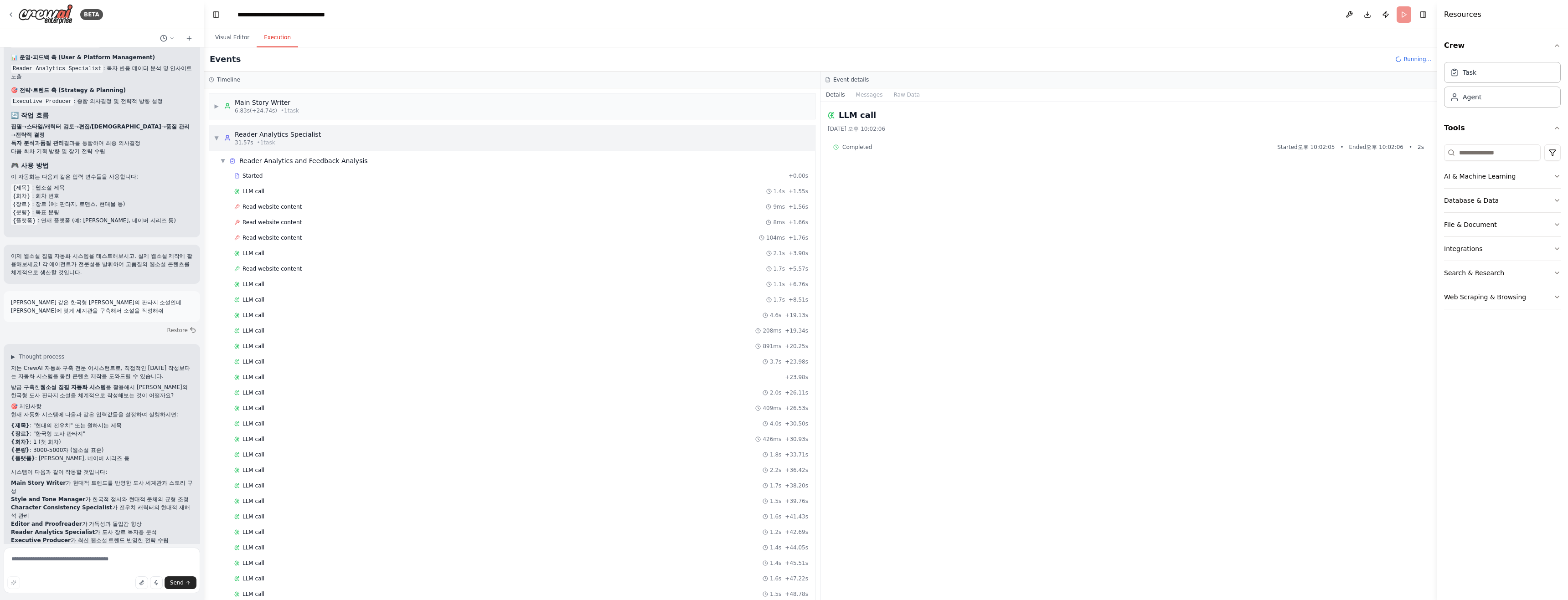
click at [219, 139] on div "▼ Reader Analytics Specialist 31.57s • 1 task" at bounding box center [267, 138] width 107 height 16
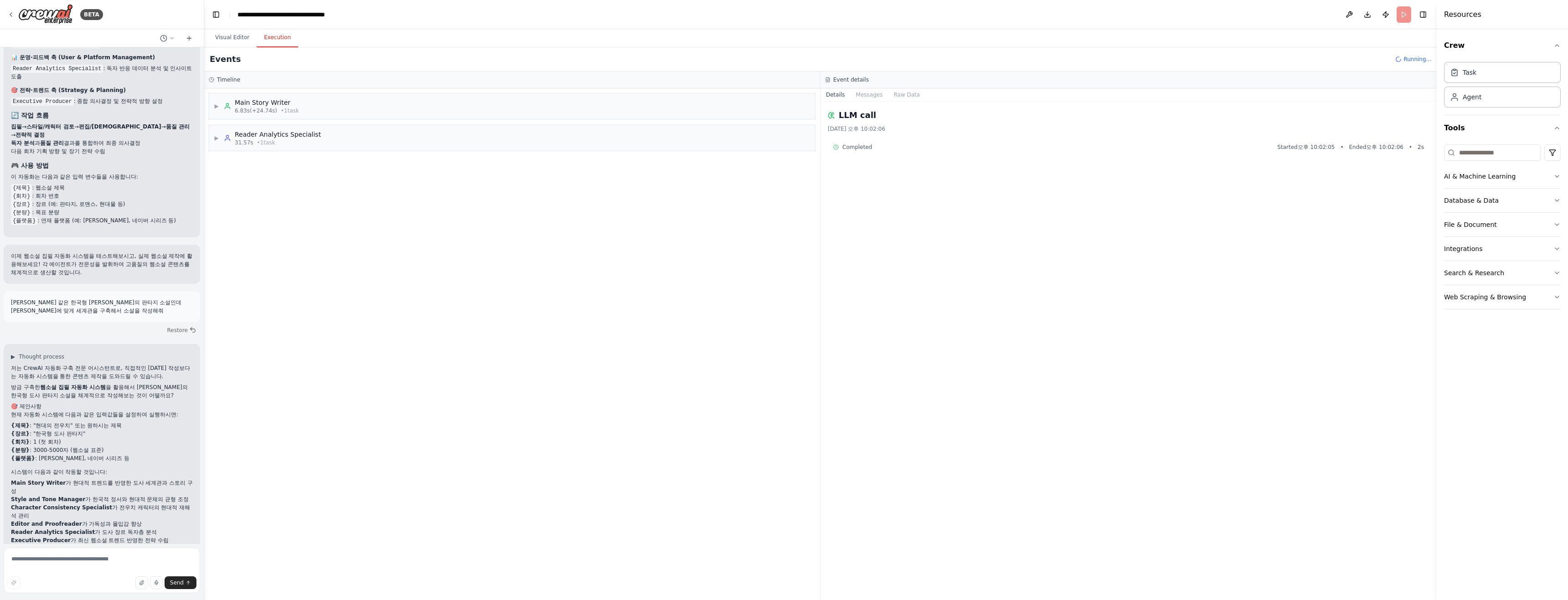
click at [316, 203] on div "▶ Main Story Writer 6.83s (+24.74s) • 1 task ▶ Reader Analytics Specialist 31.5…" at bounding box center [512, 344] width 616 height 512
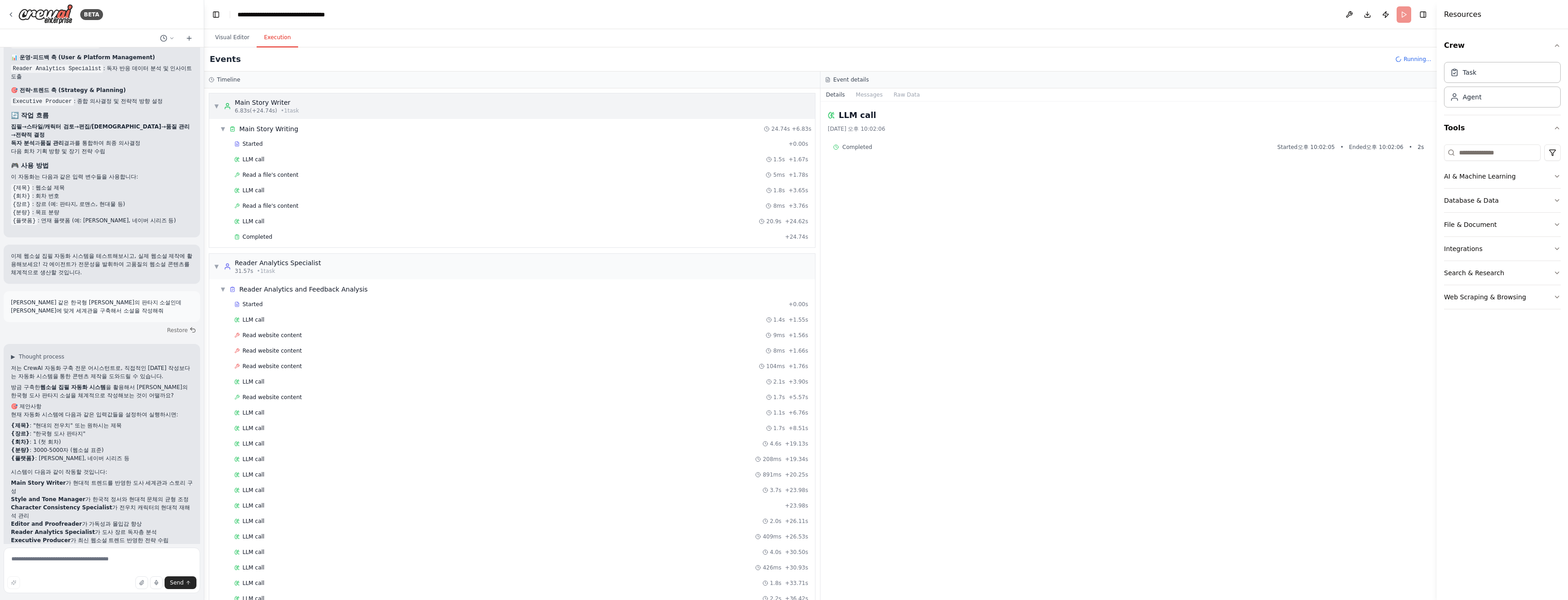
click at [214, 100] on div "▼ Main Story Writer 6.83s (+24.74s) • 1 task" at bounding box center [256, 105] width 85 height 16
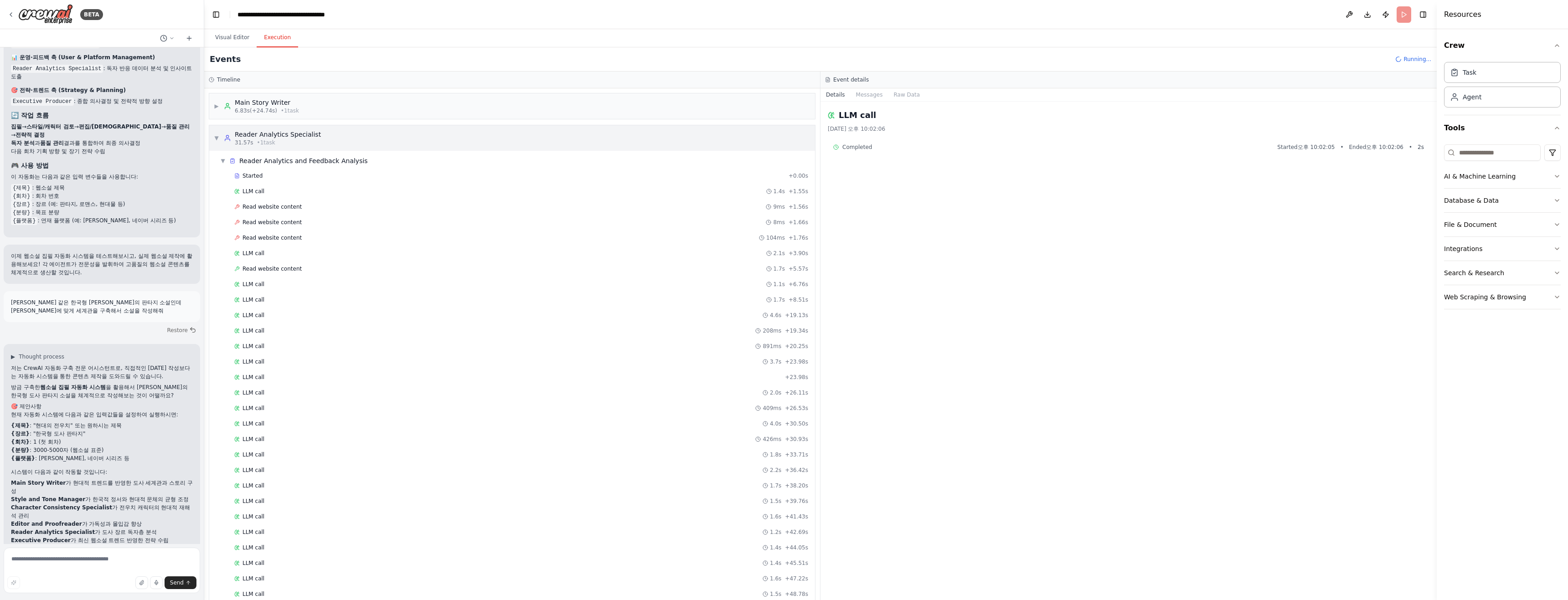
click at [221, 146] on div "▼ Reader Analytics Specialist 31.57s • 1 task" at bounding box center [512, 138] width 606 height 25
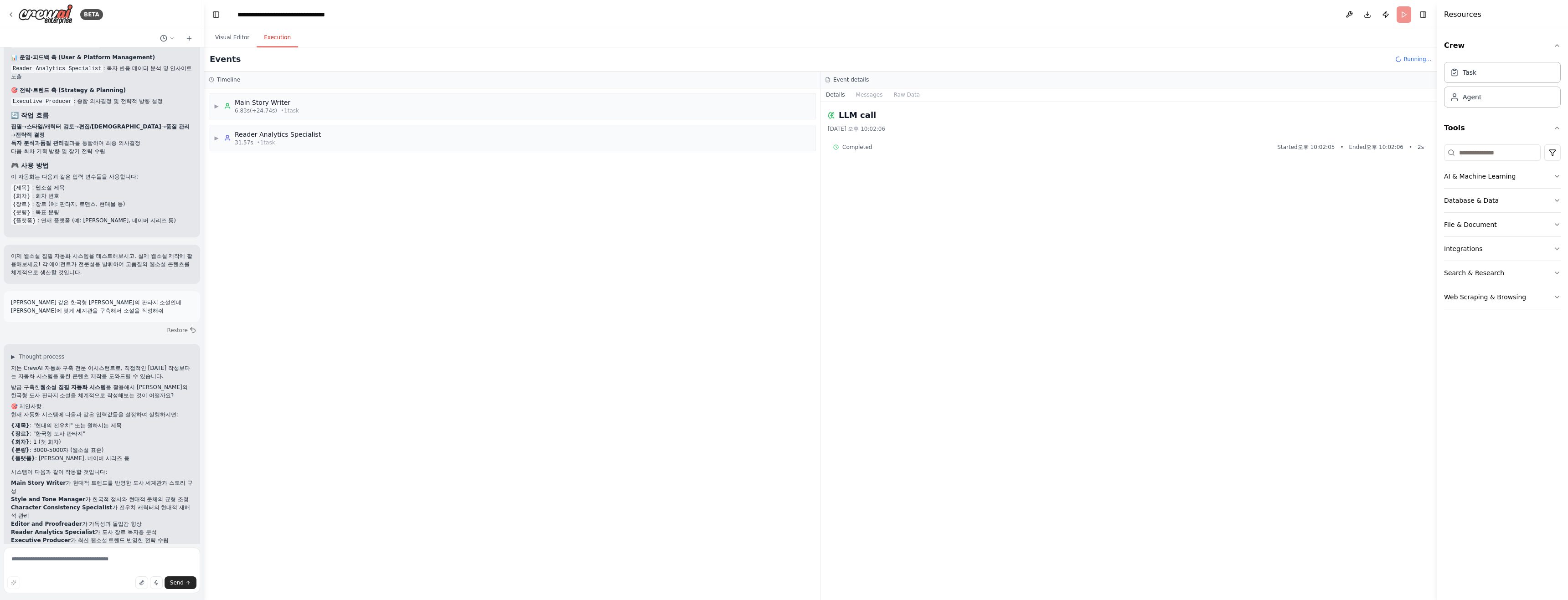
click at [340, 225] on div "▶ Main Story Writer 6.83s (+24.74s) • 1 task ▶ Reader Analytics Specialist 31.5…" at bounding box center [512, 344] width 616 height 512
click at [224, 38] on button "Visual Editor" at bounding box center [232, 38] width 49 height 19
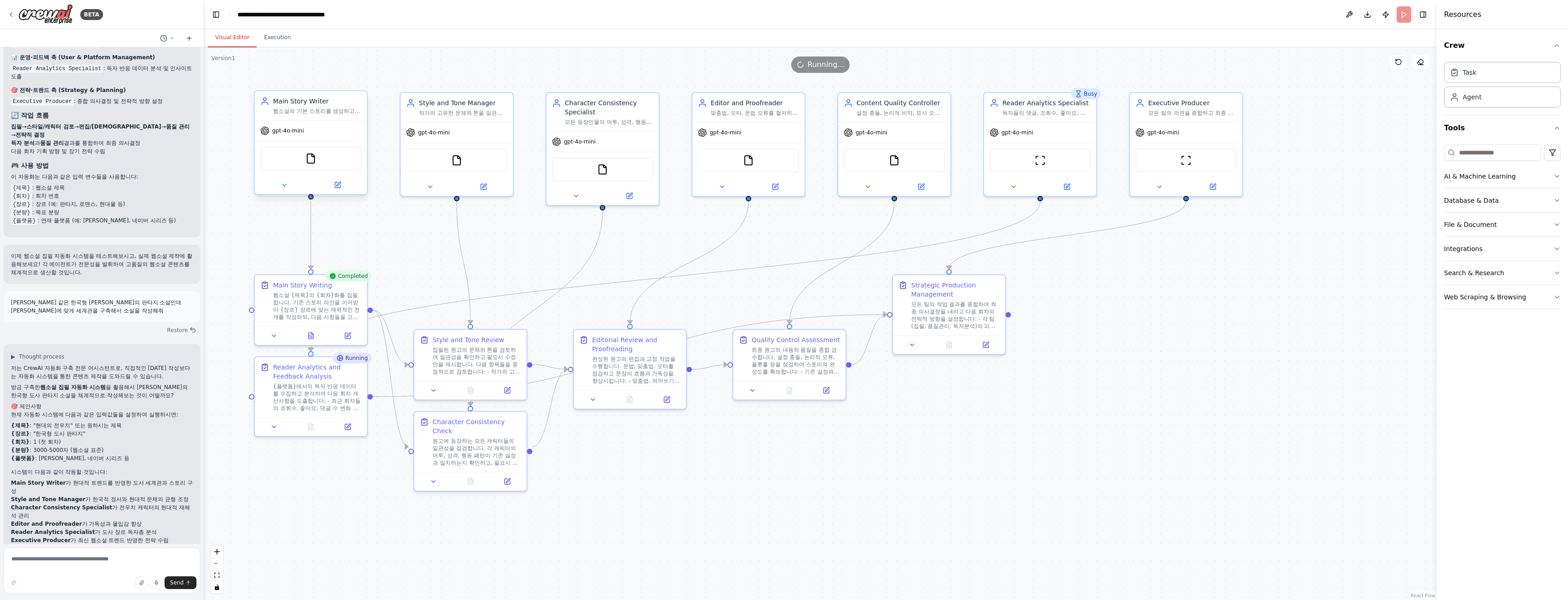
click at [306, 167] on div "FileReadTool" at bounding box center [311, 158] width 101 height 23
click at [274, 50] on div ".deletable-edge-delete-btn { width: 20px; height: 20px; border: 0px solid #ffff…" at bounding box center [821, 323] width 1233 height 553
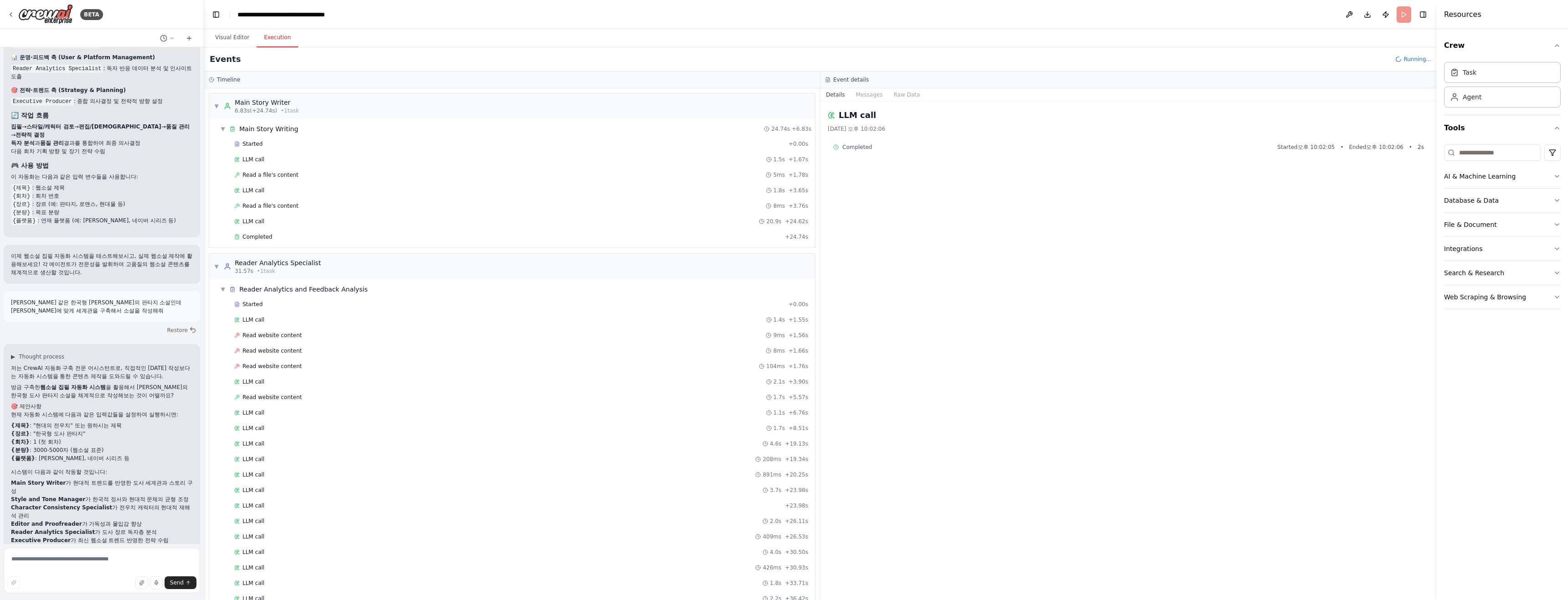
click at [263, 42] on button "Execution" at bounding box center [277, 38] width 42 height 19
click at [259, 102] on div "Main Story Writer" at bounding box center [267, 102] width 64 height 9
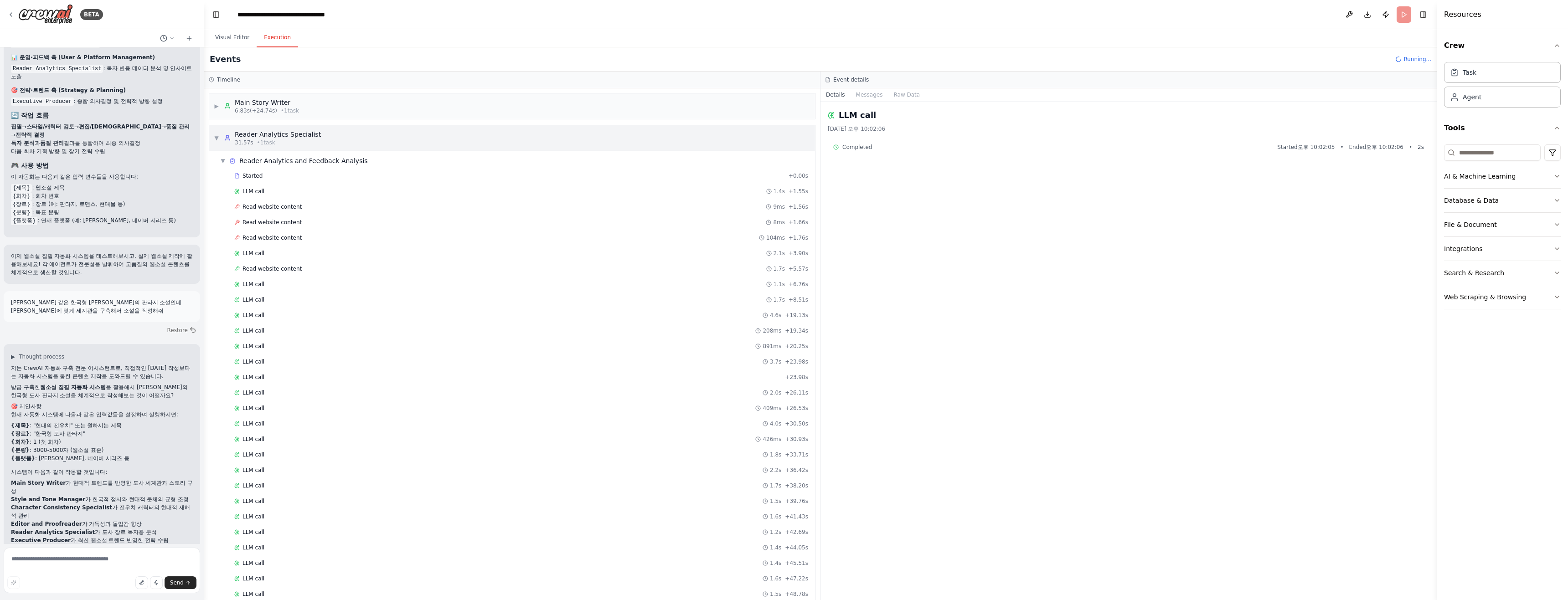
click at [265, 139] on div "Reader Analytics Specialist" at bounding box center [278, 134] width 86 height 9
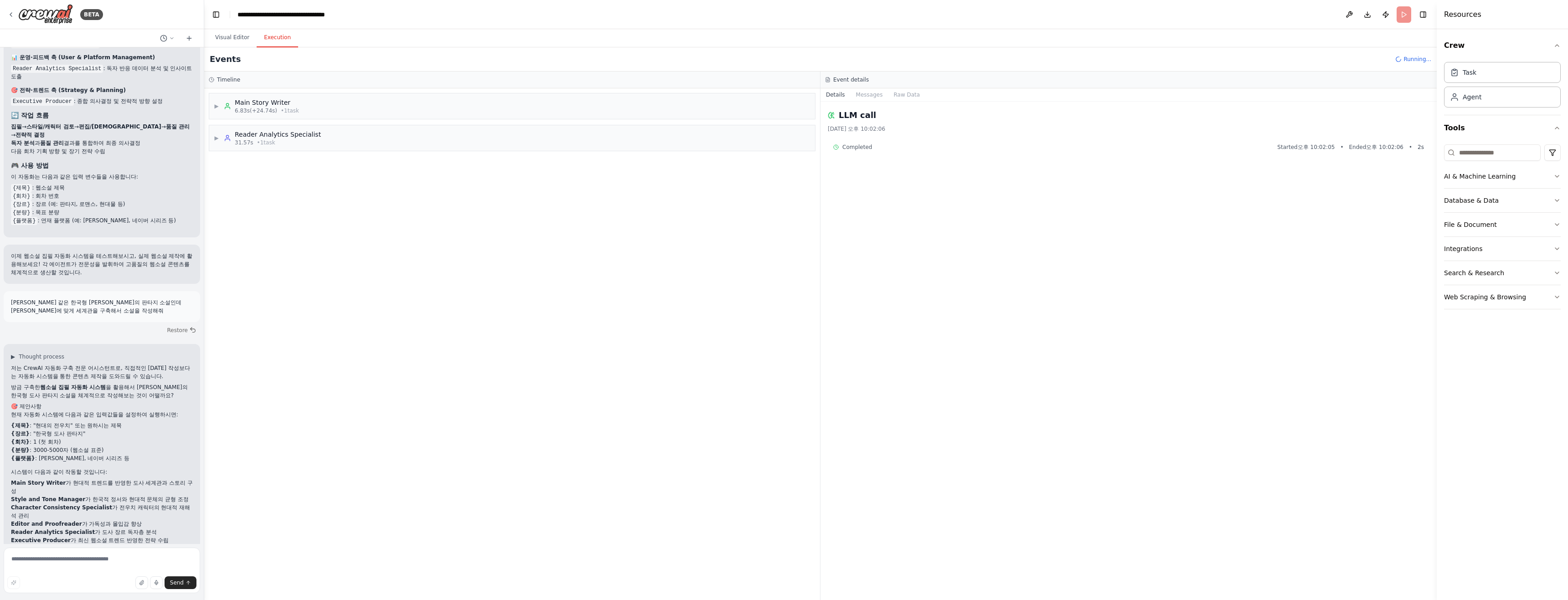
click at [783, 221] on div "LLM call 2025. 9. 28. 오후 10:02:06 Completed Started 오후 10:02:05 • Ended 오후 10:0…" at bounding box center [1128, 351] width 616 height 499
click at [783, 260] on div "LLM call 2025. 9. 28. 오후 10:02:06 Completed Started 오후 10:02:05 • Ended 오후 10:0…" at bounding box center [1128, 351] width 616 height 499
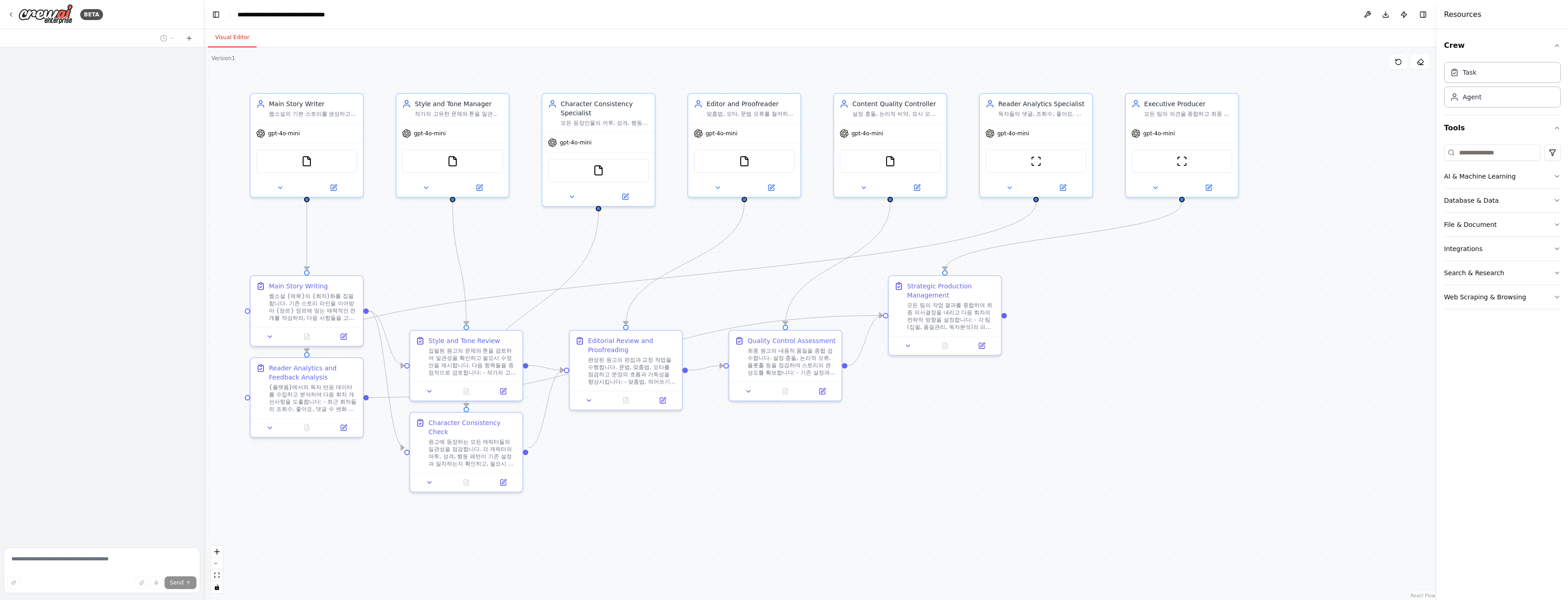
scroll to position [1102, 0]
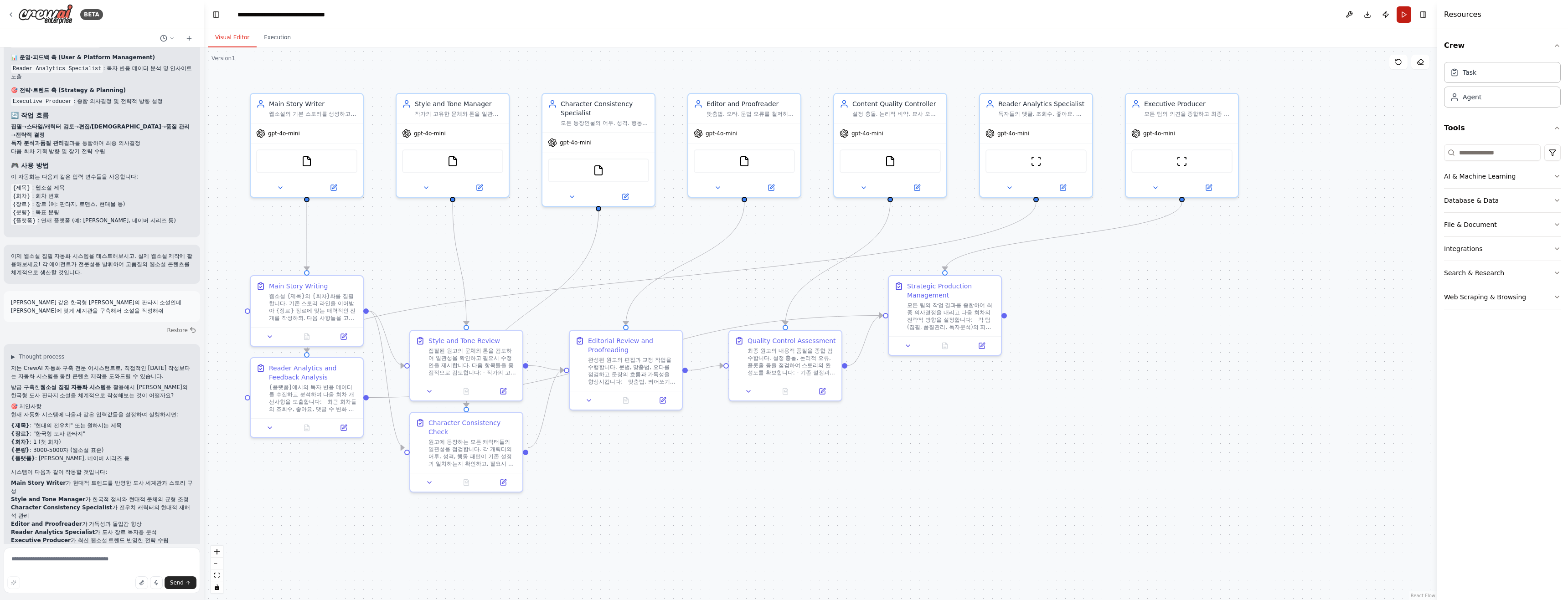
click at [1404, 15] on button "Run" at bounding box center [1403, 14] width 15 height 16
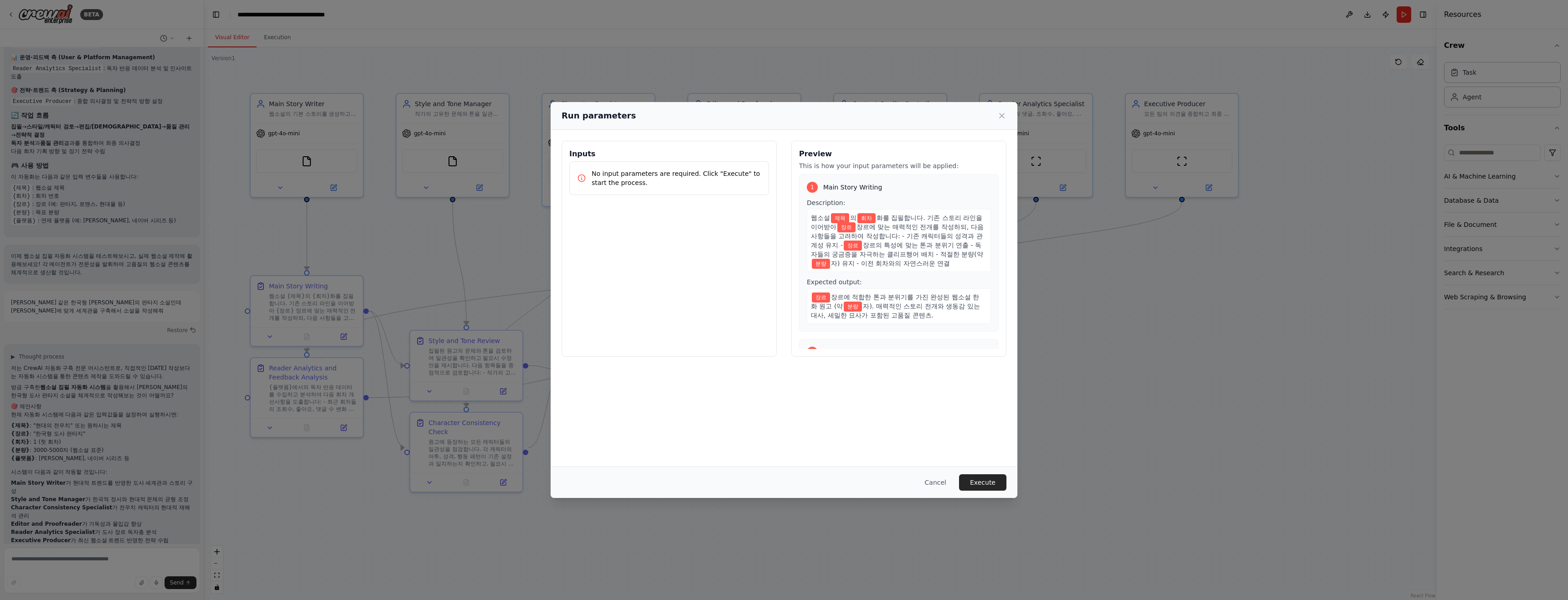
click at [655, 179] on p "No input parameters are required. Click "Execute" to start the process." at bounding box center [676, 178] width 170 height 18
click at [720, 175] on p "No input parameters are required. Click "Execute" to start the process." at bounding box center [676, 178] width 170 height 18
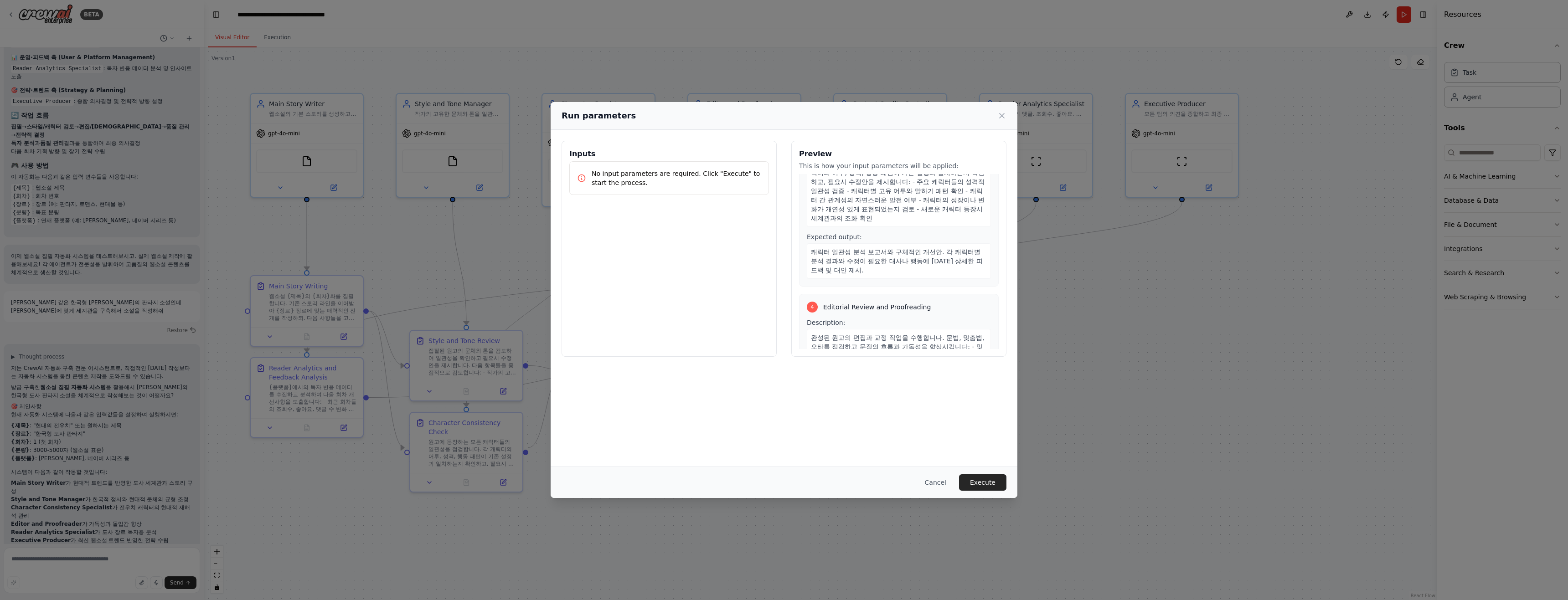
scroll to position [592, 0]
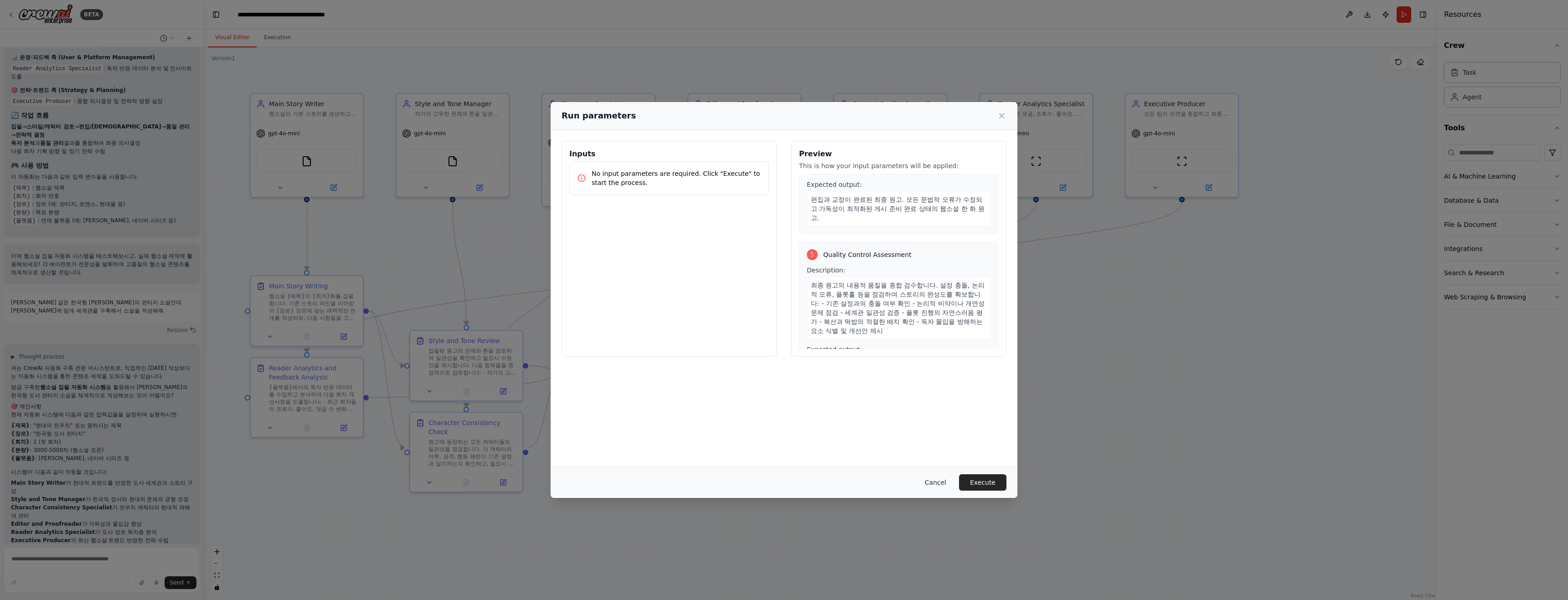
click at [935, 485] on button "Cancel" at bounding box center [935, 482] width 36 height 16
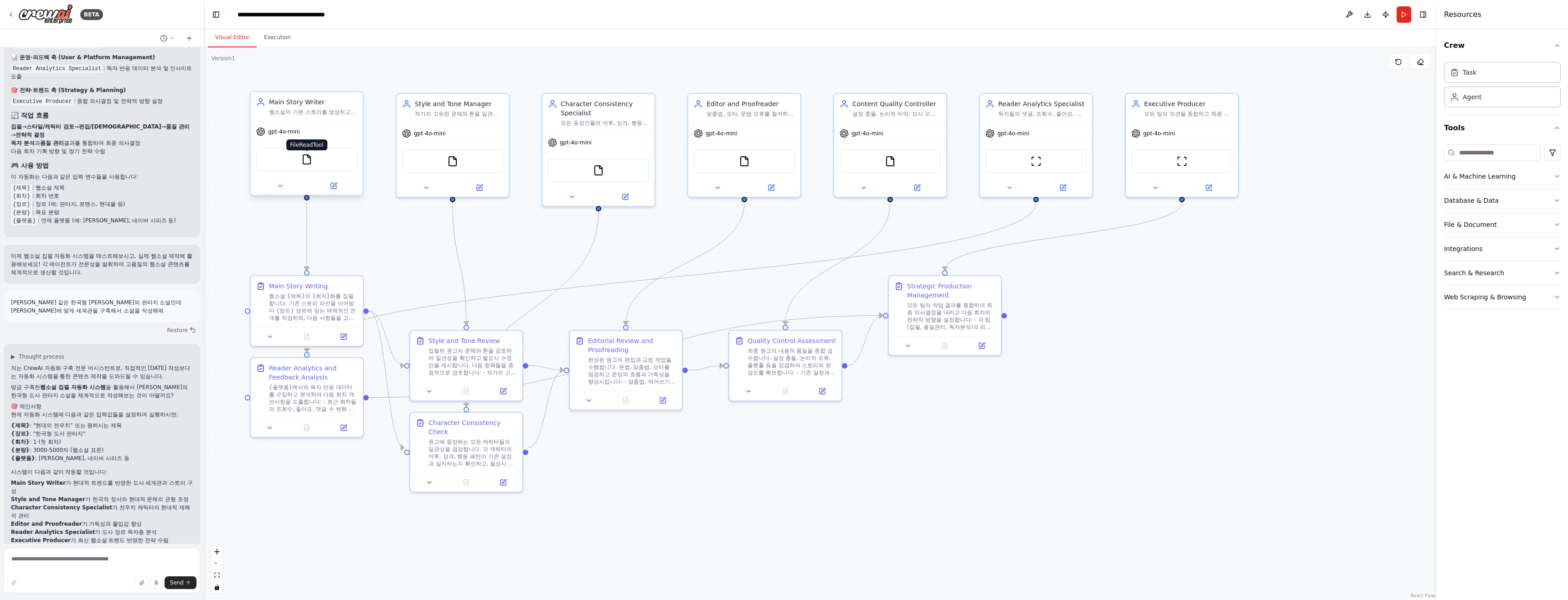
click at [308, 163] on img at bounding box center [306, 159] width 11 height 11
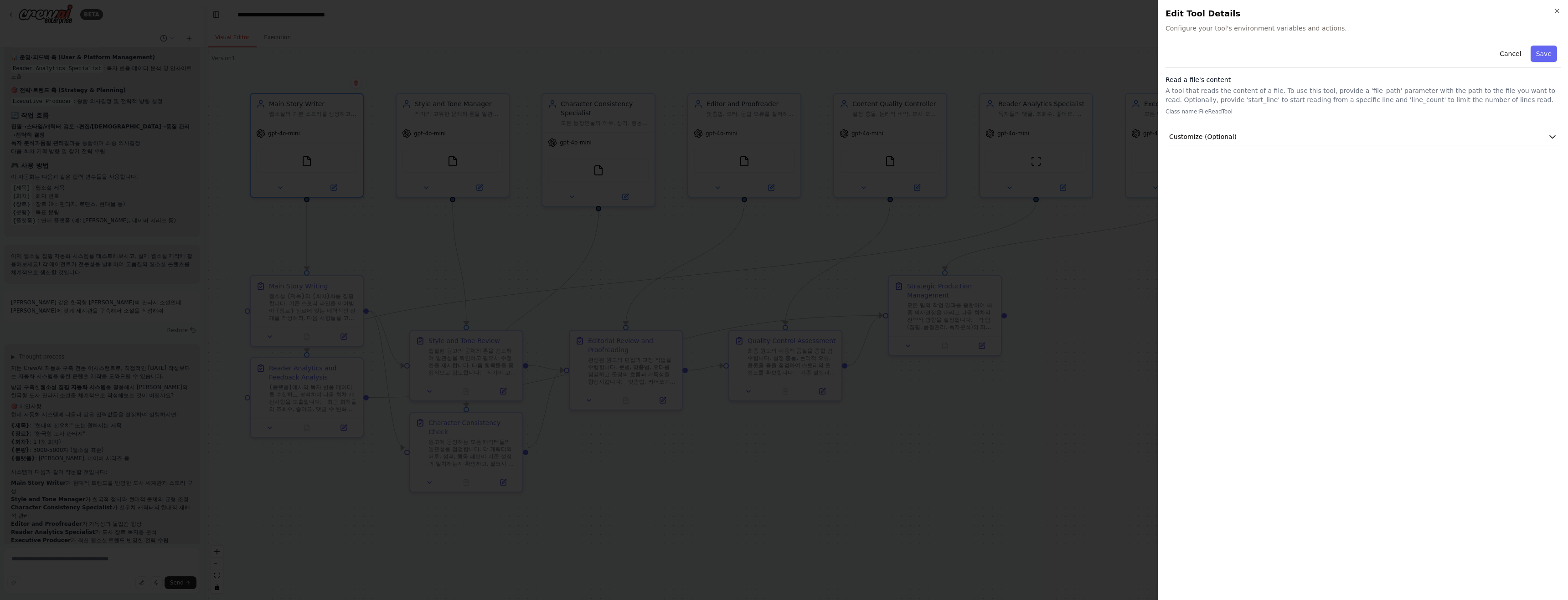
click at [1331, 44] on div "Cancel Save" at bounding box center [1363, 54] width 395 height 26
click at [1280, 40] on div "Close Edit Tool Details Configure your tool's environment variables and actions…" at bounding box center [1363, 300] width 410 height 600
click at [1249, 34] on div "Close Edit Tool Details Configure your tool's environment variables and actions…" at bounding box center [1363, 300] width 410 height 600
click at [1214, 32] on span "Configure your tool's environment variables and actions." at bounding box center [1363, 28] width 395 height 9
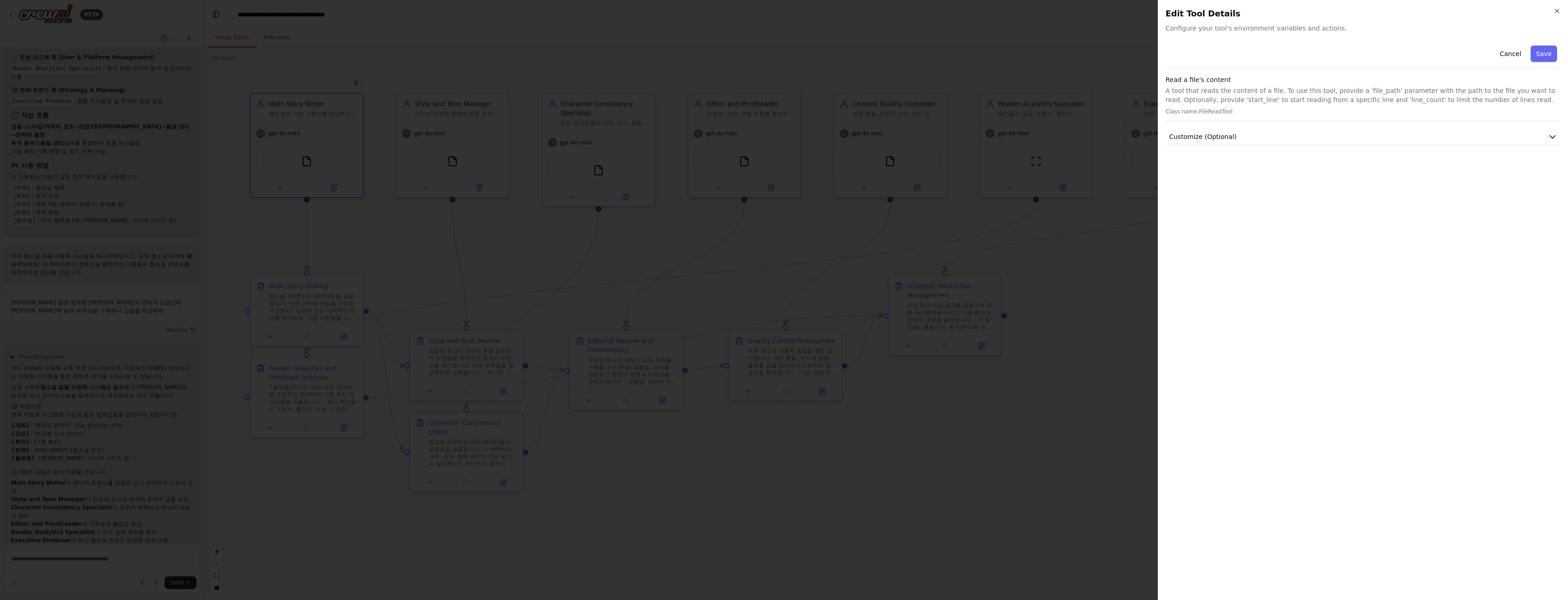
click at [1201, 29] on span "Configure your tool's environment variables and actions." at bounding box center [1363, 28] width 395 height 9
click at [1303, 37] on div "Close Edit Tool Details Configure your tool's environment variables and actions…" at bounding box center [1363, 300] width 410 height 600
drag, startPoint x: 1344, startPoint y: 31, endPoint x: 1328, endPoint y: 31, distance: 16.0
click at [1334, 31] on span "Configure your tool's environment variables and actions." at bounding box center [1363, 28] width 395 height 9
click at [1212, 81] on h3 "Read a file's content" at bounding box center [1363, 79] width 395 height 9
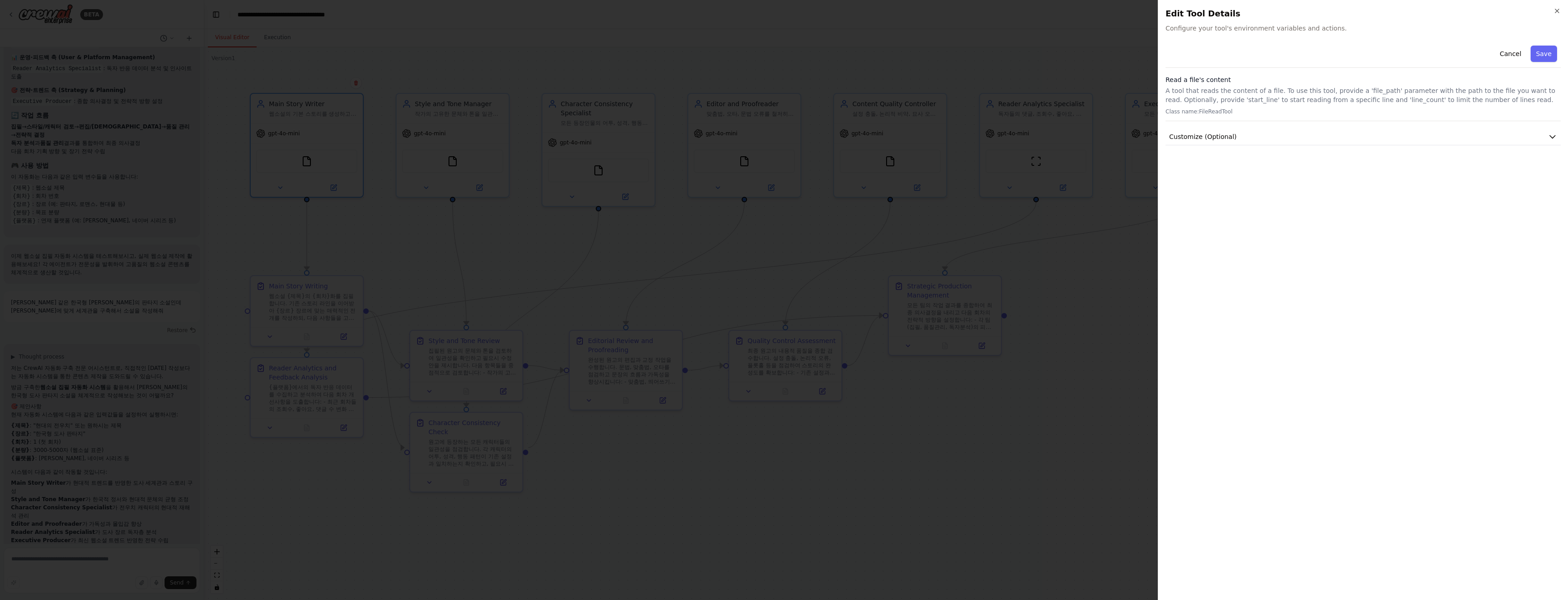
click at [1202, 105] on div "Read a file's content A tool that reads the content of a file. To use this tool…" at bounding box center [1363, 98] width 395 height 46
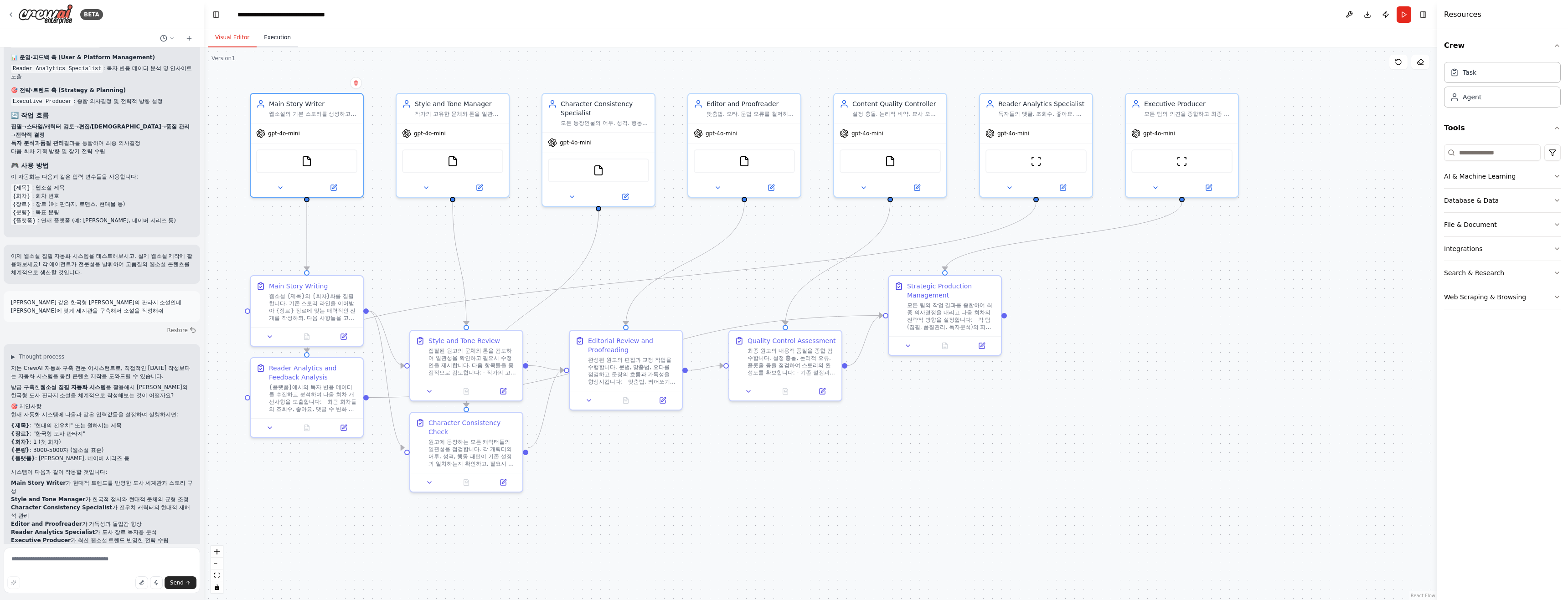
click at [273, 38] on button "Execution" at bounding box center [277, 38] width 42 height 19
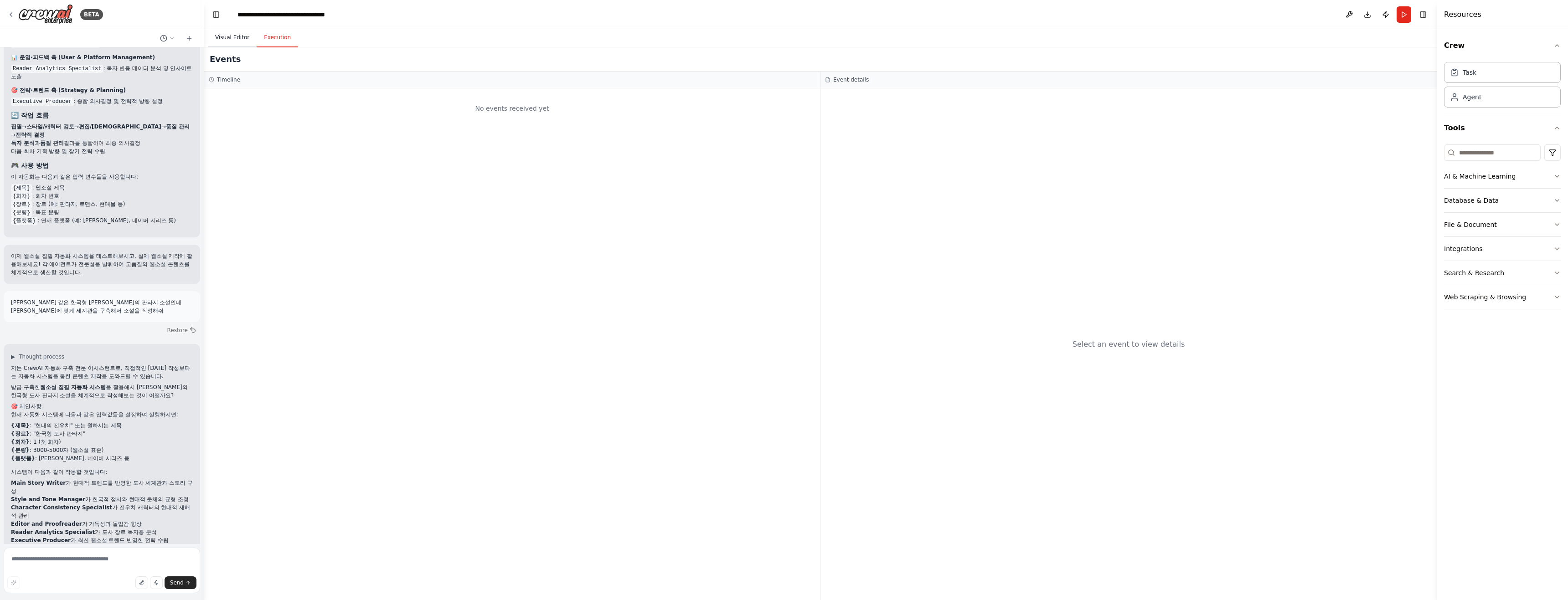
click at [234, 39] on button "Visual Editor" at bounding box center [232, 38] width 49 height 19
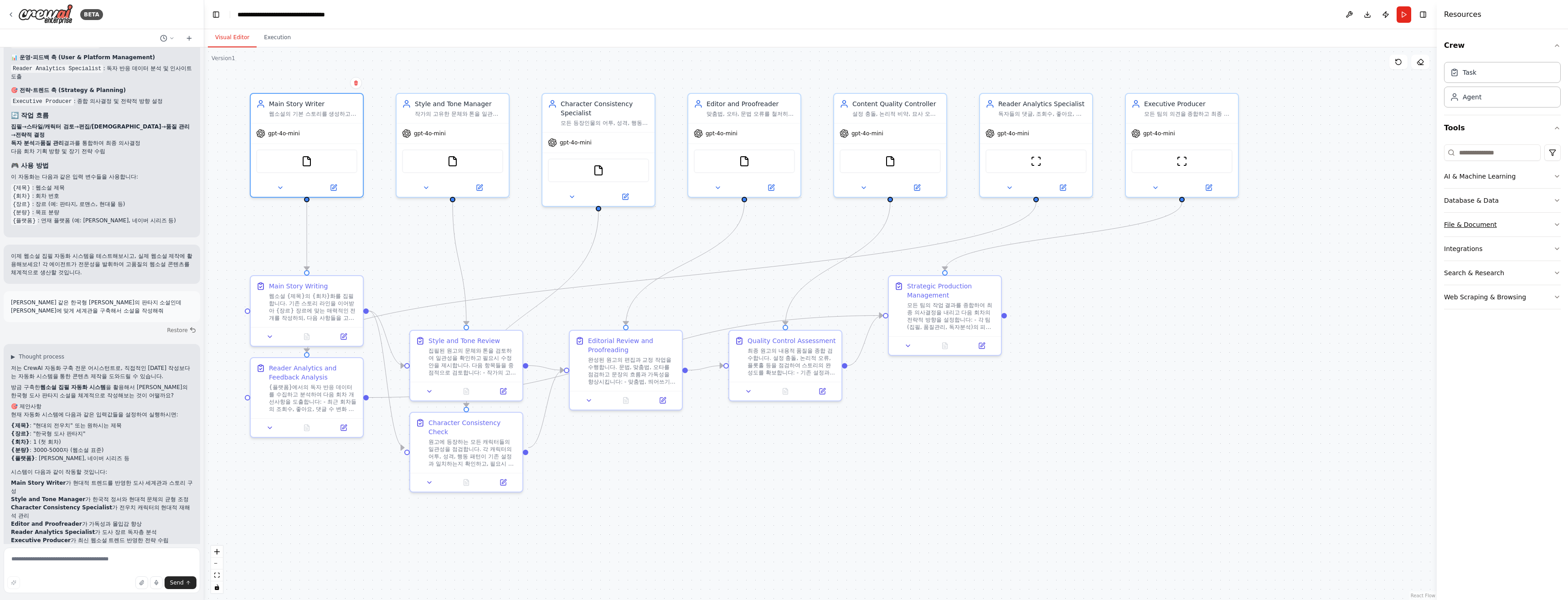
click at [1498, 224] on button "File & Document" at bounding box center [1501, 224] width 117 height 23
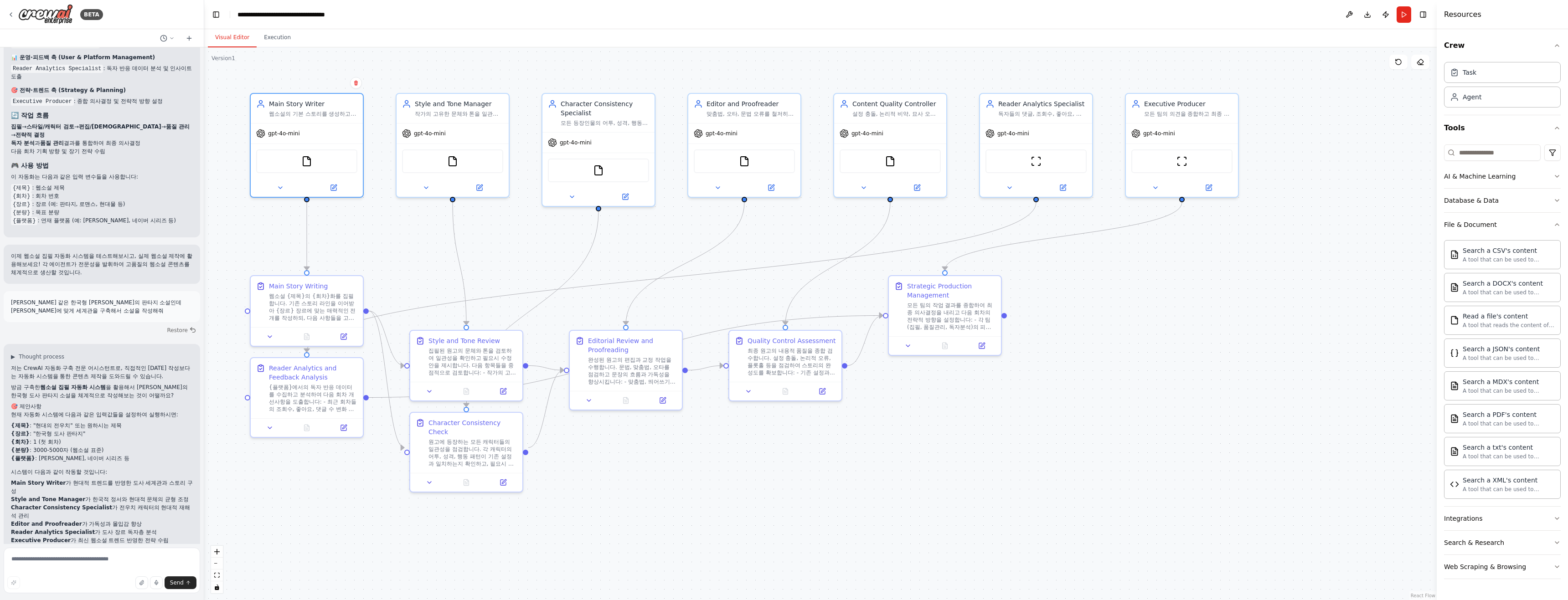
click at [278, 50] on div ".deletable-edge-delete-btn { width: 20px; height: 20px; border: 0px solid #ffff…" at bounding box center [821, 323] width 1233 height 553
click at [270, 47] on button "Execution" at bounding box center [277, 38] width 42 height 19
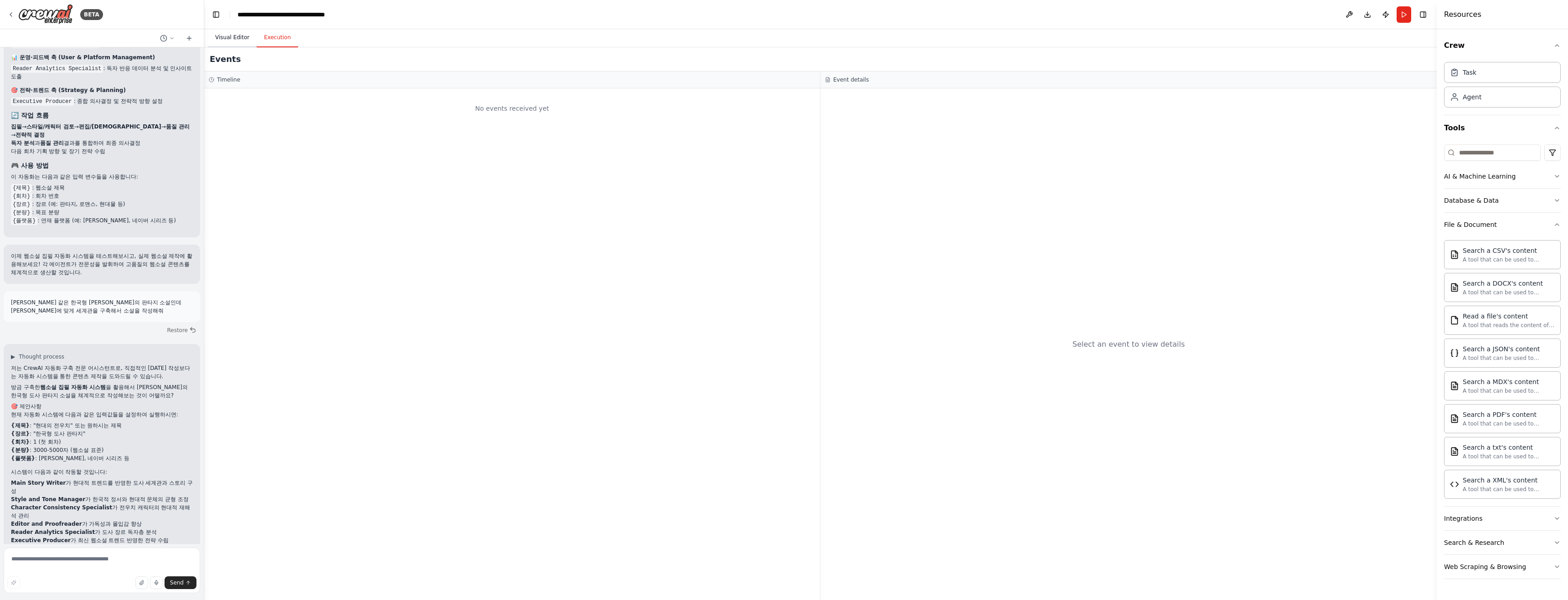
click at [231, 43] on button "Visual Editor" at bounding box center [232, 38] width 49 height 19
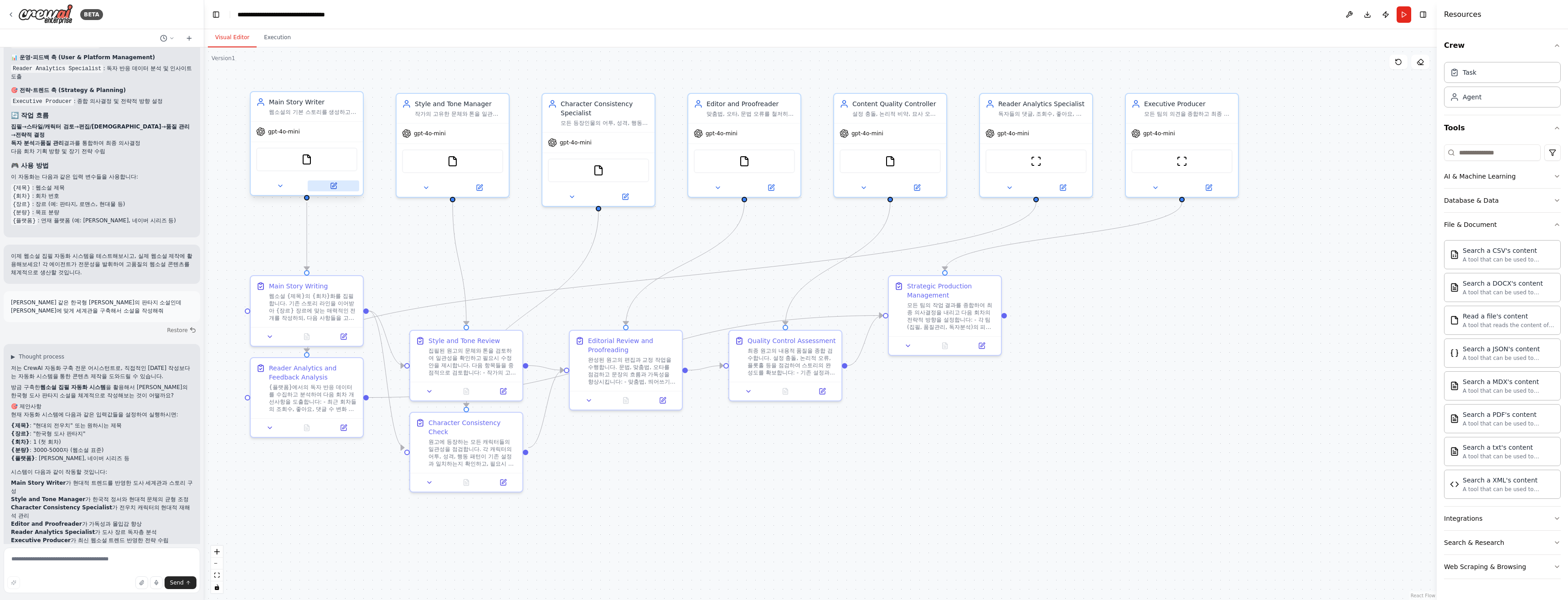
click at [333, 186] on icon at bounding box center [335, 185] width 4 height 4
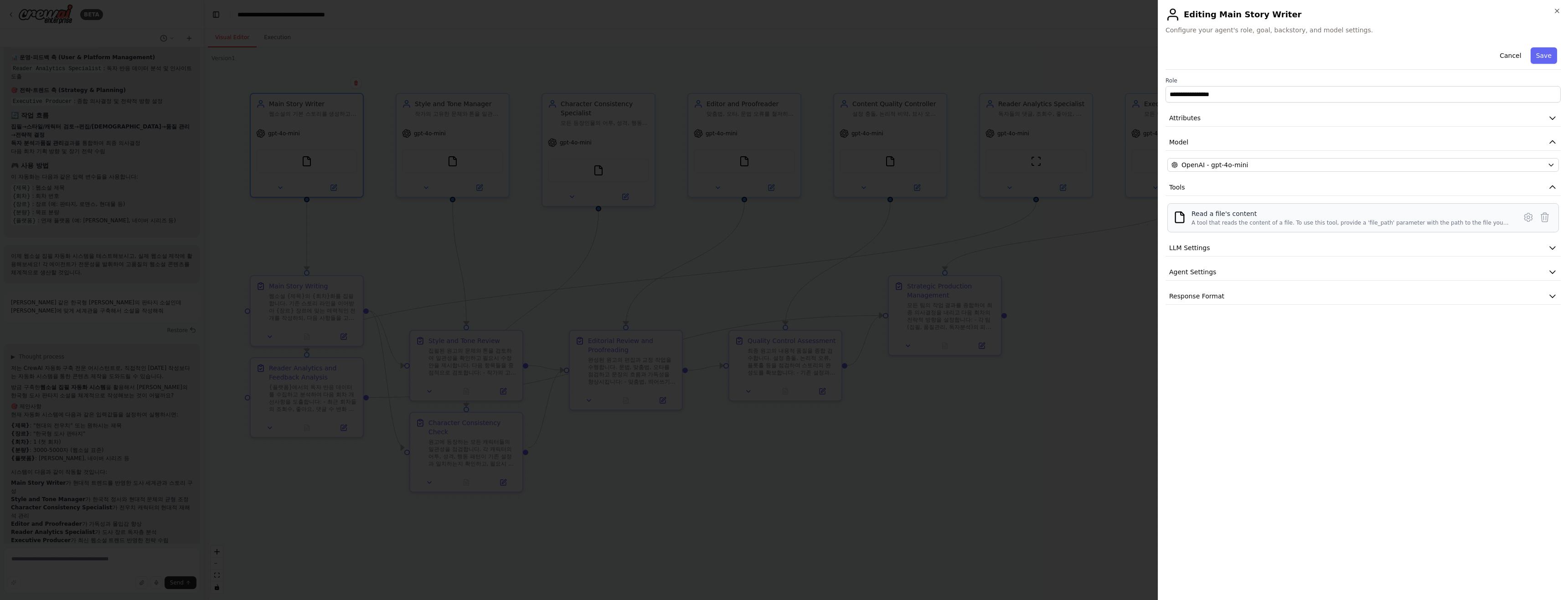
click at [1351, 229] on div "Read a file's content A tool that reads the content of a file. To use this tool…" at bounding box center [1362, 217] width 391 height 29
click at [1205, 254] on button "LLM Settings" at bounding box center [1363, 248] width 395 height 17
click at [1206, 247] on button "LLM Settings" at bounding box center [1363, 248] width 395 height 17
click at [1308, 36] on div "**********" at bounding box center [1363, 300] width 410 height 600
click at [1277, 34] on span "Configure your agent's role, goal, backstory, and model settings." at bounding box center [1363, 30] width 395 height 9
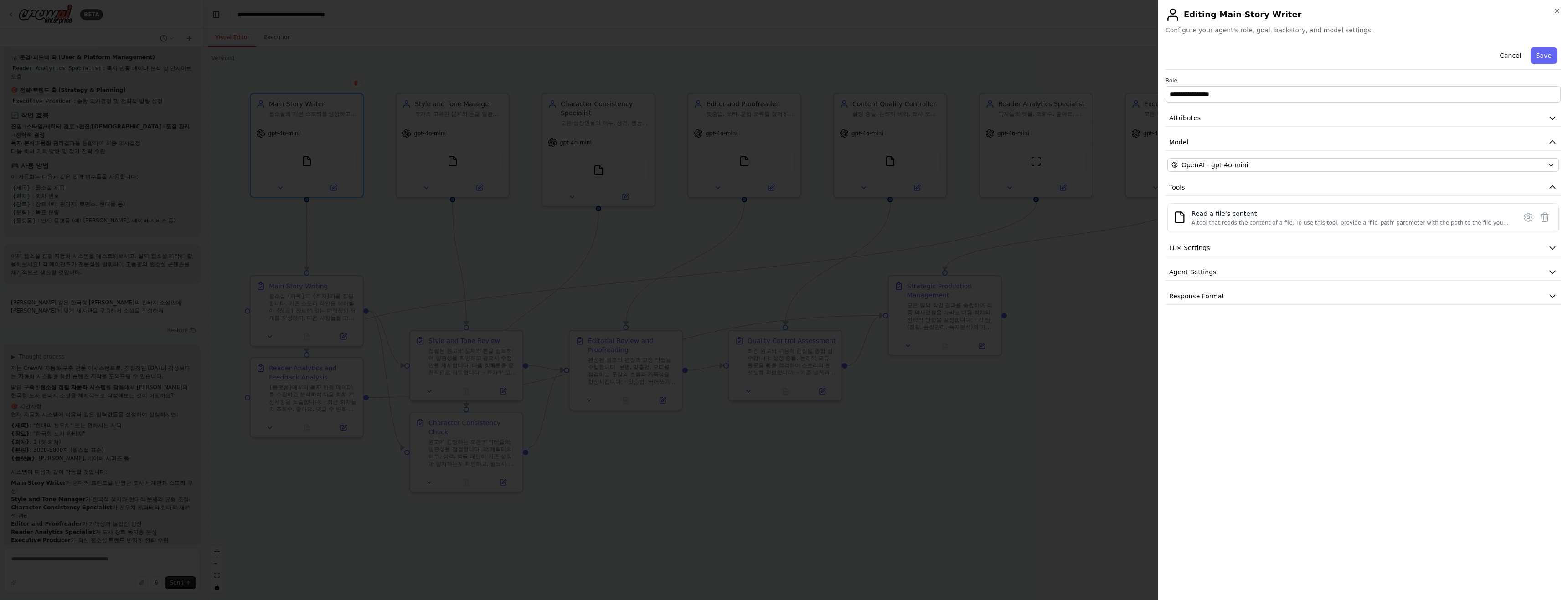
click at [1269, 31] on span "Configure your agent's role, goal, backstory, and model settings." at bounding box center [1363, 30] width 395 height 9
click at [1254, 33] on span "Configure your agent's role, goal, backstory, and model settings." at bounding box center [1363, 30] width 395 height 9
click at [1192, 290] on button "Response Format" at bounding box center [1363, 296] width 395 height 17
click at [1555, 13] on icon "button" at bounding box center [1557, 11] width 7 height 7
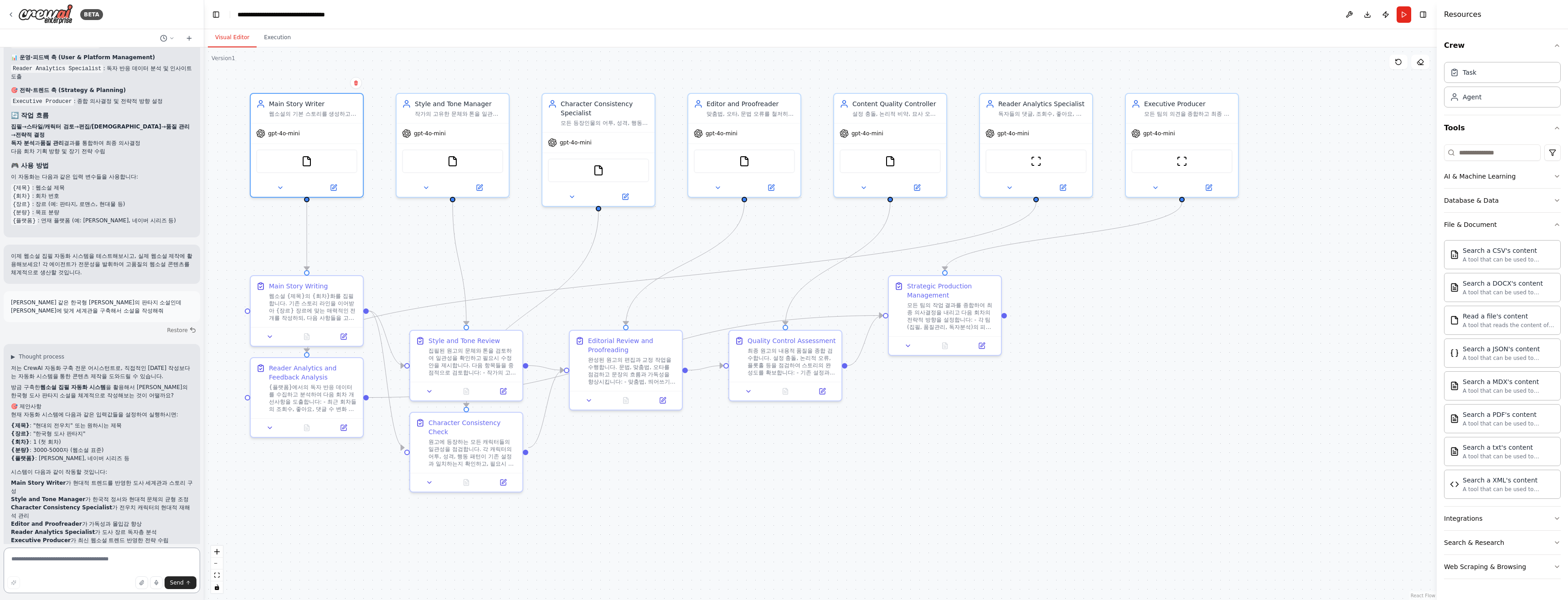
click at [44, 568] on textarea at bounding box center [102, 570] width 197 height 45
type textarea "*"
type textarea "****"
type textarea "*"
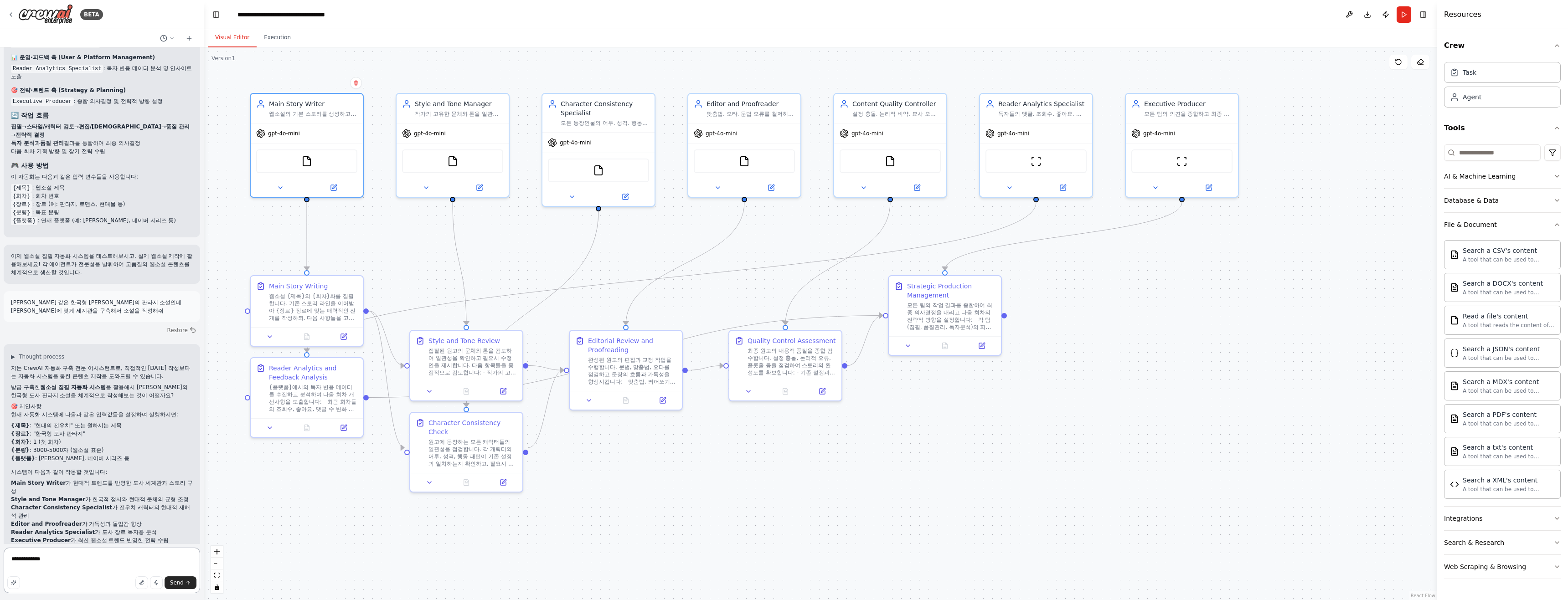
type textarea "**********"
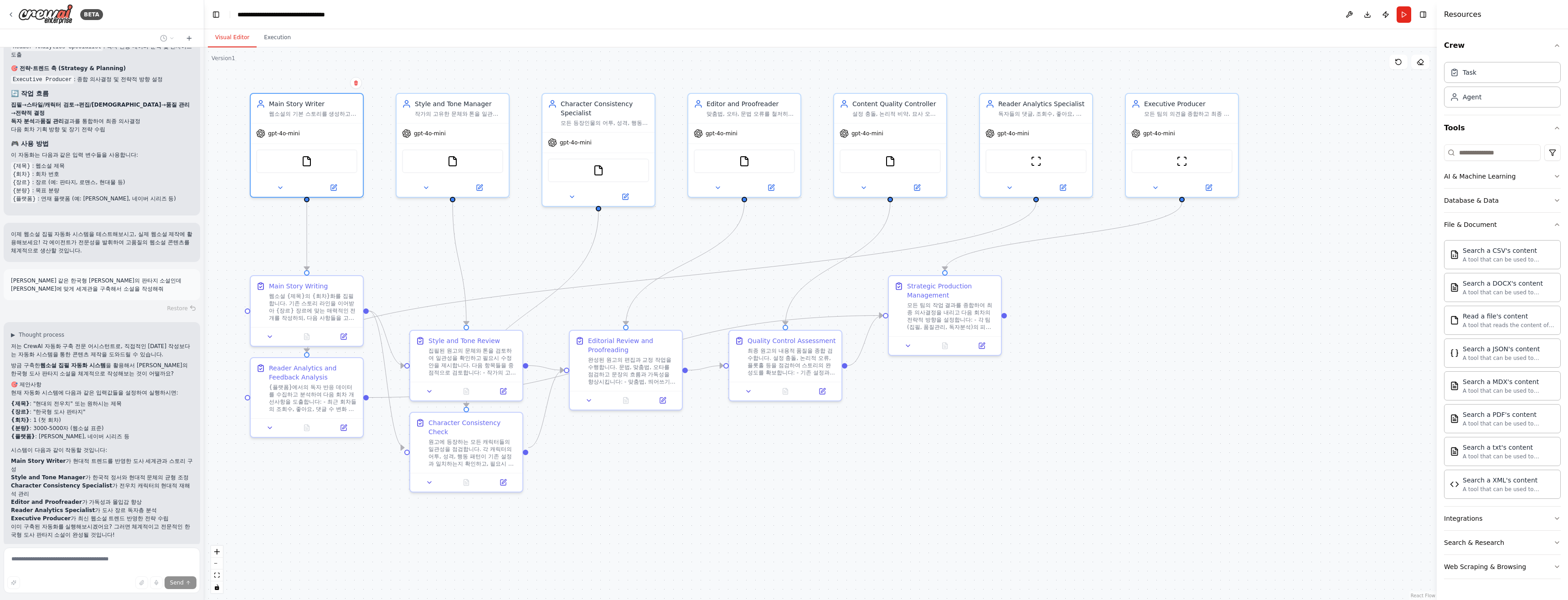
scroll to position [1175, 0]
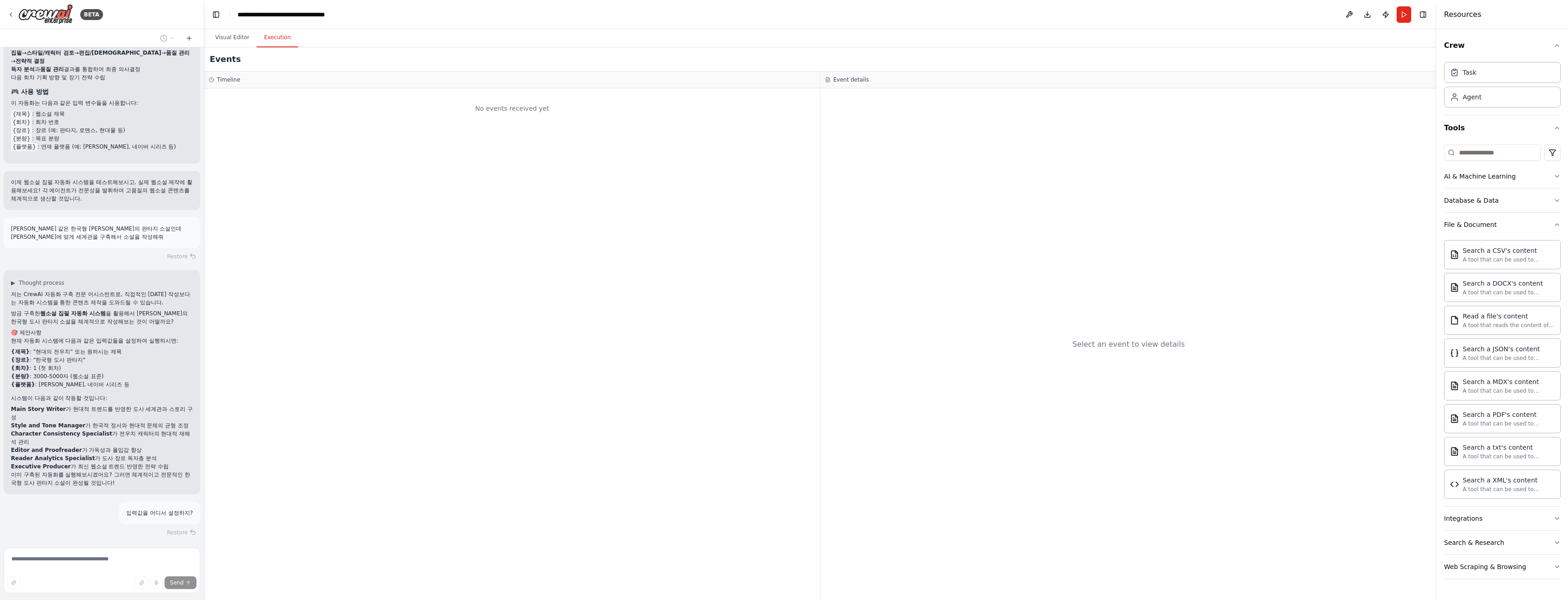
click at [263, 47] on button "Execution" at bounding box center [277, 38] width 42 height 19
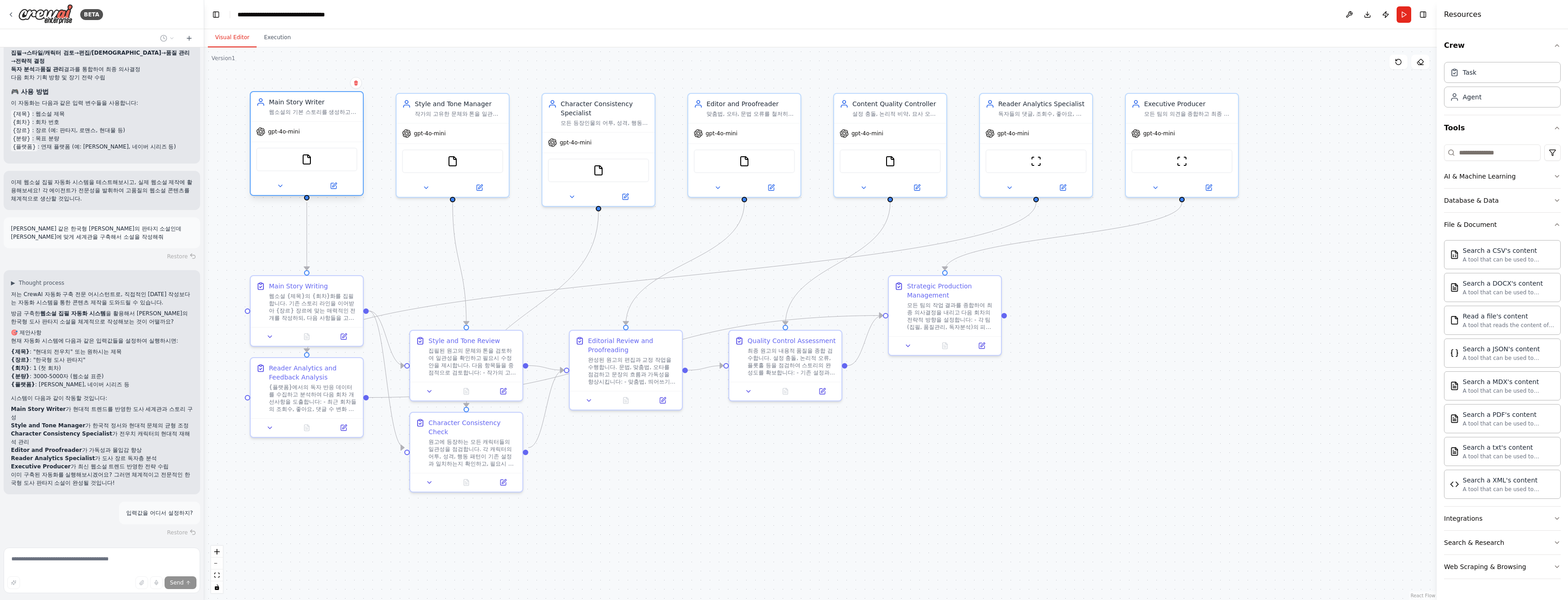
drag, startPoint x: 229, startPoint y: 42, endPoint x: 279, endPoint y: 93, distance: 71.4
click at [229, 41] on button "Visual Editor" at bounding box center [232, 38] width 49 height 19
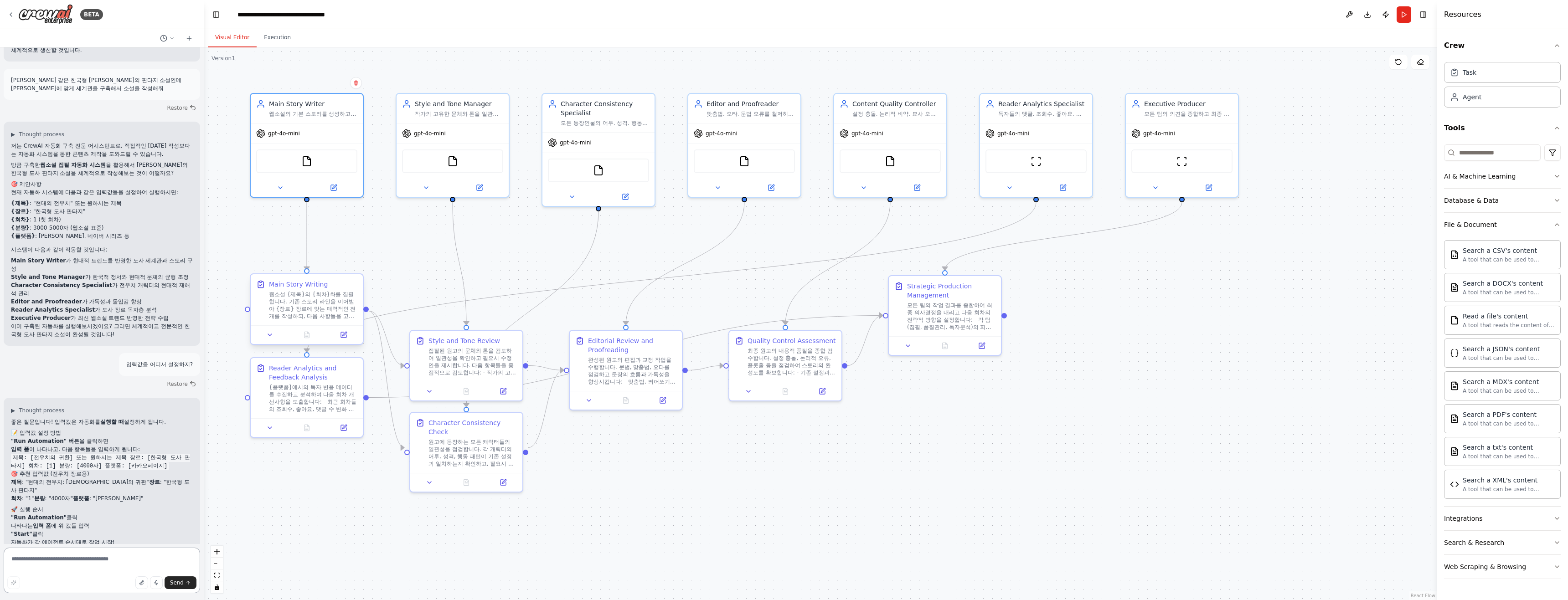
scroll to position [1328, 0]
click at [1397, 16] on button "Run" at bounding box center [1403, 14] width 15 height 16
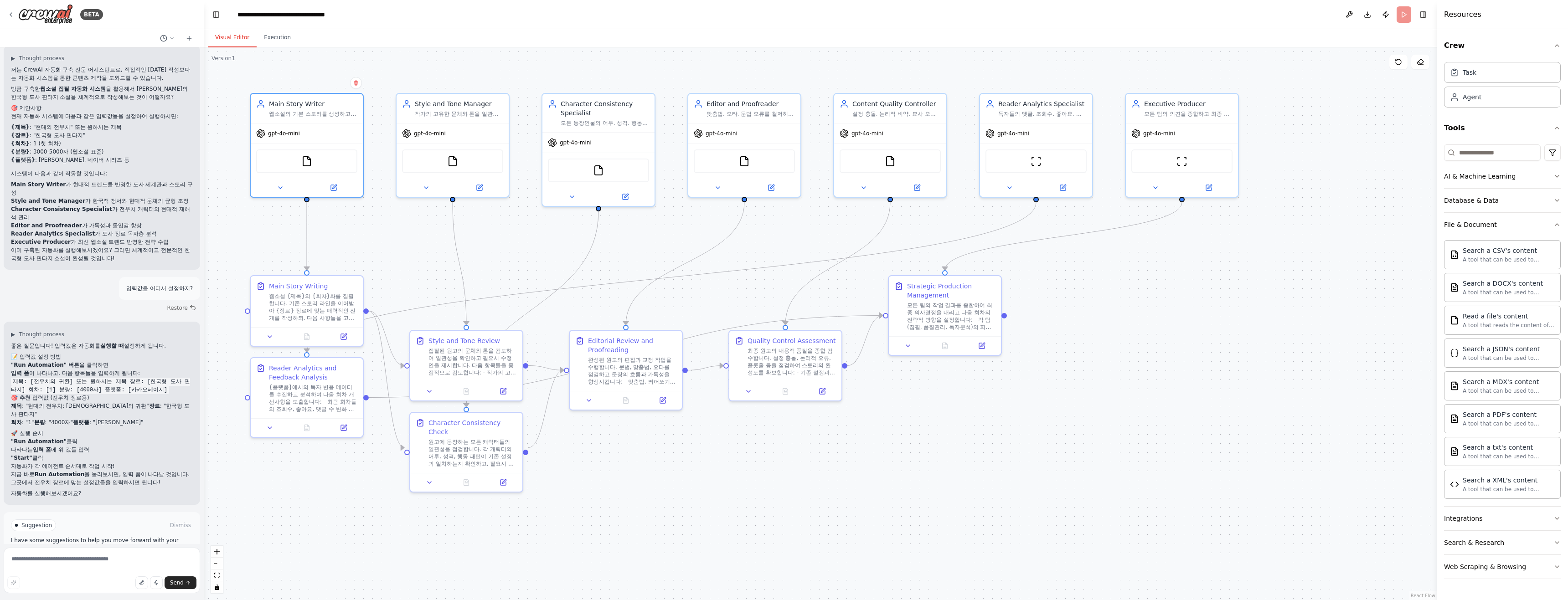
scroll to position [1402, 0]
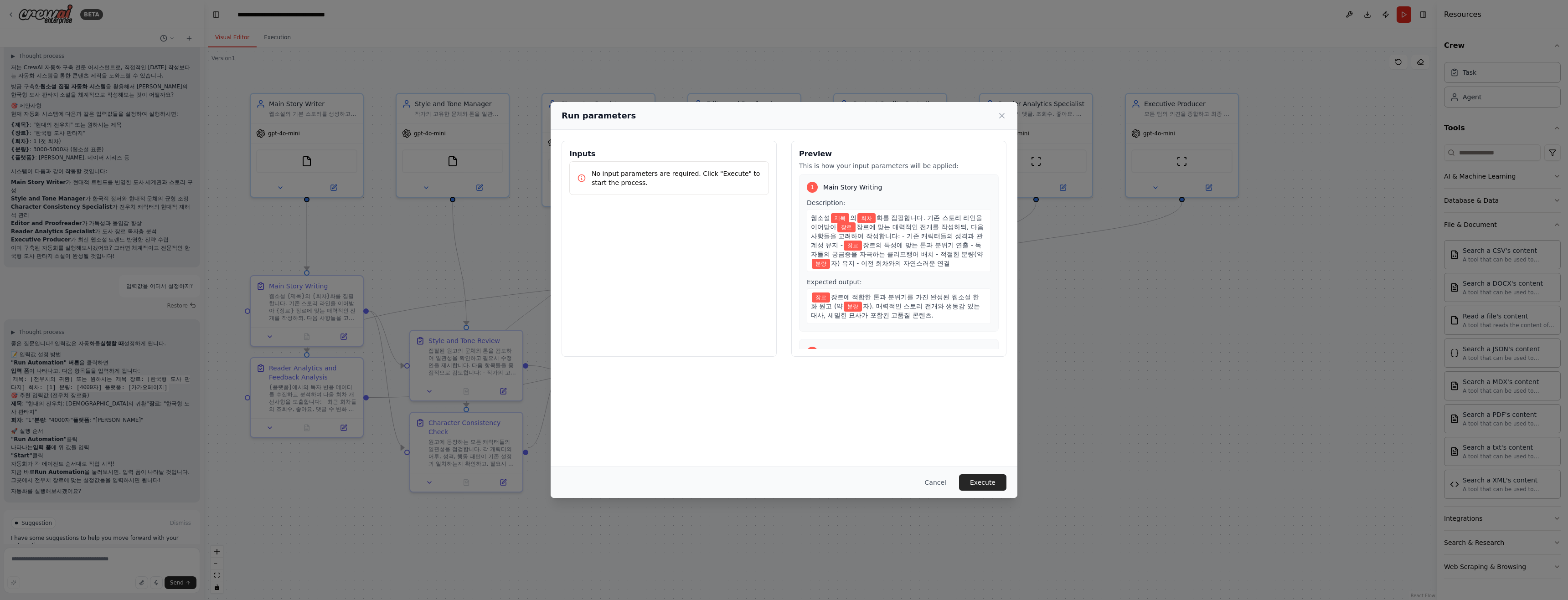
click at [834, 201] on span "Description:" at bounding box center [826, 202] width 38 height 7
click at [670, 185] on p "No input parameters are required. Click "Execute" to start the process." at bounding box center [676, 178] width 170 height 18
click at [877, 296] on div "Expected output: 장르 장르에 적합한 톤과 분위기를 가진 완성된 웹소설 한 화 원고 (약 분량 자). 매력적인 스토리 전개와 생동…" at bounding box center [899, 301] width 184 height 47
click at [653, 197] on div "Inputs No input parameters are required. Click "Execute" to start the process." at bounding box center [669, 248] width 215 height 216
click at [614, 180] on p "No input parameters are required. Click "Execute" to start the process." at bounding box center [676, 178] width 170 height 18
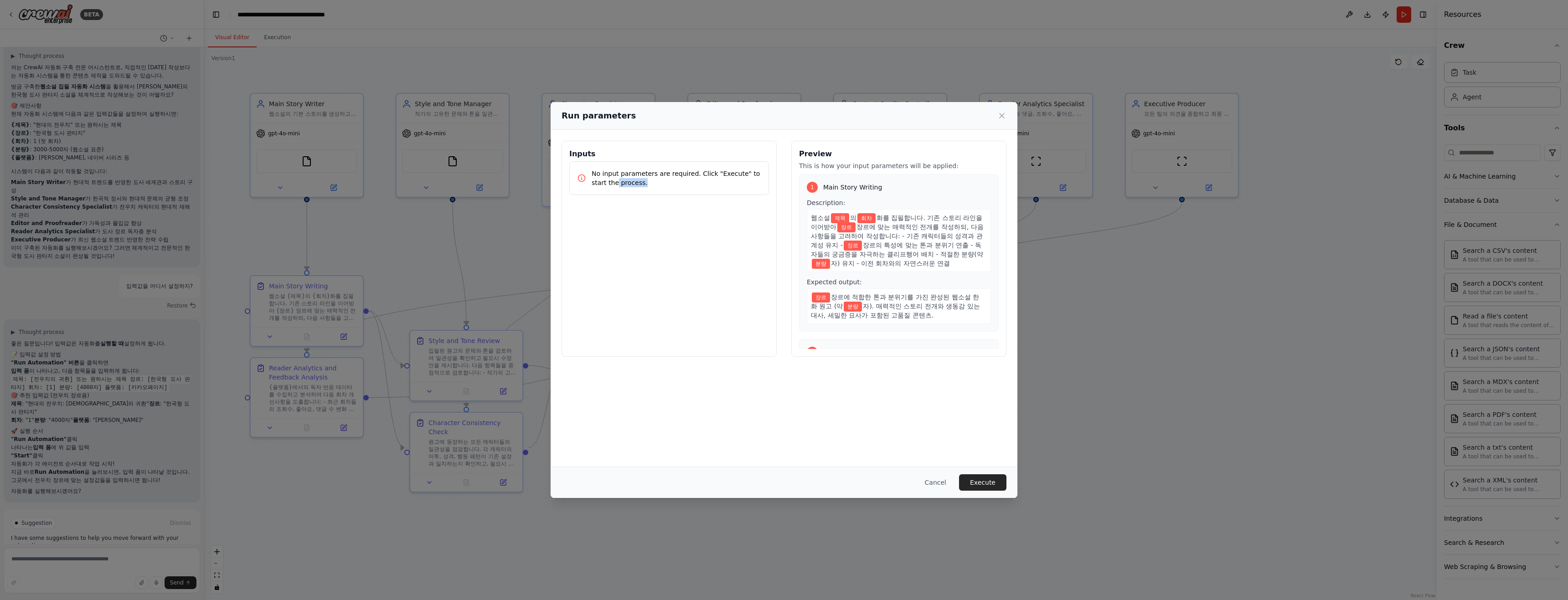
drag, startPoint x: 601, startPoint y: 180, endPoint x: 676, endPoint y: 189, distance: 75.5
click at [676, 189] on div "No input parameters are required. Click "Execute" to start the process." at bounding box center [669, 178] width 200 height 34
click at [650, 180] on p "No input parameters are required. Click "Execute" to start the process." at bounding box center [676, 178] width 170 height 18
drag, startPoint x: 698, startPoint y: 175, endPoint x: 763, endPoint y: 181, distance: 65.3
click at [763, 181] on div "No input parameters are required. Click "Execute" to start the process." at bounding box center [669, 178] width 200 height 34
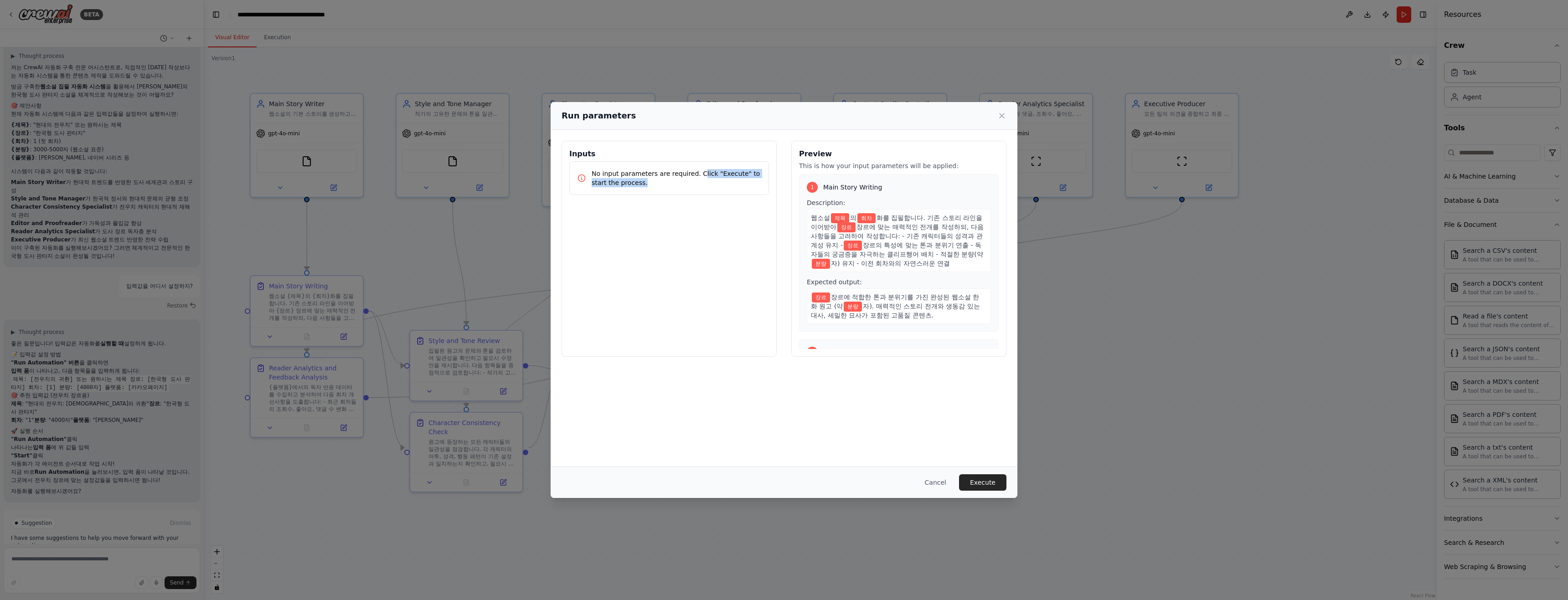
click at [778, 200] on div "Inputs No input parameters are required. Click "Execute" to start the process. …" at bounding box center [783, 248] width 445 height 216
drag, startPoint x: 638, startPoint y: 172, endPoint x: 601, endPoint y: 169, distance: 37.1
click at [601, 169] on p "No input parameters are required. Click "Execute" to start the process." at bounding box center [676, 178] width 170 height 18
click at [667, 192] on div "No input parameters are required. Click "Execute" to start the process." at bounding box center [669, 178] width 200 height 34
drag, startPoint x: 863, startPoint y: 258, endPoint x: 894, endPoint y: 263, distance: 31.4
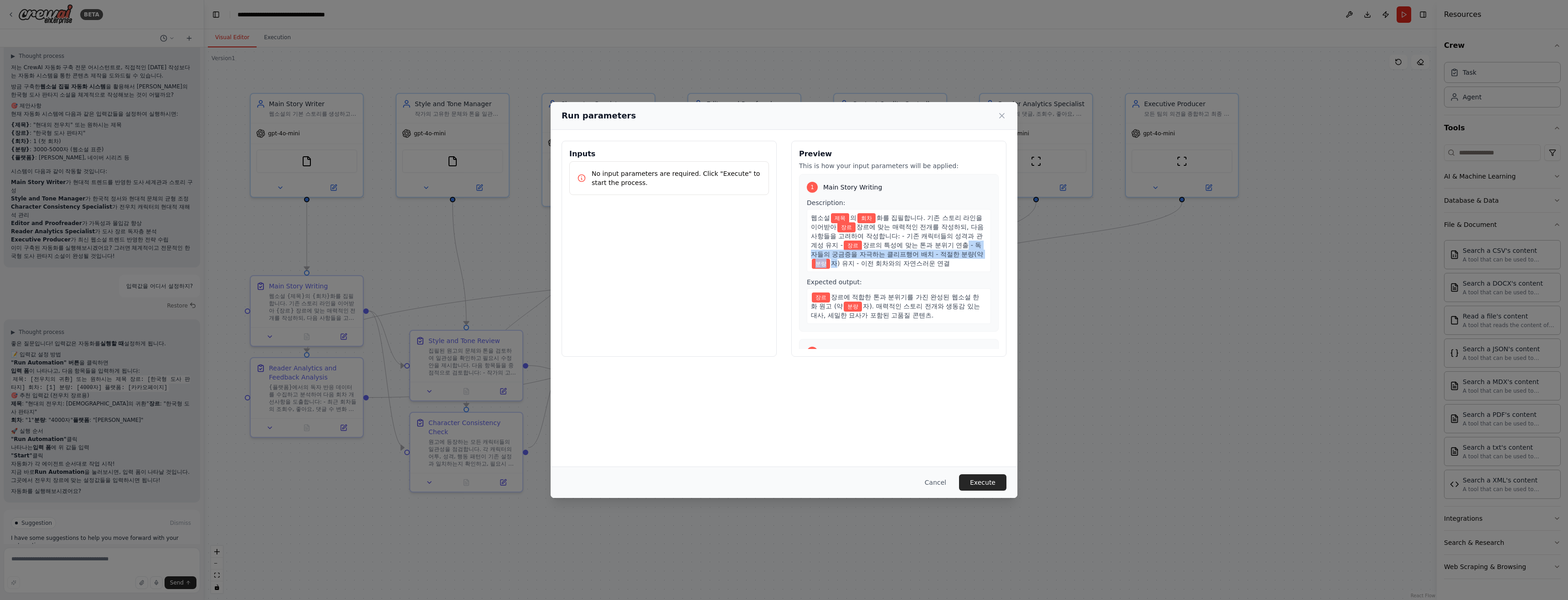
click at [896, 263] on div "웹소설 제목 의 회차 화를 집필합니다. 기존 스토리 라인을 이어받아 장르 장르에 맞는 매력적인 전개를 작성하되, 다음 사항들을 고려하여 작성합…" at bounding box center [899, 241] width 184 height 63
click at [850, 224] on span "화를 집필합니다. 기존 스토리 라인을 이어받아" at bounding box center [897, 222] width 171 height 16
click at [841, 217] on span "제목" at bounding box center [840, 218] width 18 height 10
drag, startPoint x: 841, startPoint y: 217, endPoint x: 851, endPoint y: 217, distance: 10.0
click at [849, 217] on span "제목" at bounding box center [840, 218] width 18 height 10
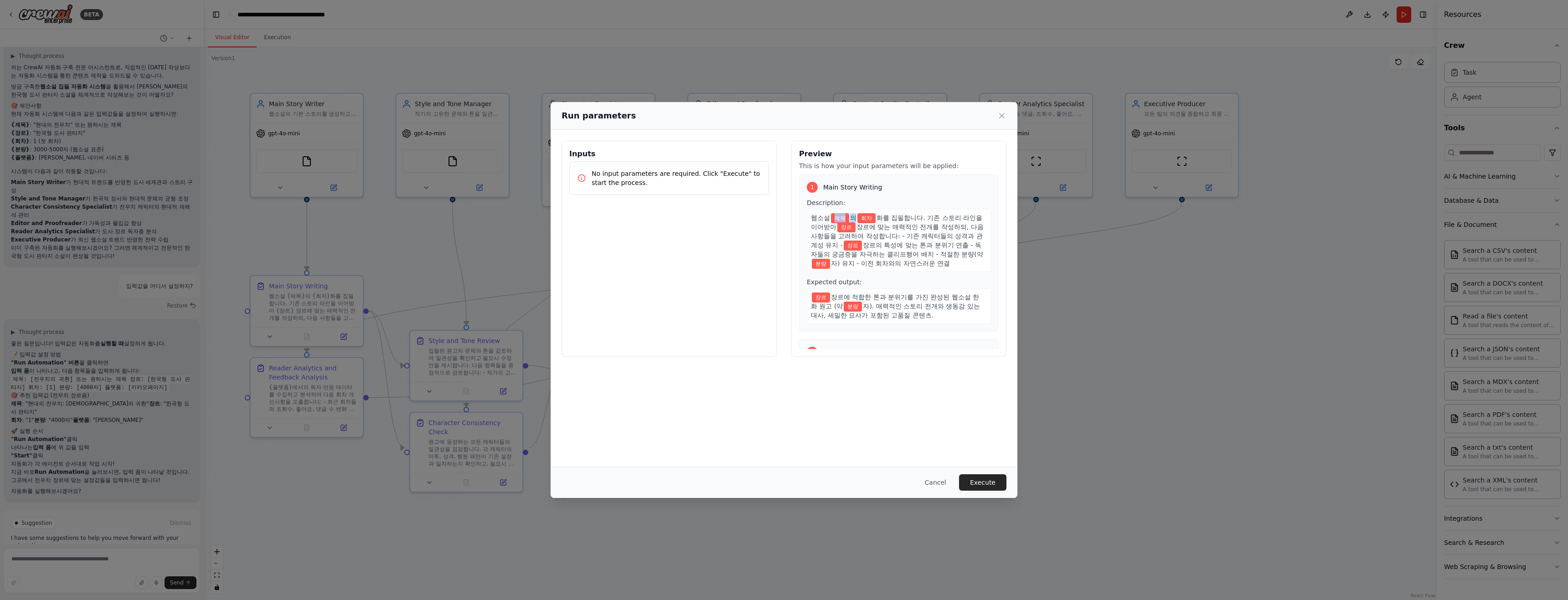
click at [842, 217] on span "제목" at bounding box center [840, 218] width 18 height 10
click at [842, 220] on span "제목" at bounding box center [840, 218] width 18 height 10
click at [844, 224] on span "화를 집필합니다. 기존 스토리 라인을 이어받아" at bounding box center [897, 222] width 171 height 16
drag, startPoint x: 842, startPoint y: 222, endPoint x: 853, endPoint y: 221, distance: 11.0
click at [853, 221] on div "웹소설 제목 의 회차 화를 집필합니다. 기존 스토리 라인을 이어받아 장르 장르에 맞는 매력적인 전개를 작성하되, 다음 사항들을 고려하여 작성합…" at bounding box center [899, 241] width 184 height 63
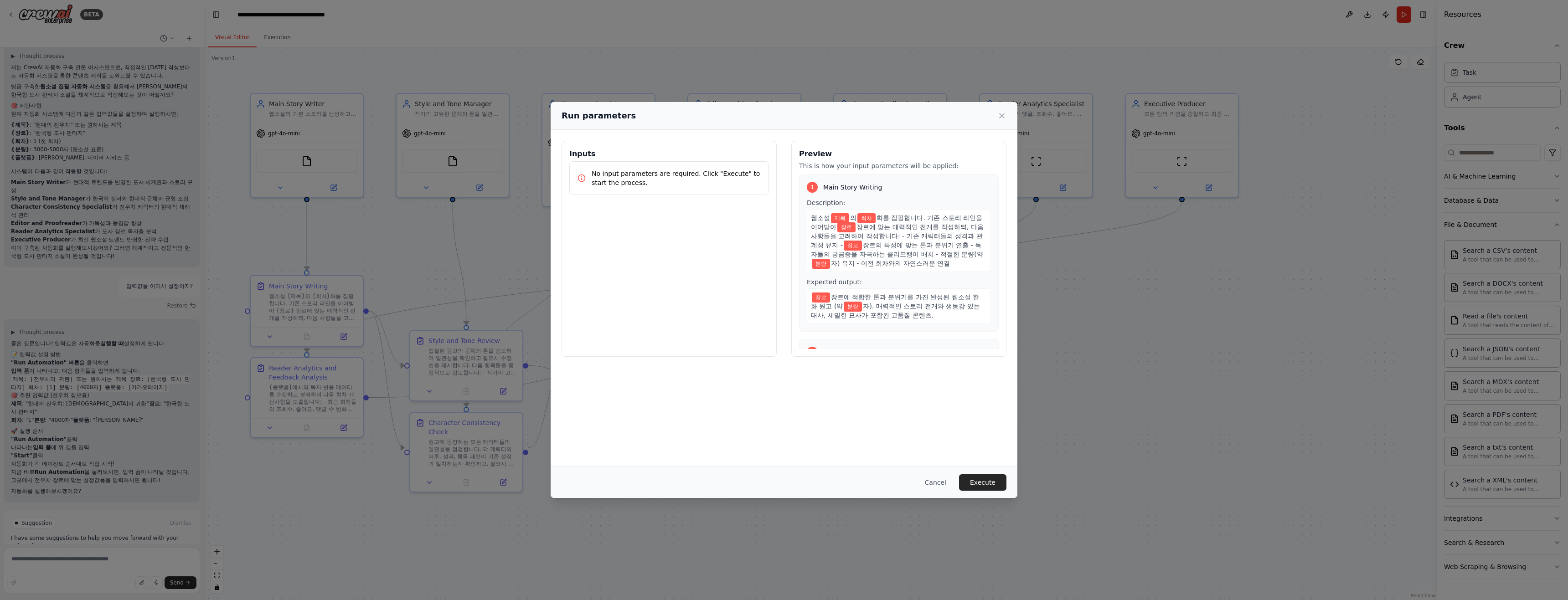
click at [855, 224] on span "장르" at bounding box center [846, 227] width 18 height 10
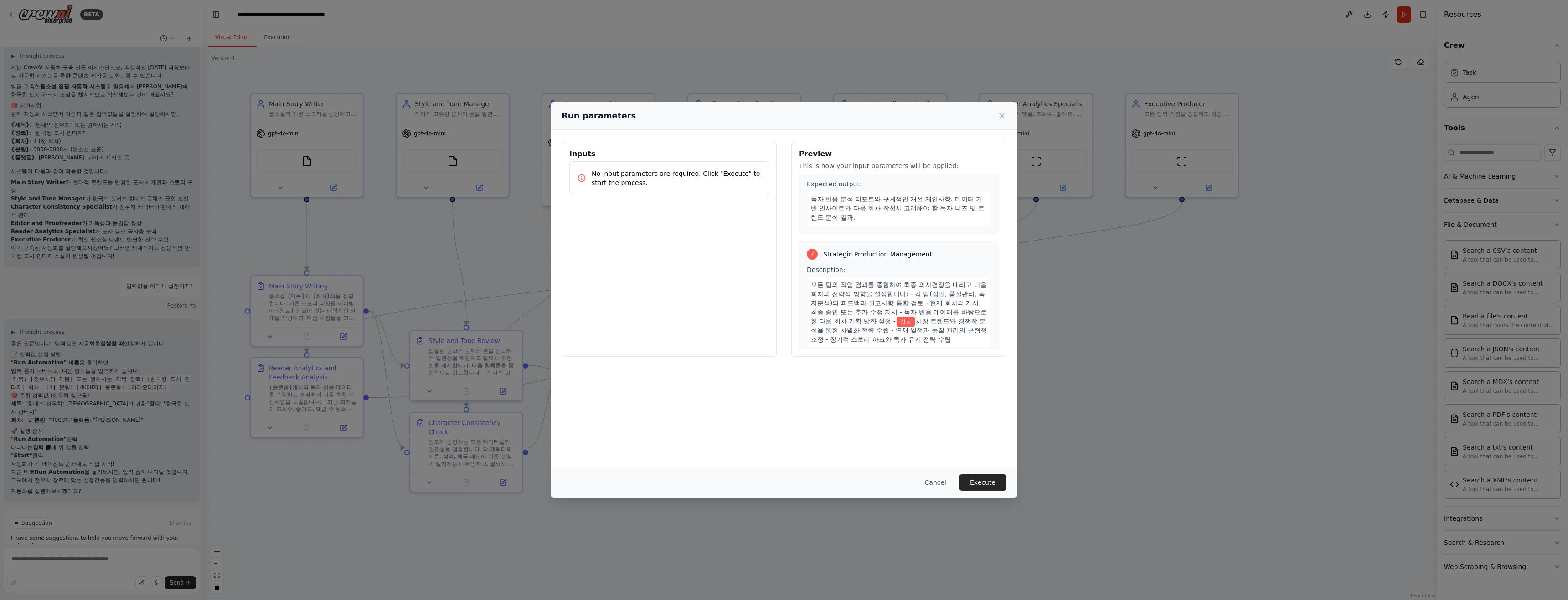
scroll to position [1018, 0]
click at [1005, 114] on icon at bounding box center [1001, 115] width 9 height 9
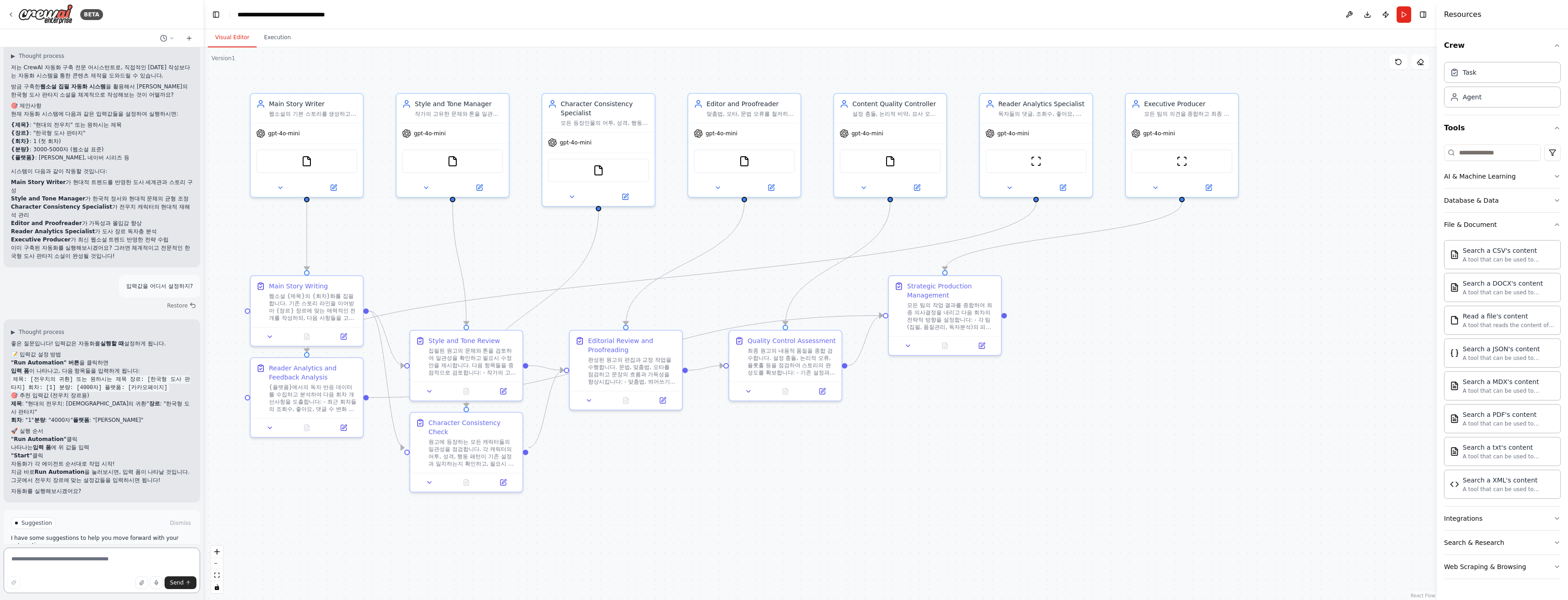
drag, startPoint x: 39, startPoint y: 563, endPoint x: 43, endPoint y: 561, distance: 4.5
click at [40, 563] on textarea at bounding box center [102, 570] width 197 height 45
click at [59, 555] on button "Improve automation" at bounding box center [101, 562] width 182 height 15
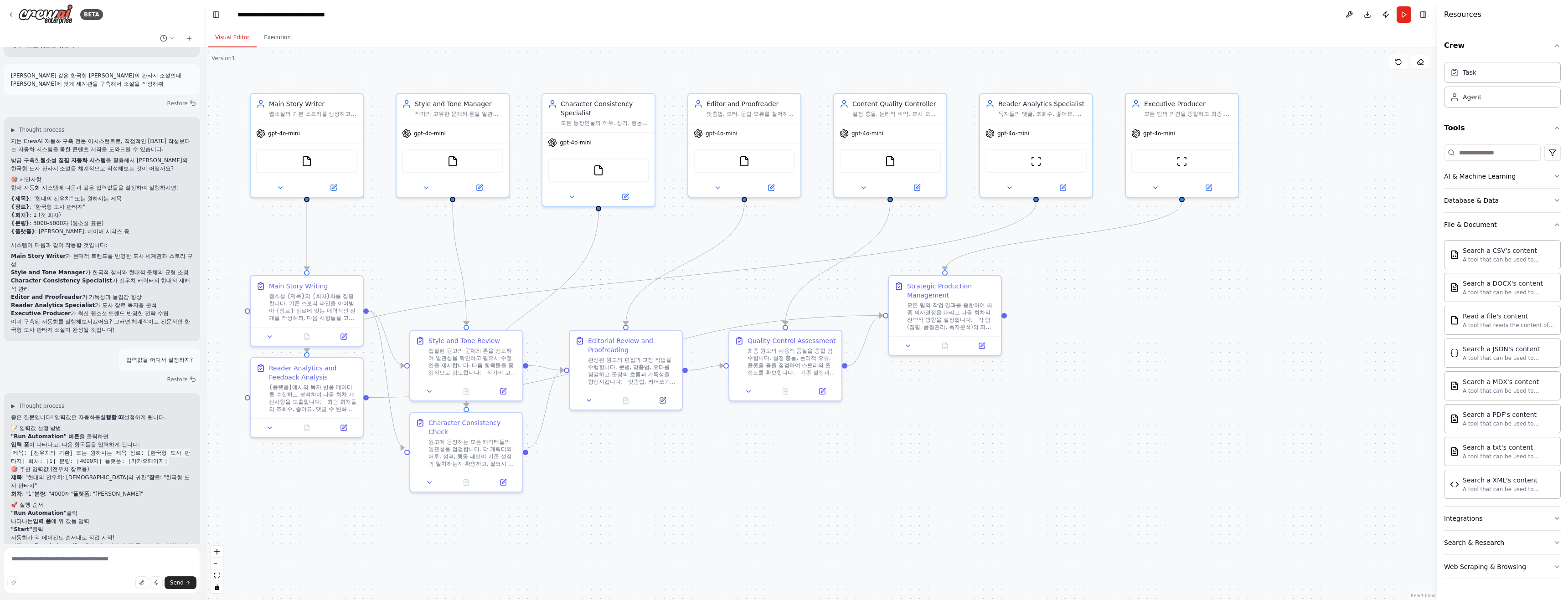
scroll to position [1358, 0]
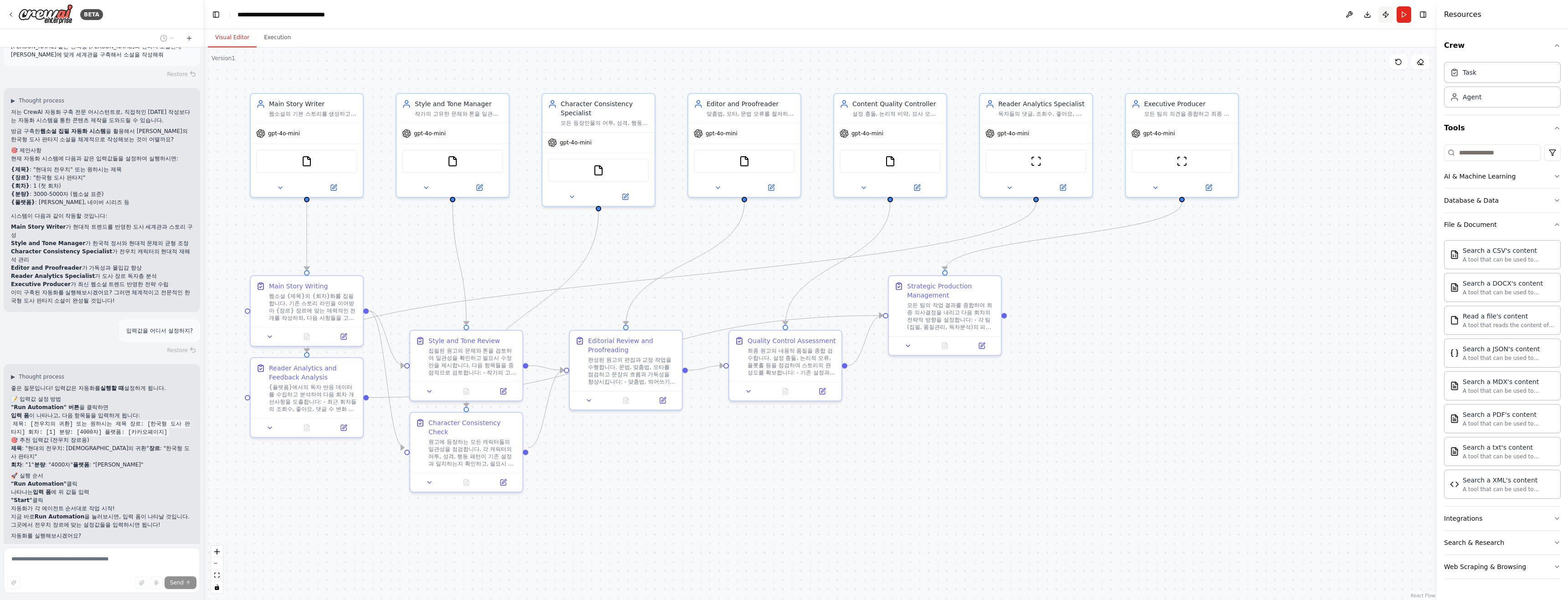
click at [1390, 12] on button "Publish" at bounding box center [1385, 14] width 15 height 16
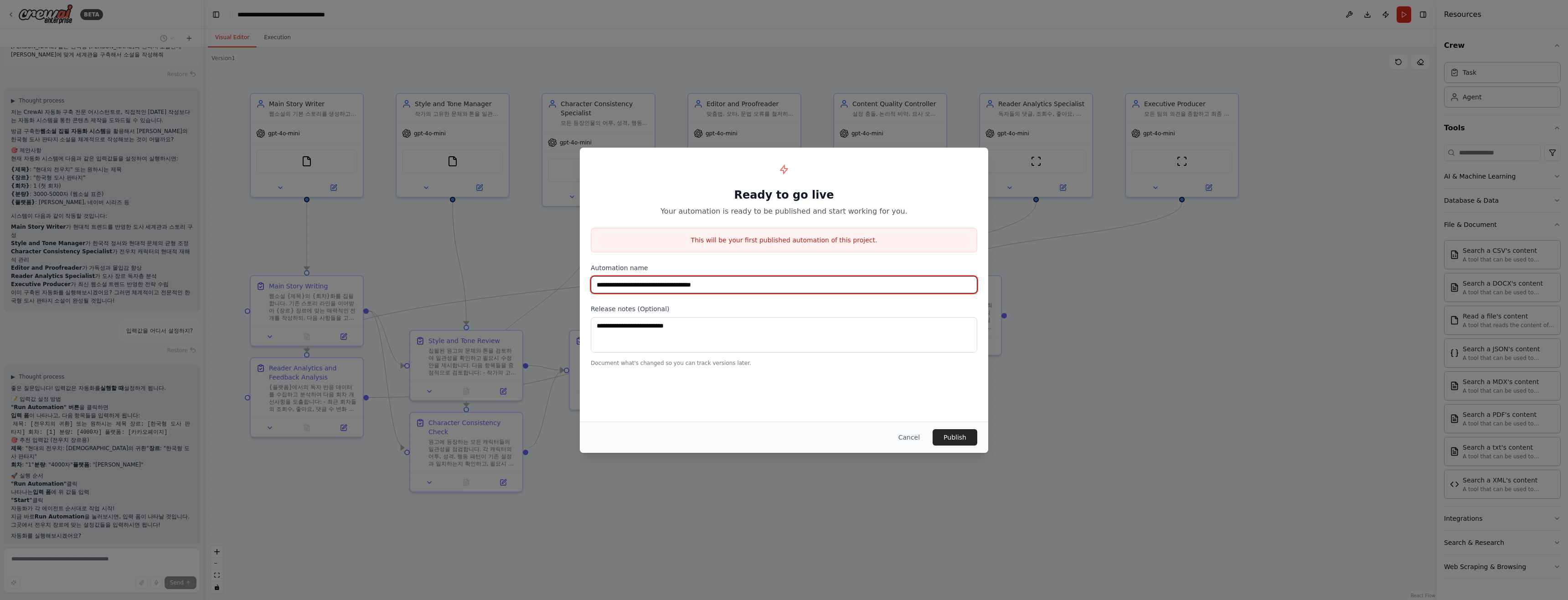
drag, startPoint x: 759, startPoint y: 292, endPoint x: 587, endPoint y: 290, distance: 172.0
click at [587, 290] on div "**********" at bounding box center [783, 262] width 408 height 230
click at [913, 438] on button "Cancel" at bounding box center [909, 437] width 36 height 16
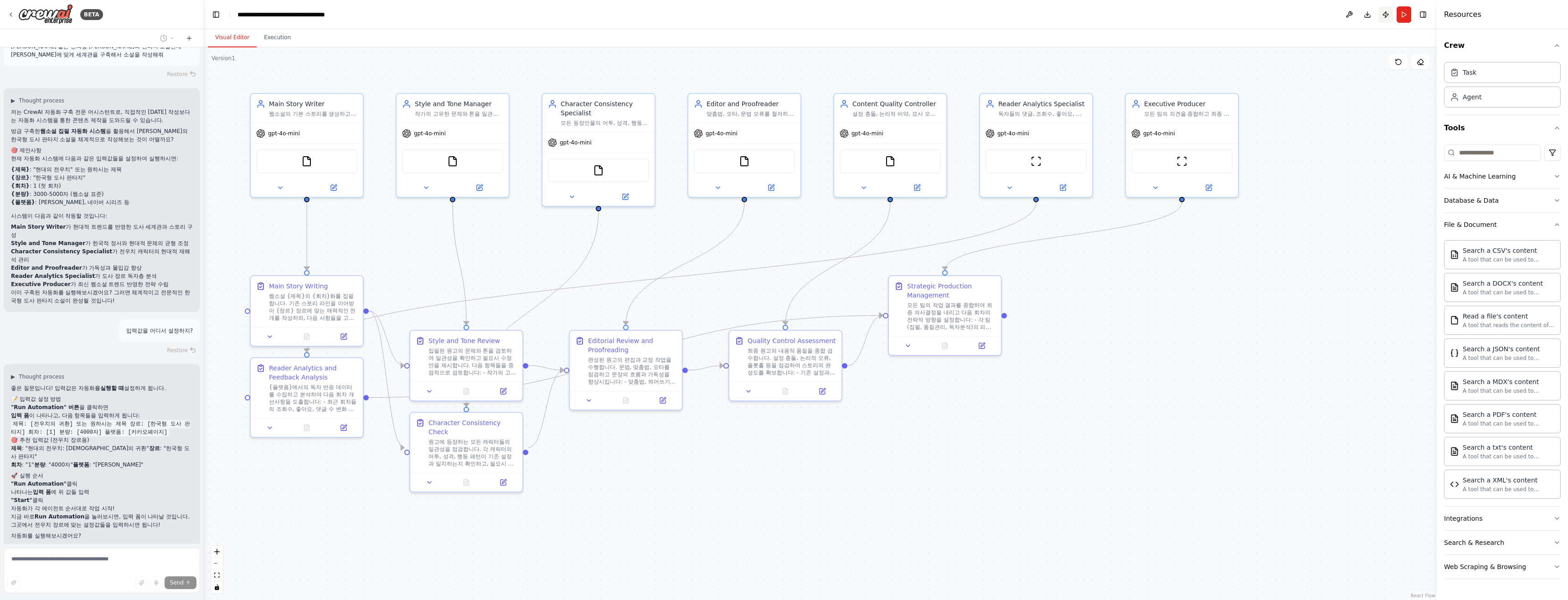
click at [1386, 17] on button "Publish" at bounding box center [1385, 14] width 15 height 16
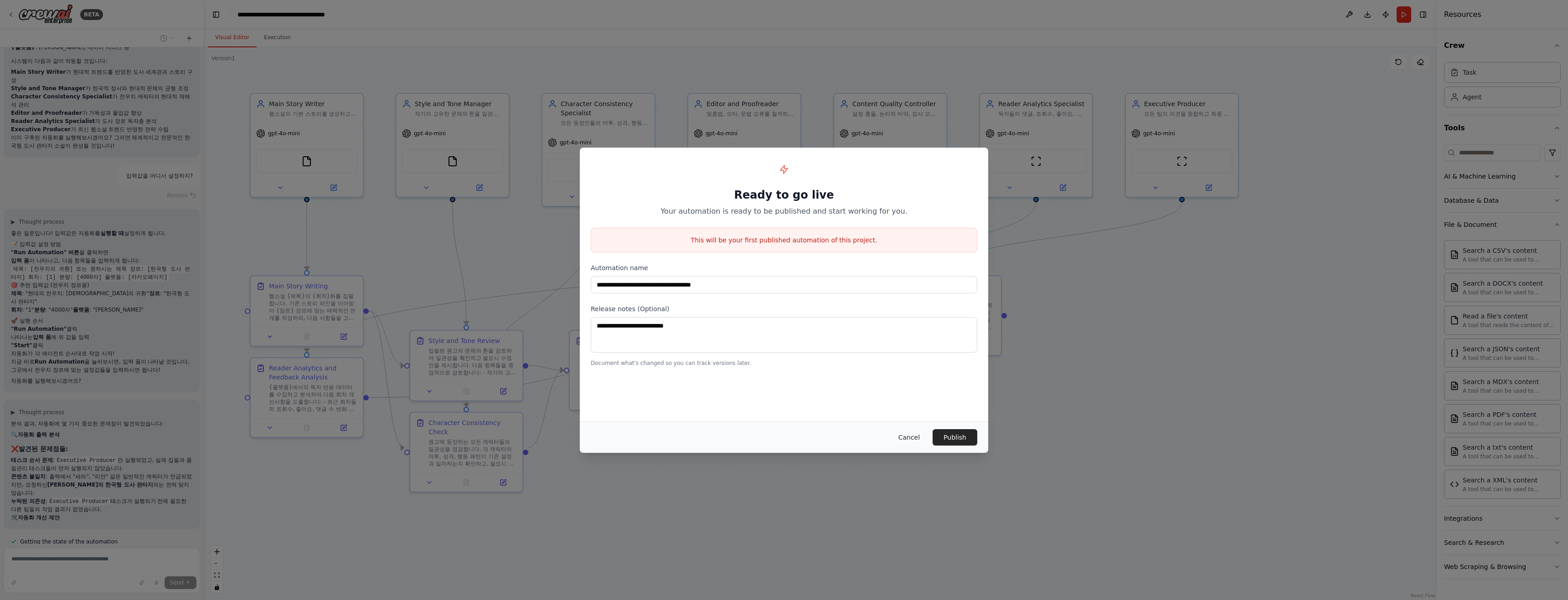
click at [909, 431] on button "Cancel" at bounding box center [909, 437] width 36 height 16
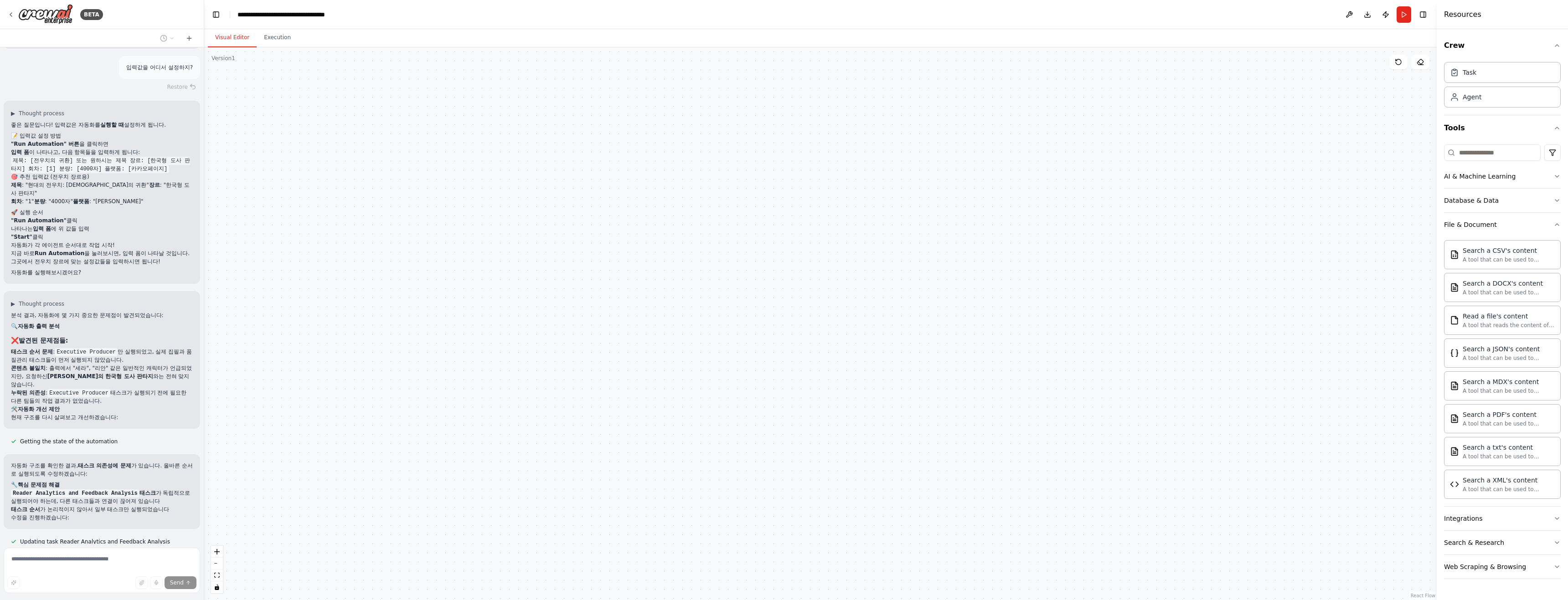
scroll to position [1713, 0]
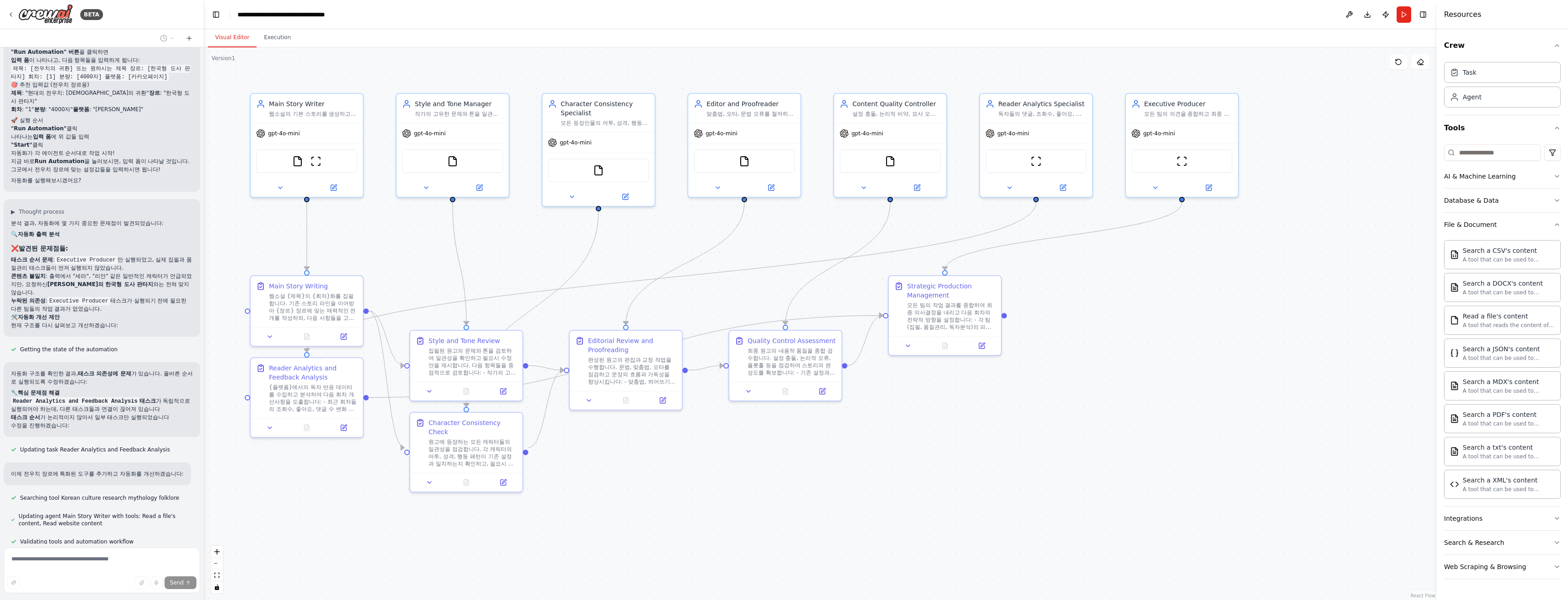
click at [996, 483] on div ".deletable-edge-delete-btn { width: 20px; height: 20px; border: 0px solid #ffff…" at bounding box center [821, 323] width 1233 height 553
